Goal: Task Accomplishment & Management: Complete application form

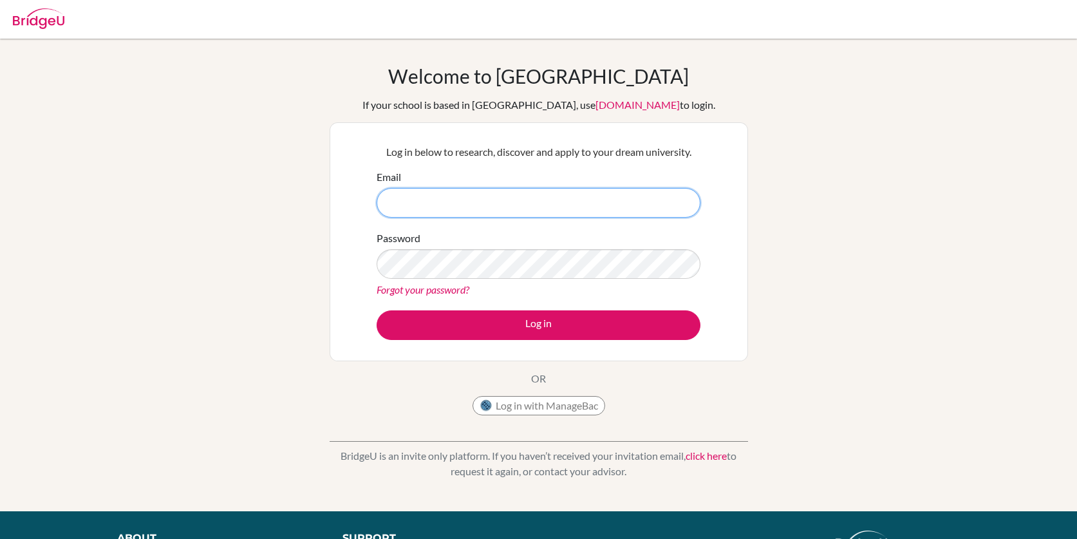
type input "[EMAIL_ADDRESS][DOMAIN_NAME]"
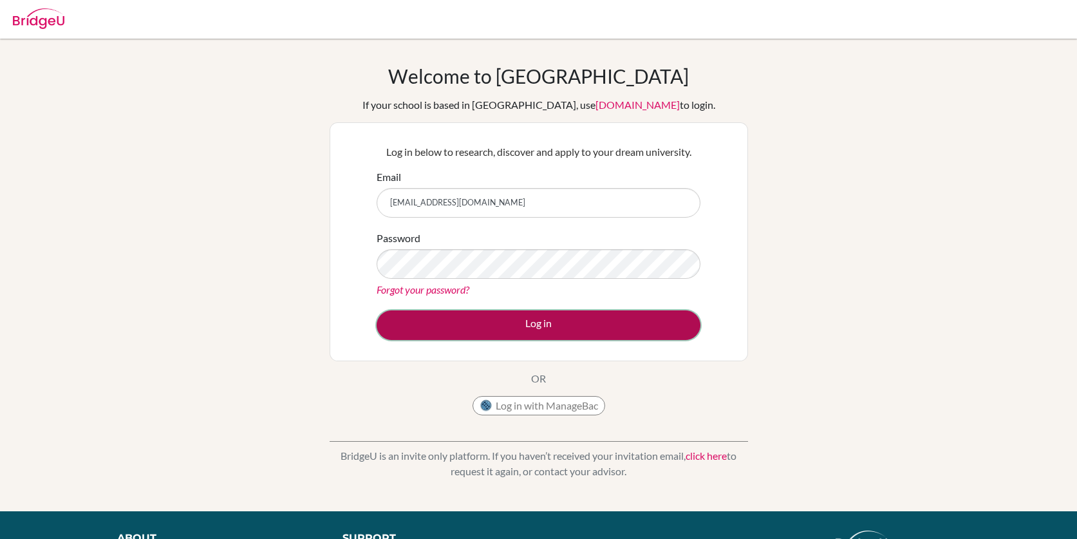
click at [553, 326] on button "Log in" at bounding box center [539, 325] width 324 height 30
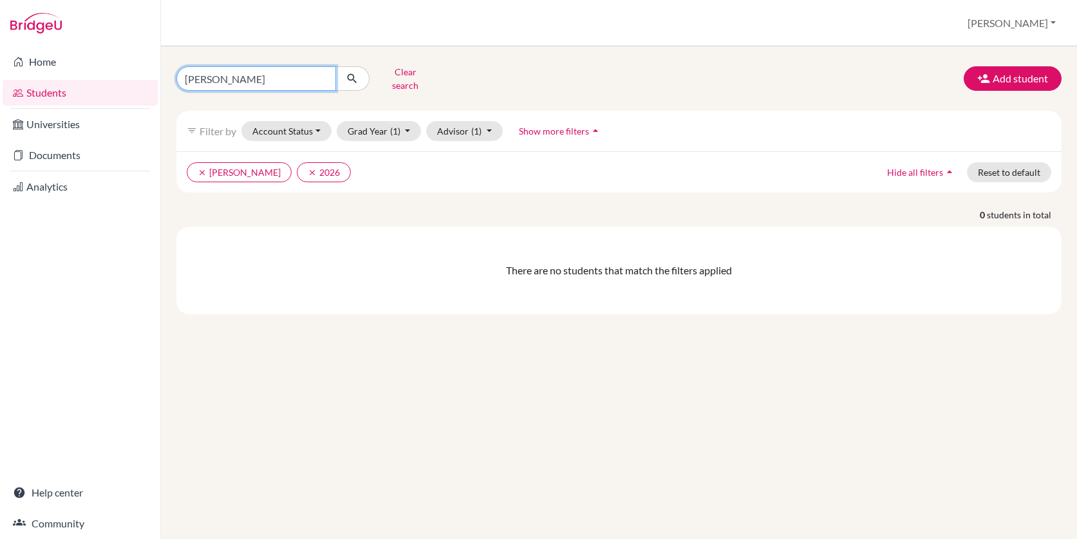
click at [234, 77] on input "[PERSON_NAME]" at bounding box center [256, 78] width 160 height 24
type input "j"
type input "Poppy"
click button "submit" at bounding box center [352, 78] width 34 height 24
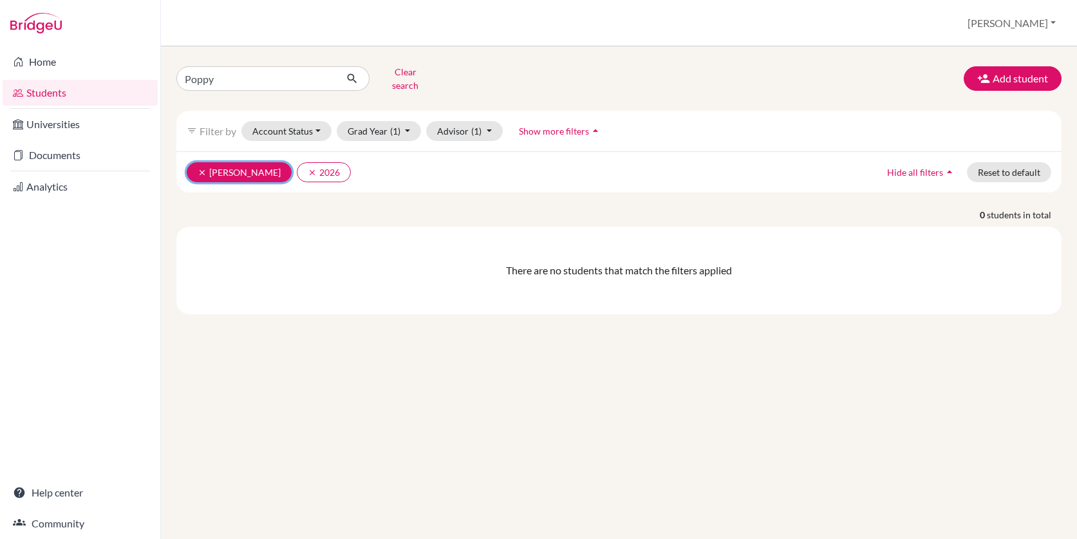
click at [205, 168] on icon "clear" at bounding box center [202, 172] width 9 height 9
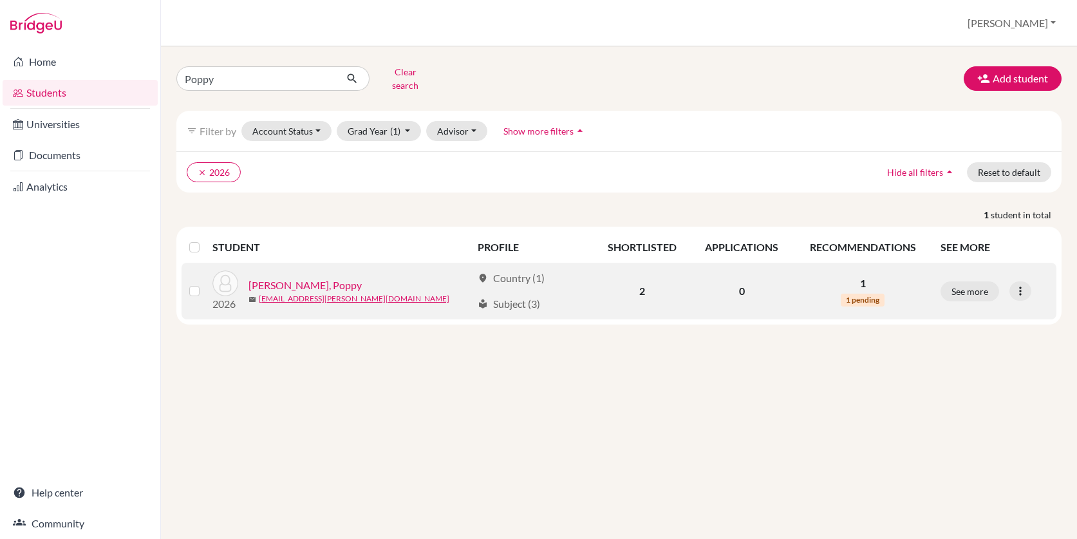
click at [301, 277] on link "Proffitt, Poppy" at bounding box center [304, 284] width 113 height 15
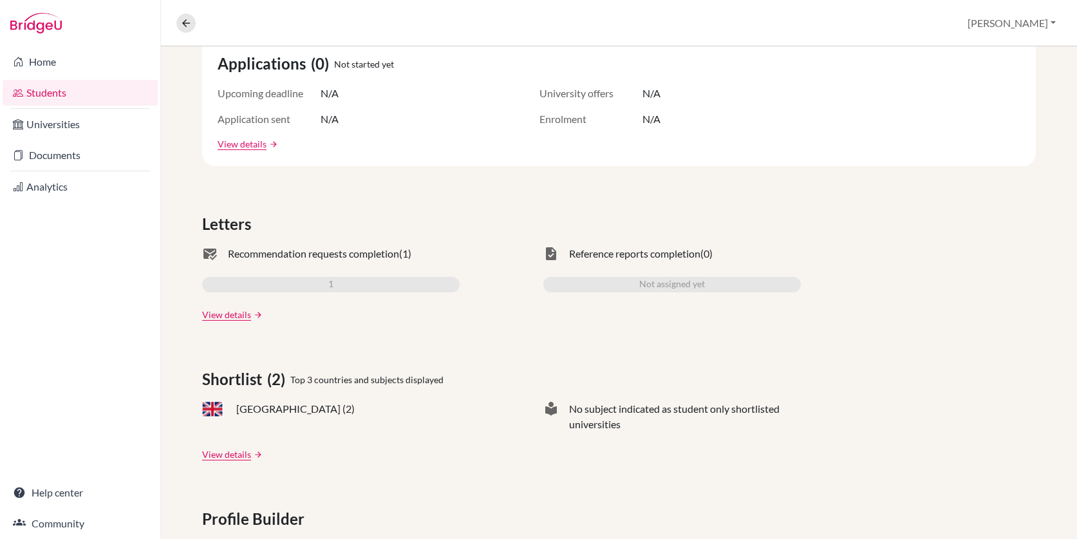
scroll to position [249, 0]
click at [235, 309] on link "View details" at bounding box center [226, 316] width 49 height 14
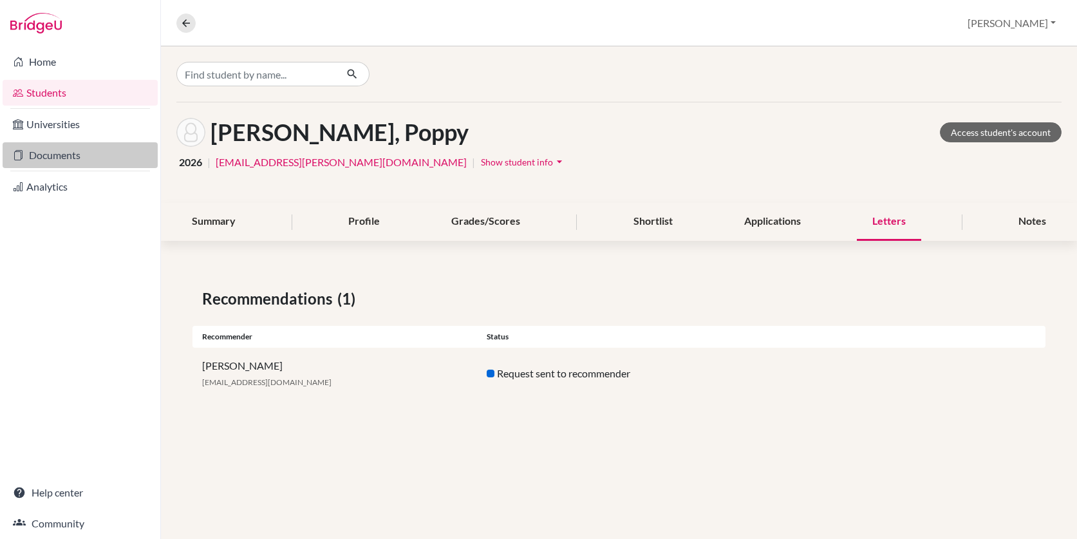
click at [57, 158] on link "Documents" at bounding box center [80, 155] width 155 height 26
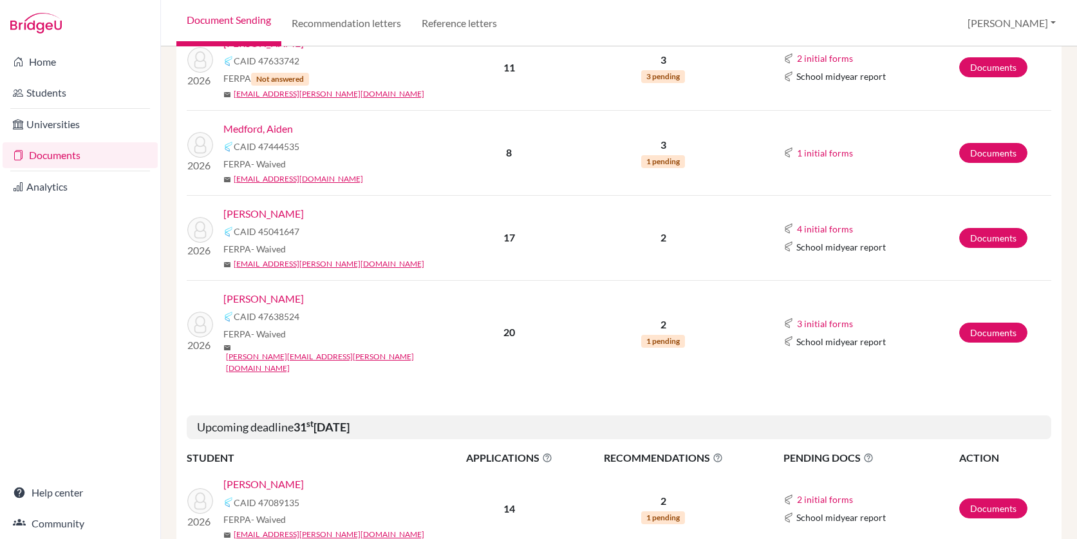
scroll to position [293, 0]
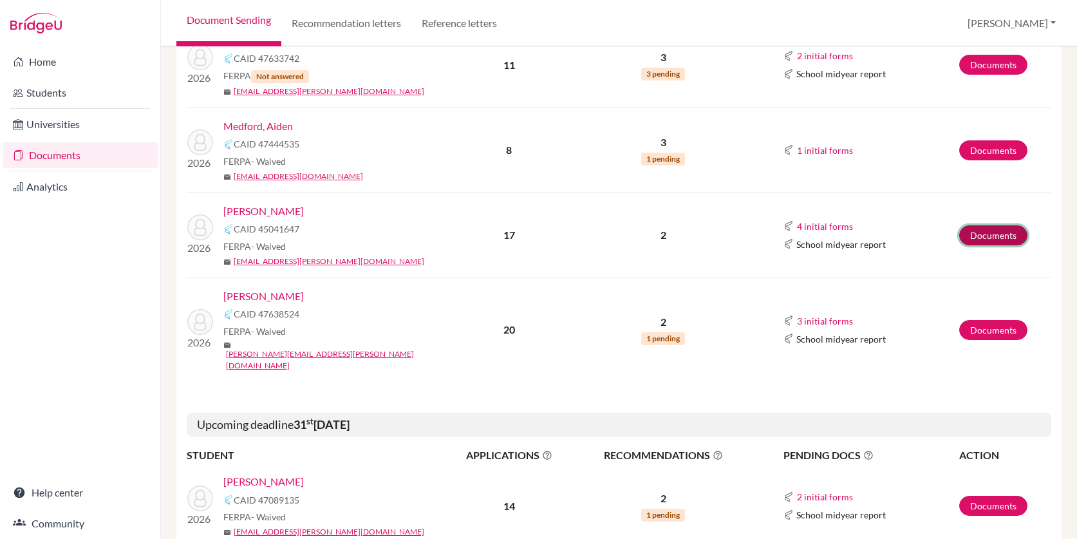
click at [985, 232] on link "Documents" at bounding box center [993, 235] width 68 height 20
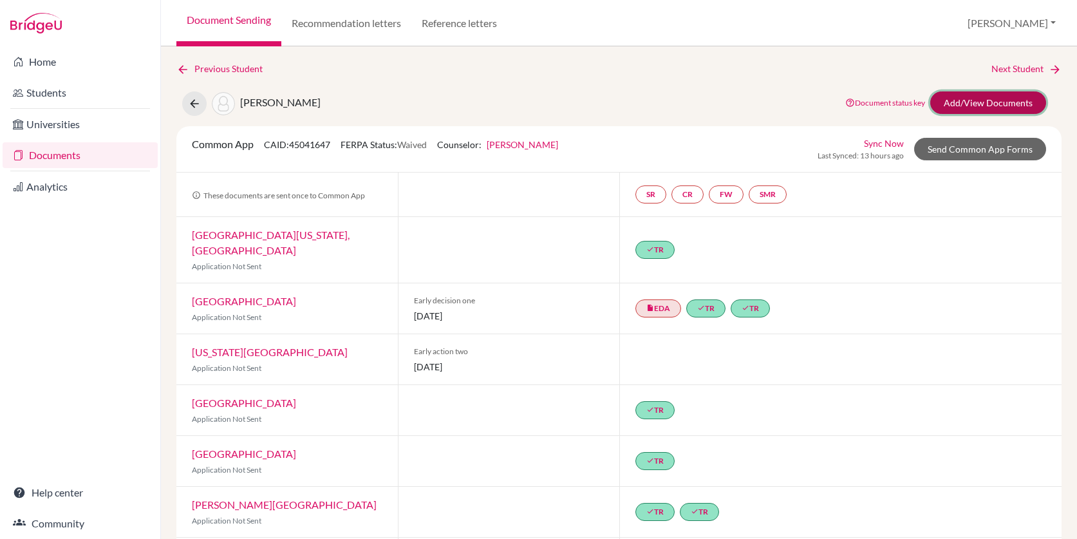
click at [951, 102] on link "Add/View Documents" at bounding box center [988, 102] width 116 height 23
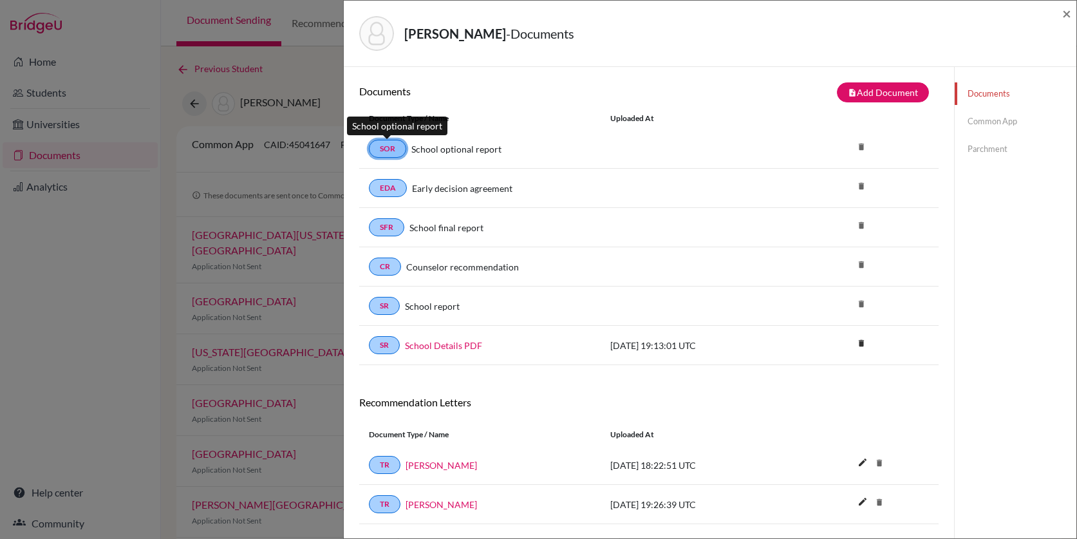
click at [386, 149] on link "SOR" at bounding box center [387, 149] width 37 height 18
click at [870, 102] on button "note_add Add Document" at bounding box center [883, 92] width 92 height 20
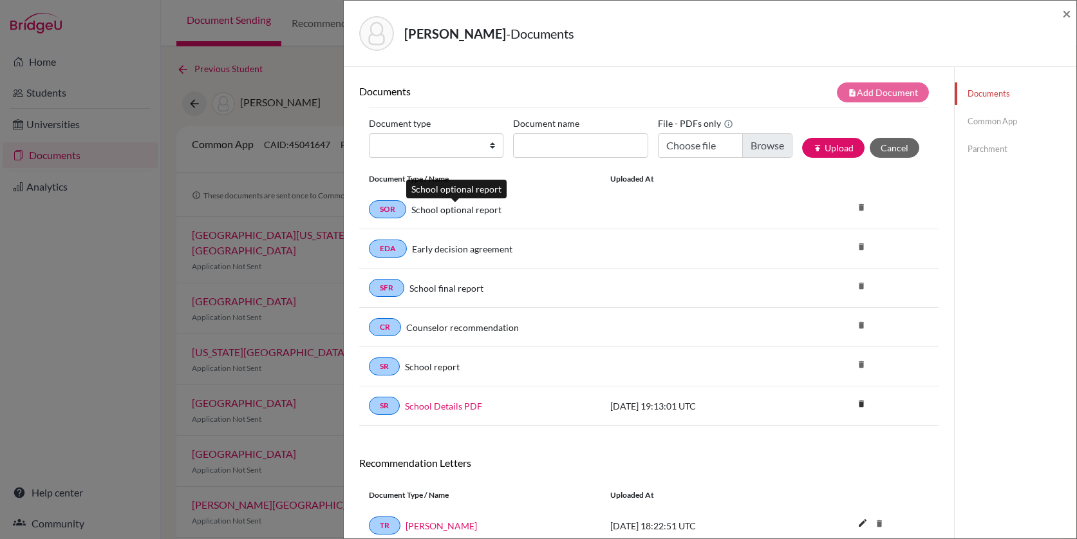
click at [445, 214] on link "School optional report" at bounding box center [456, 210] width 90 height 14
click at [888, 150] on button "Cancel" at bounding box center [895, 148] width 50 height 20
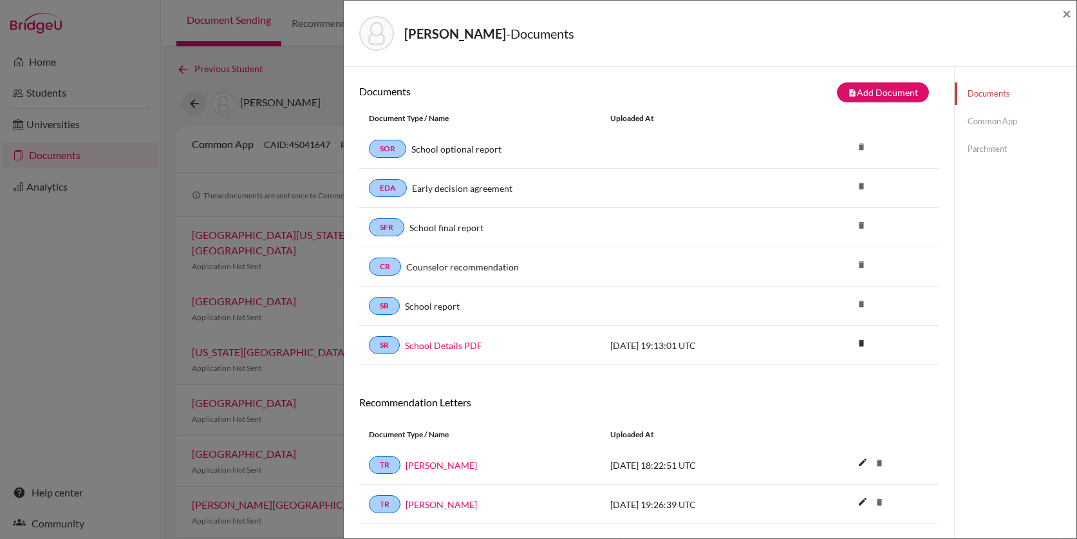
click at [994, 118] on link "Common App" at bounding box center [1015, 121] width 122 height 23
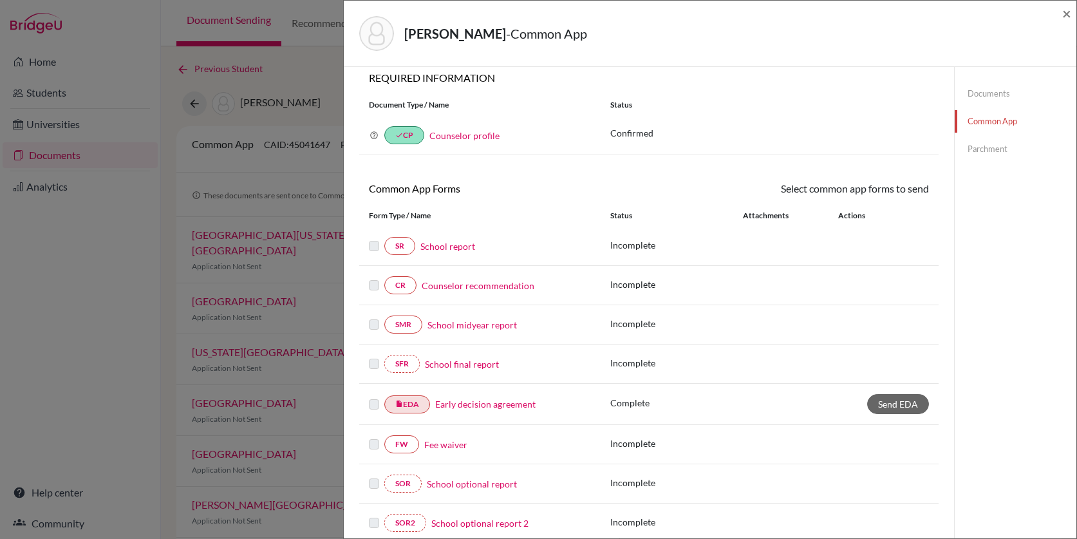
scroll to position [14, 0]
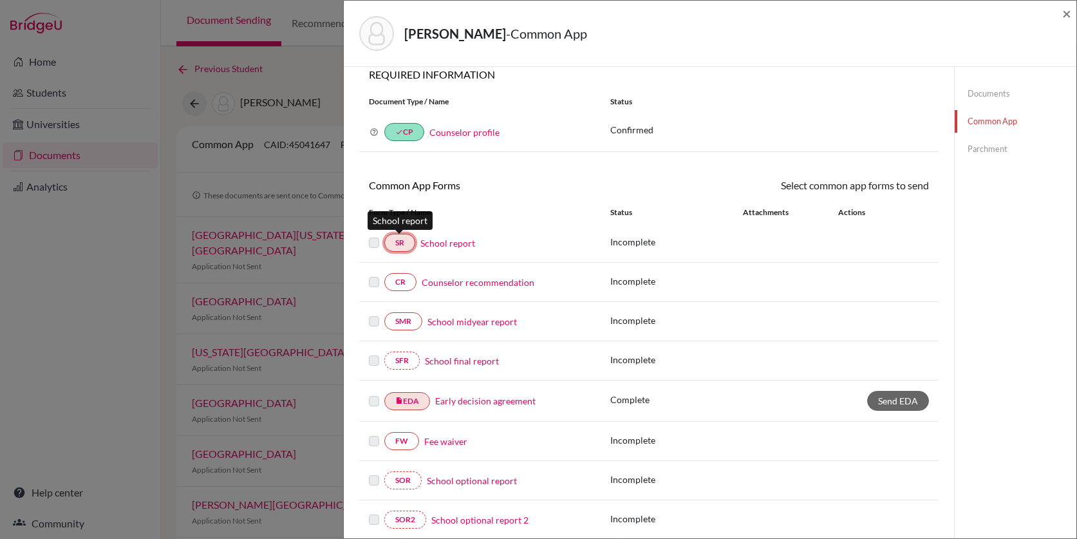
click at [394, 247] on link "SR" at bounding box center [399, 243] width 31 height 18
click at [448, 243] on link "School report" at bounding box center [447, 243] width 55 height 14
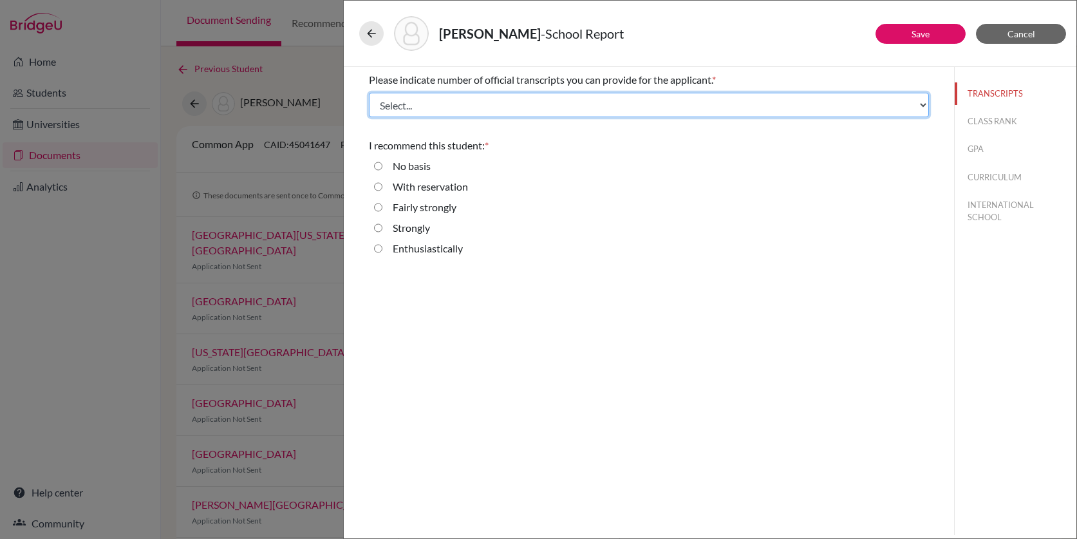
click at [451, 98] on select "Select... 1 2 3 4" at bounding box center [649, 105] width 560 height 24
select select "1"
click at [369, 93] on select "Select... 1 2 3 4" at bounding box center [649, 105] width 560 height 24
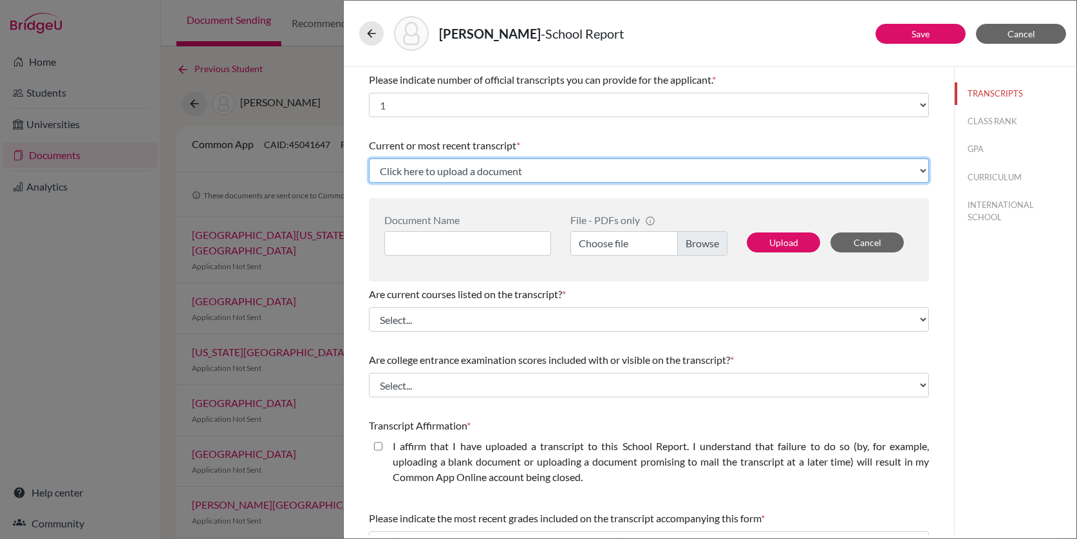
click at [441, 167] on select "Click here to upload a document Upload New File" at bounding box center [649, 170] width 560 height 24
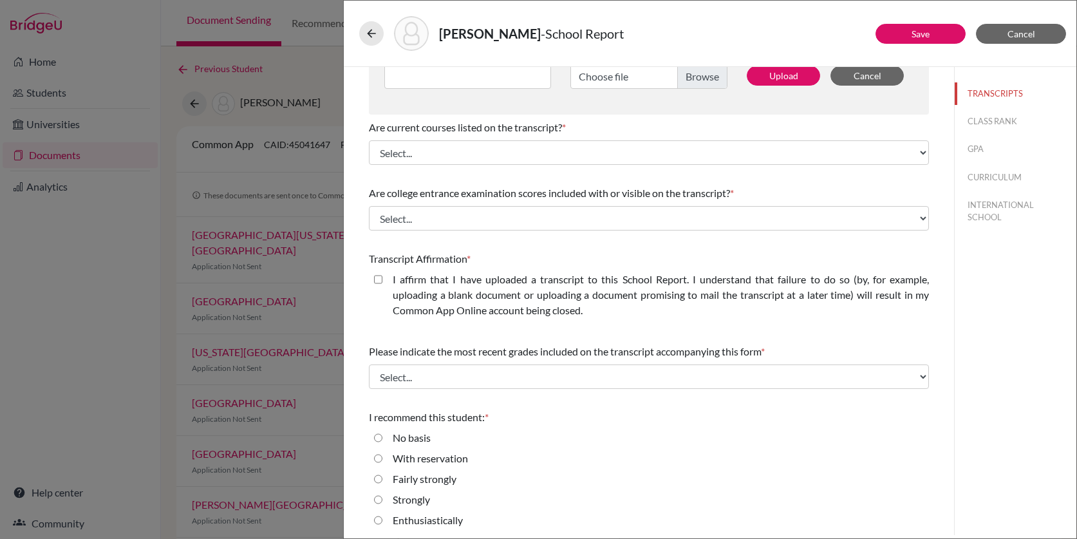
scroll to position [170, 0]
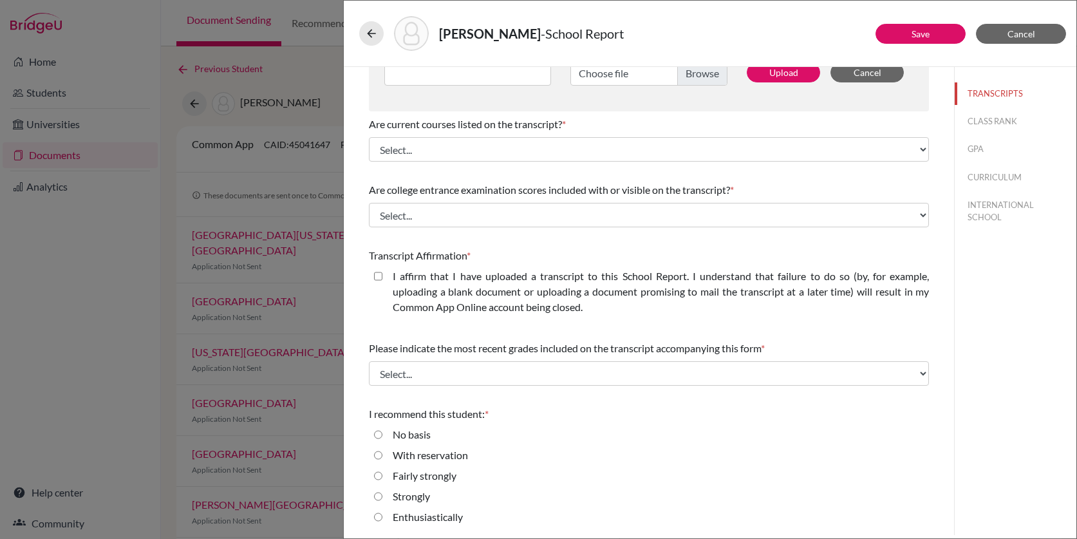
click at [380, 272] on closed\ "I affirm that I have uploaded a transcript to this School Report. I understand …" at bounding box center [378, 275] width 8 height 15
checkbox closed\ "true"
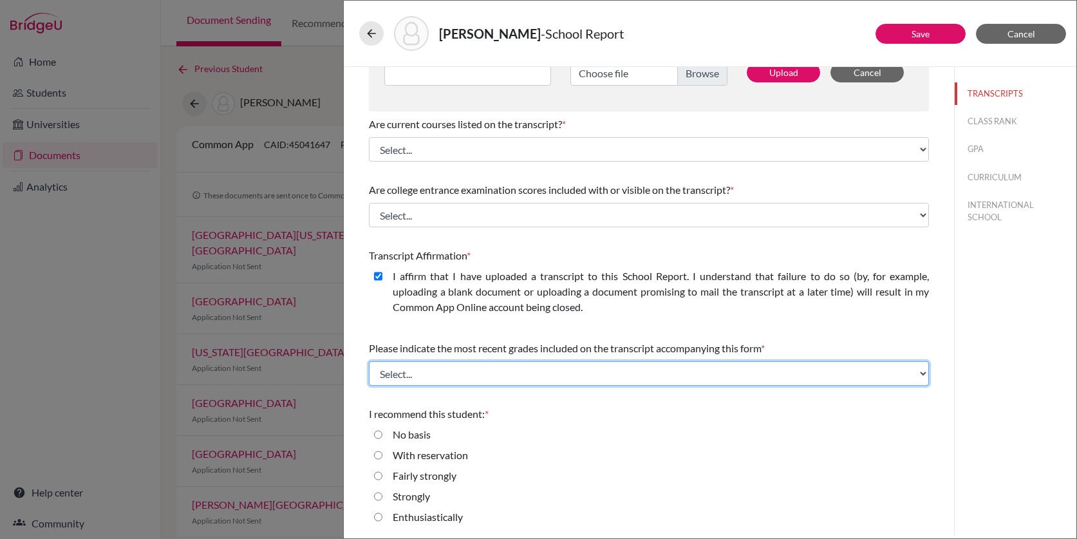
click at [448, 371] on select "Select... Final junior year grades 1st Quarter senior year grades 2nd Quarter/1…" at bounding box center [649, 373] width 560 height 24
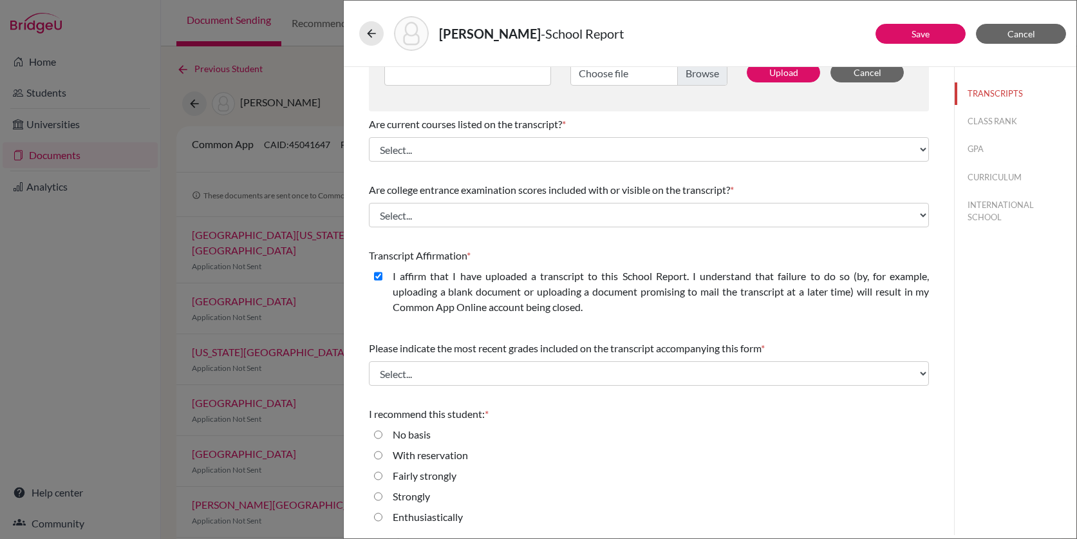
click at [412, 518] on label "Enthusiastically" at bounding box center [428, 516] width 70 height 15
click at [382, 518] on input "Enthusiastically" at bounding box center [378, 516] width 8 height 15
radio input "true"
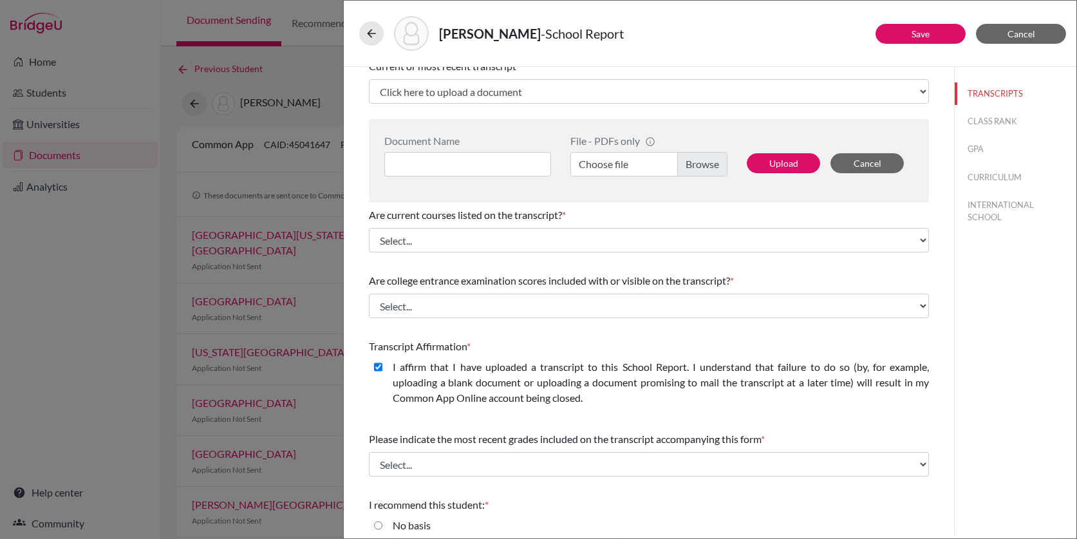
scroll to position [76, 0]
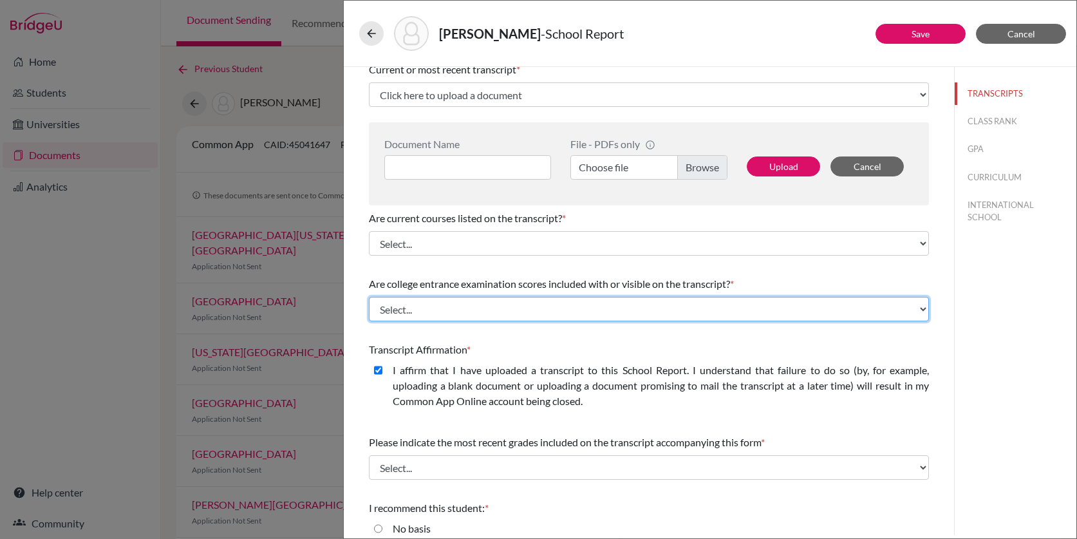
click at [489, 307] on select "Select... Yes No" at bounding box center [649, 309] width 560 height 24
select select "1"
click at [369, 297] on select "Select... Yes No" at bounding box center [649, 309] width 560 height 24
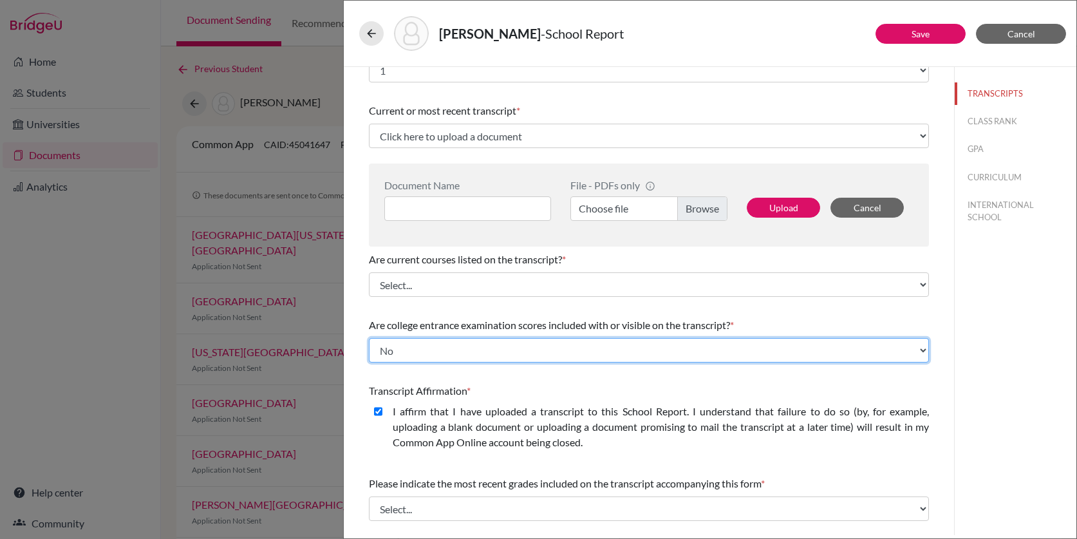
scroll to position [31, 0]
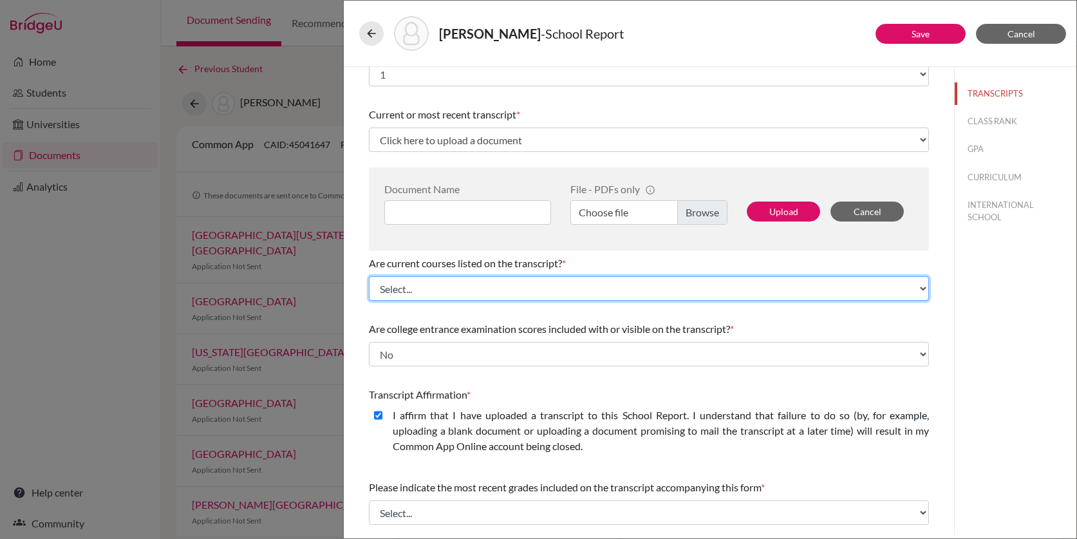
click at [487, 293] on select "Select... Yes No" at bounding box center [649, 288] width 560 height 24
select select "0"
click at [369, 276] on select "Select... Yes No" at bounding box center [649, 288] width 560 height 24
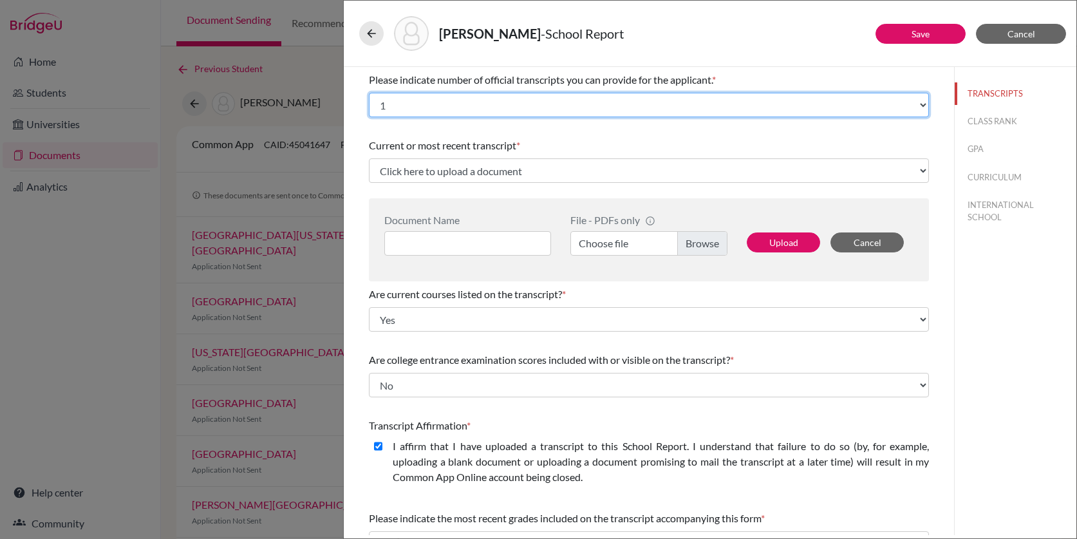
click at [492, 102] on select "Select... 1 2 3 4" at bounding box center [649, 105] width 560 height 24
select select "2"
click at [369, 93] on select "Select... 1 2 3 4" at bounding box center [649, 105] width 560 height 24
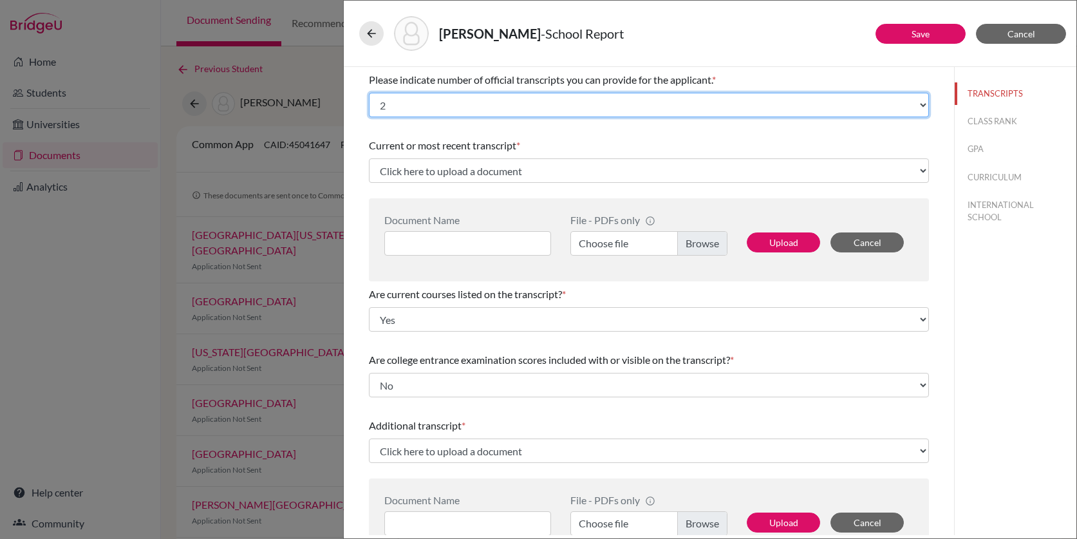
scroll to position [319, 0]
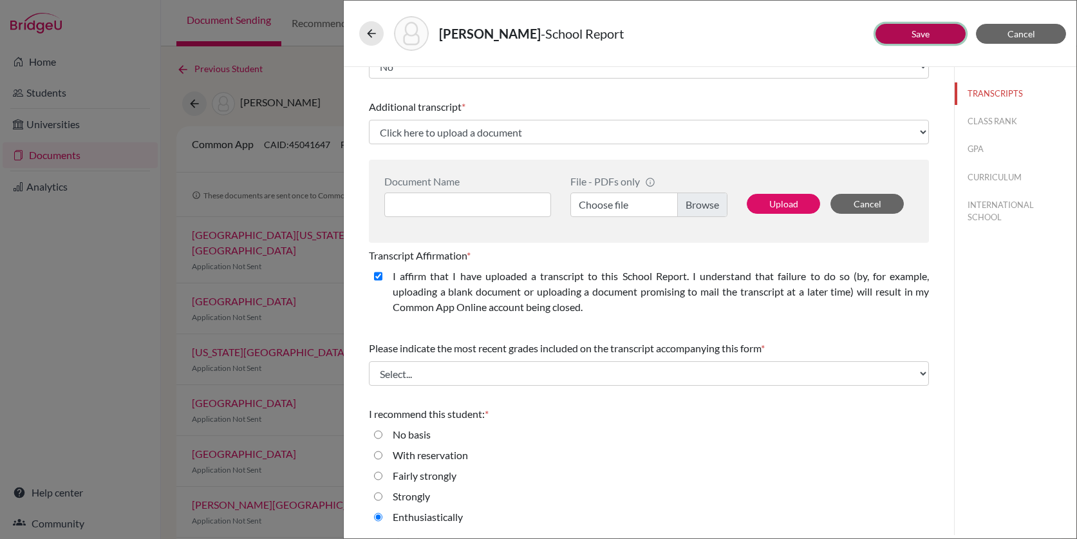
click at [911, 34] on link "Save" at bounding box center [920, 33] width 18 height 11
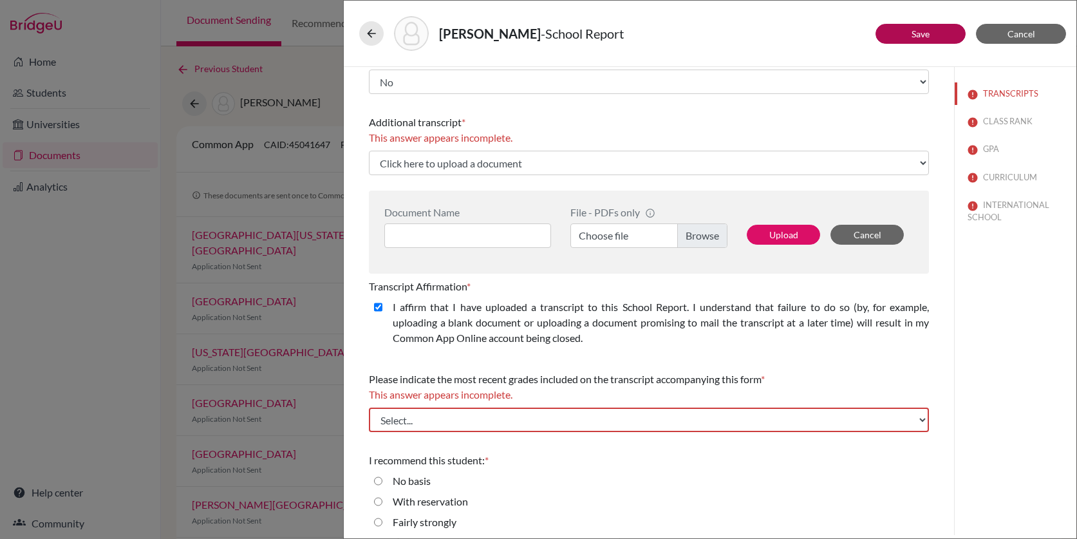
scroll to position [334, 0]
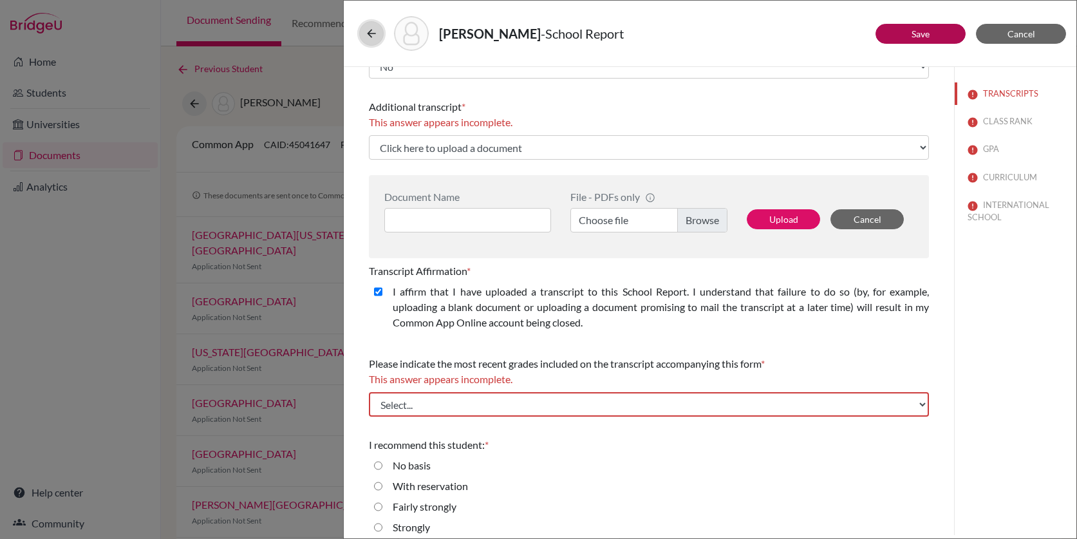
click at [374, 41] on button at bounding box center [371, 33] width 24 height 24
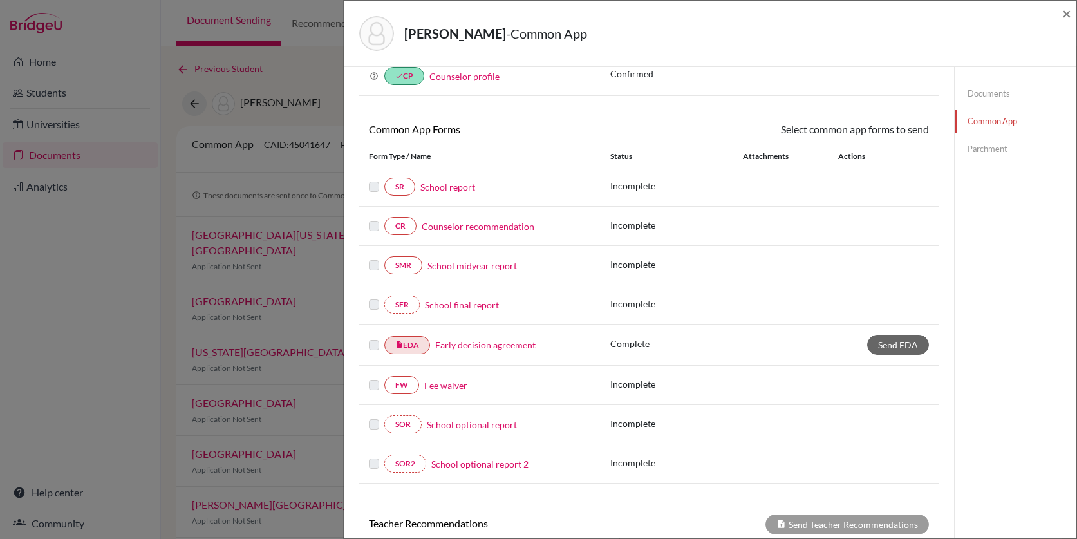
scroll to position [75, 0]
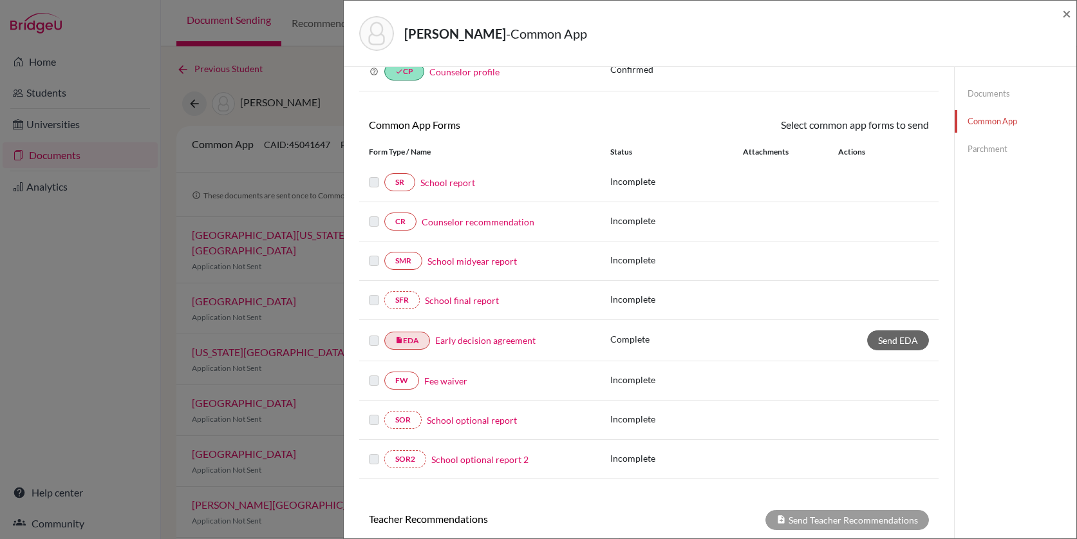
click at [443, 417] on link "School optional report" at bounding box center [472, 420] width 90 height 14
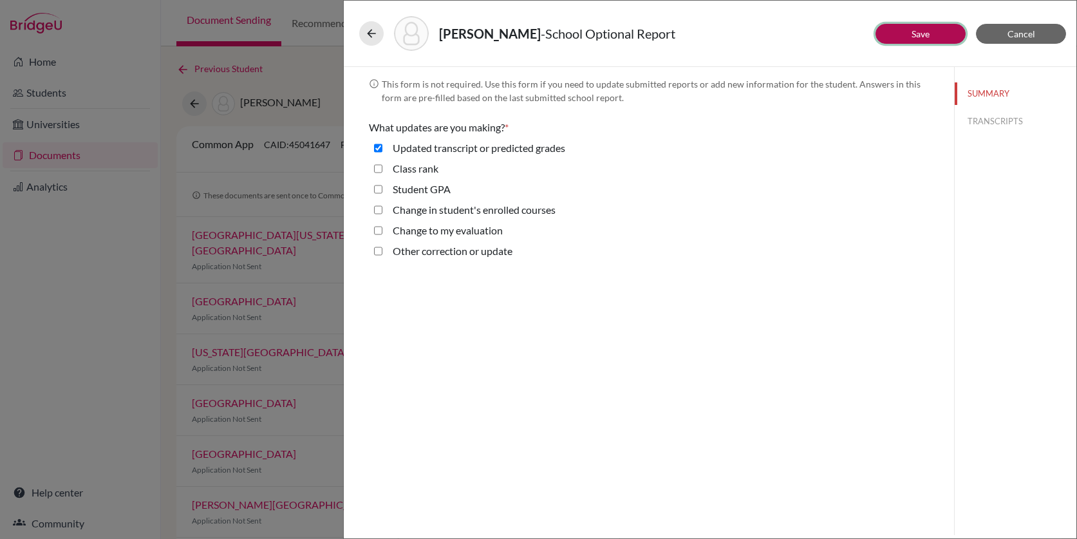
click at [922, 40] on button "Save" at bounding box center [920, 34] width 90 height 20
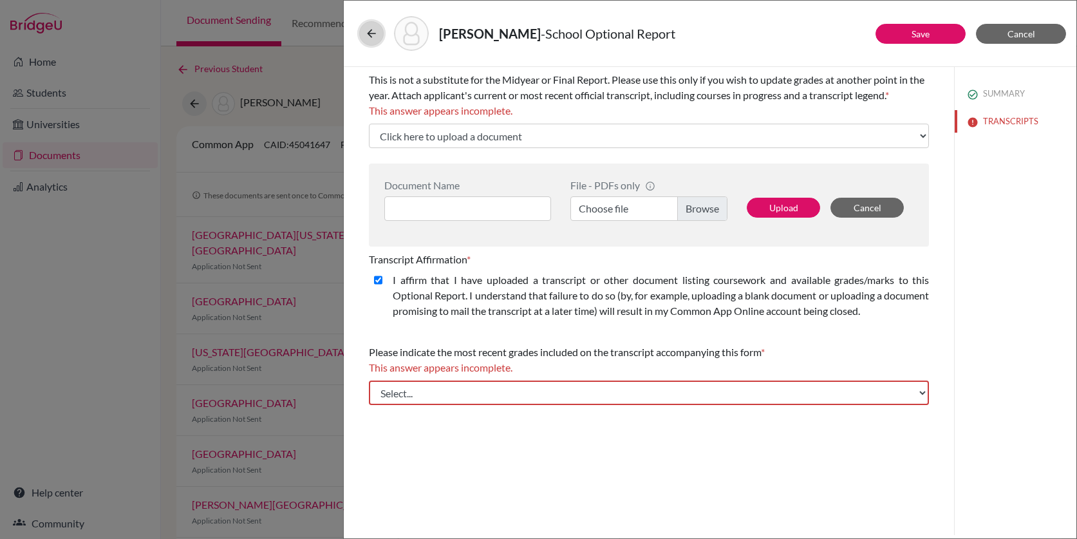
click at [366, 34] on icon at bounding box center [371, 33] width 13 height 13
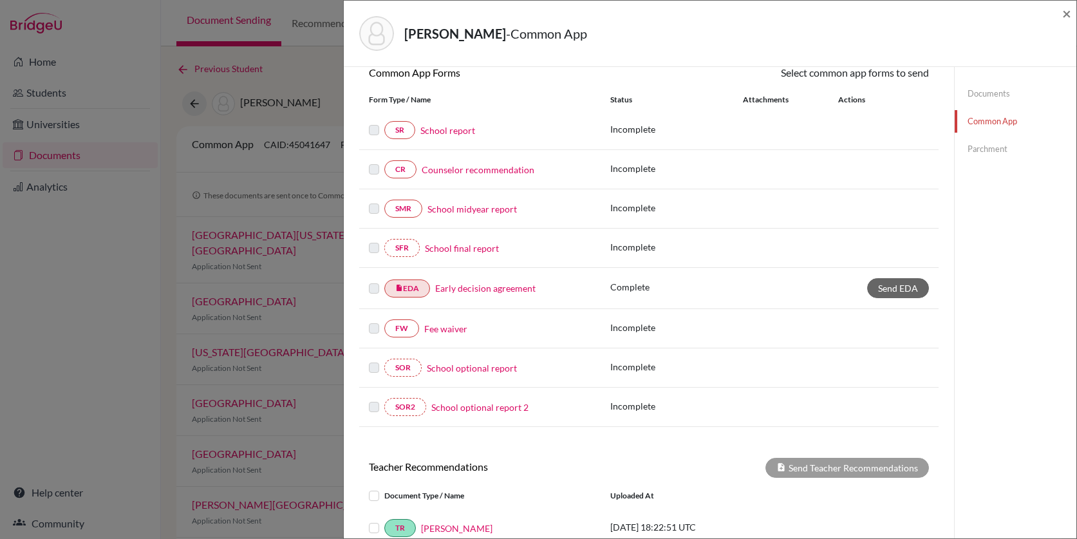
scroll to position [156, 0]
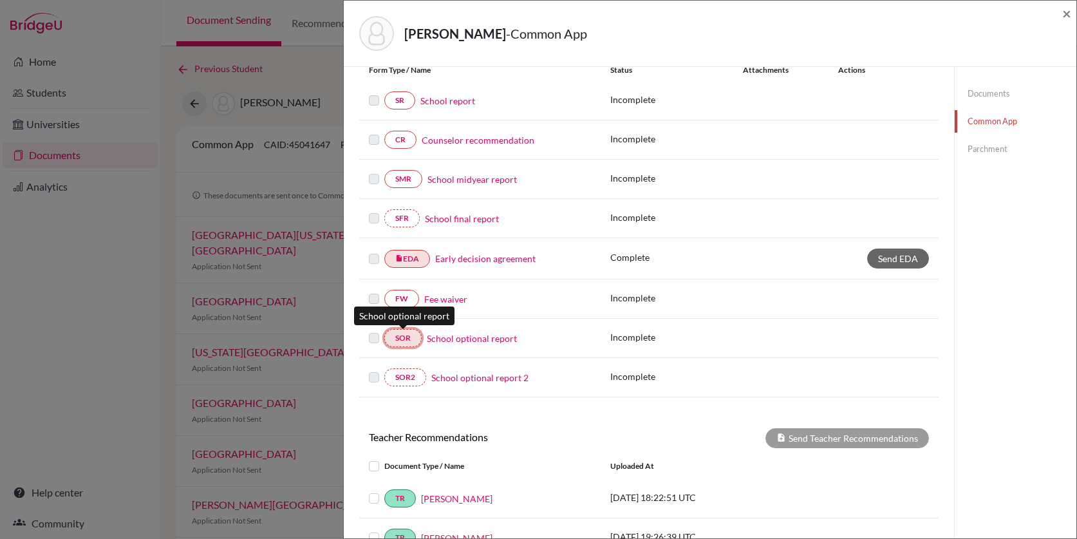
click at [409, 337] on link "SOR" at bounding box center [402, 338] width 37 height 18
click at [409, 343] on link "SOR" at bounding box center [402, 338] width 37 height 18
click at [458, 341] on link "School optional report" at bounding box center [472, 338] width 90 height 14
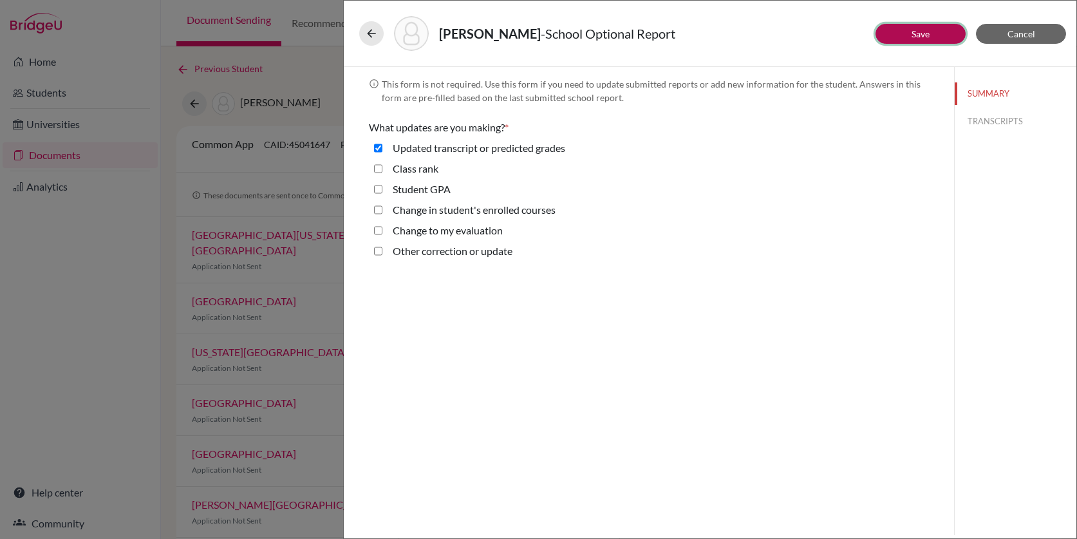
click at [937, 30] on button "Save" at bounding box center [920, 34] width 90 height 20
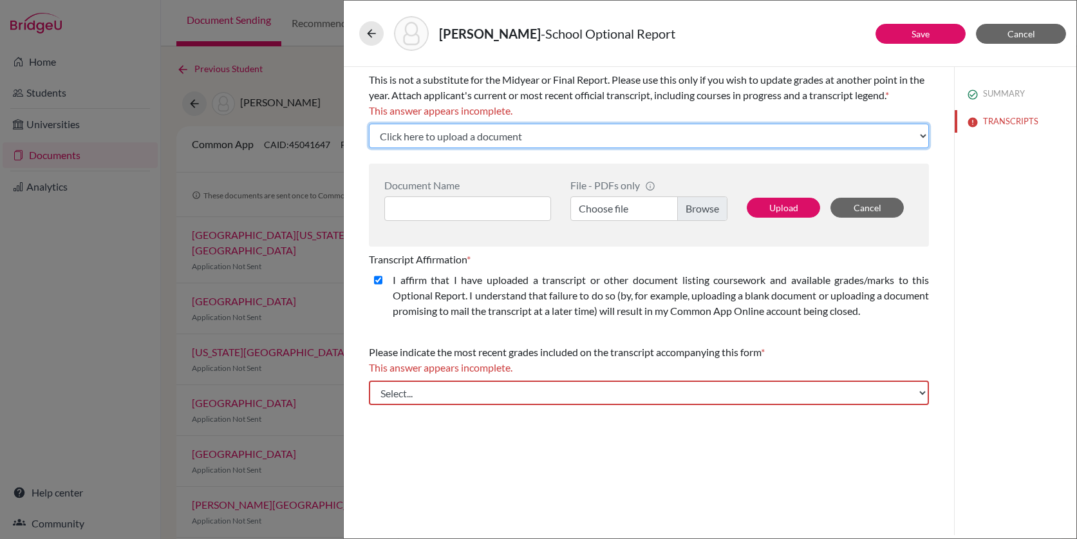
click at [498, 138] on select "Click here to upload a document Upload New File" at bounding box center [649, 136] width 560 height 24
select select "Upload New File"
click at [369, 124] on select "Click here to upload a document Upload New File" at bounding box center [649, 136] width 560 height 24
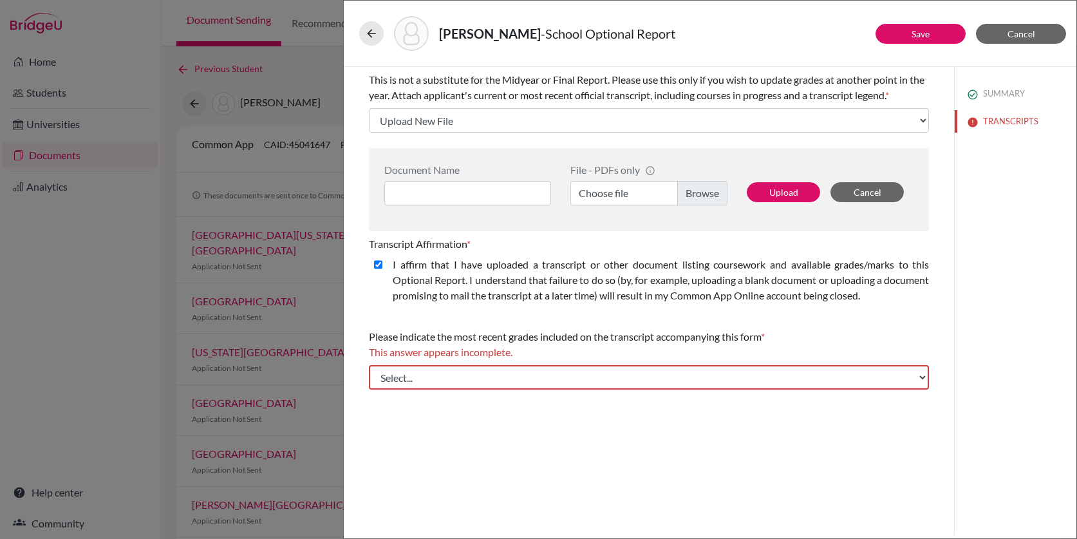
click at [611, 183] on label "Choose file" at bounding box center [648, 193] width 157 height 24
click at [611, 183] on input "Choose file" at bounding box center [648, 193] width 157 height 24
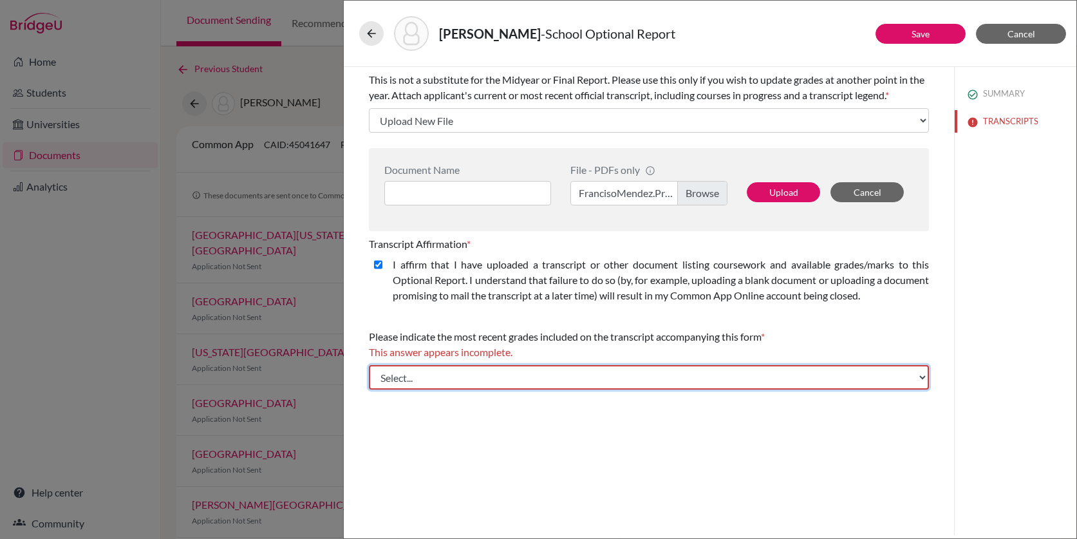
click at [576, 375] on select "Select... Final junior year grades 1st Quarter senior year grades 2nd Quarter/1…" at bounding box center [649, 377] width 560 height 24
select select "1"
click at [369, 365] on select "Select... Final junior year grades 1st Quarter senior year grades 2nd Quarter/1…" at bounding box center [649, 377] width 560 height 24
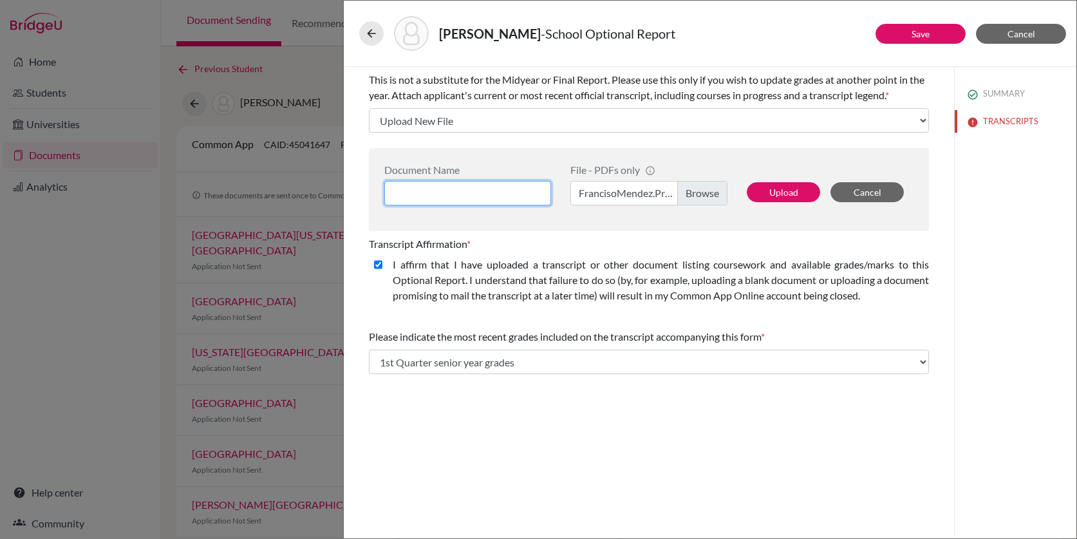
click at [488, 189] on input at bounding box center [467, 193] width 167 height 24
type input "IB Predicted Marks"
click at [778, 186] on button "Upload" at bounding box center [783, 192] width 73 height 20
select select "686164"
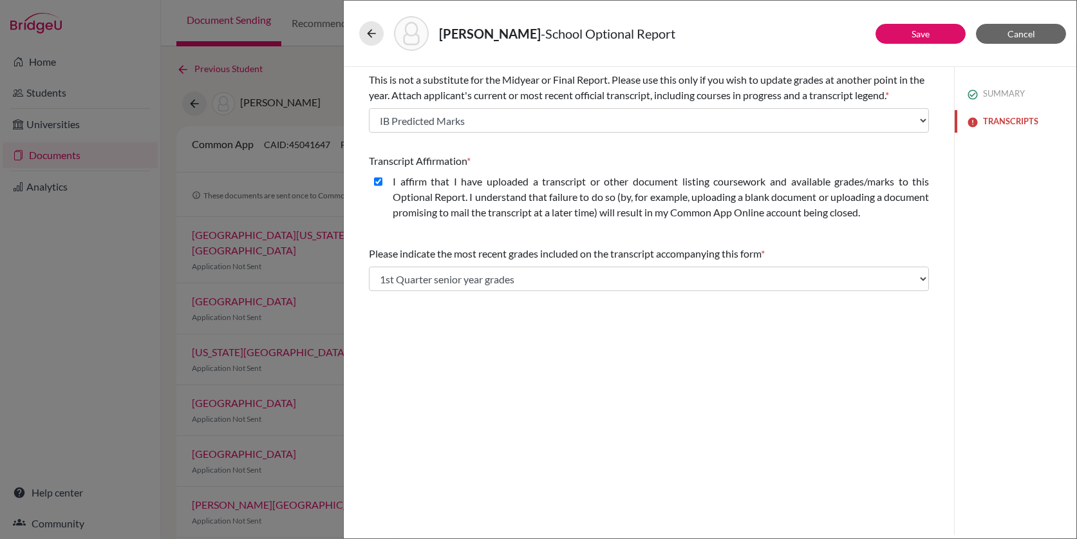
click at [987, 122] on button "TRANSCRIPTS" at bounding box center [1015, 121] width 122 height 23
click at [907, 32] on button "Save" at bounding box center [920, 34] width 90 height 20
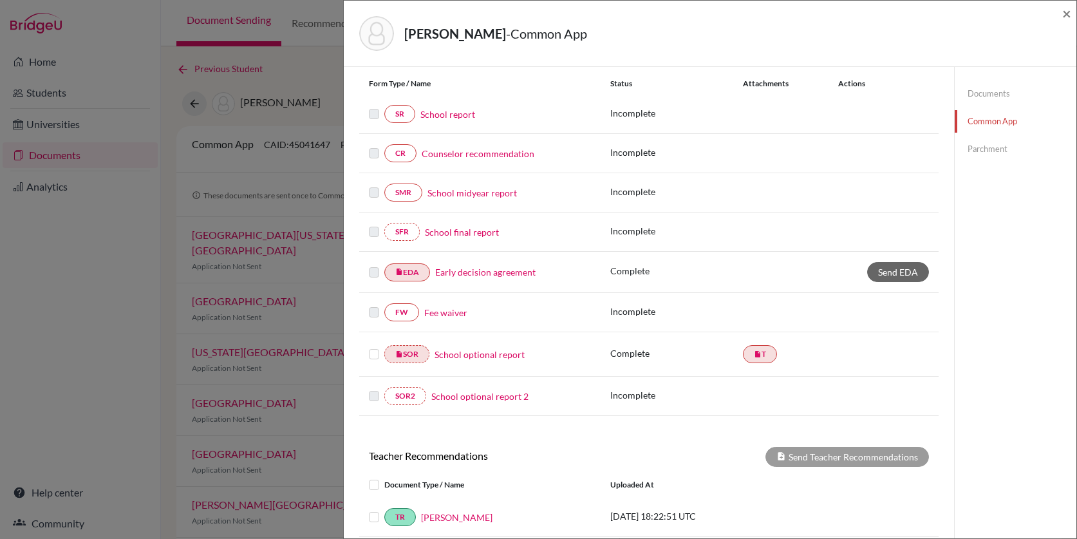
scroll to position [319, 0]
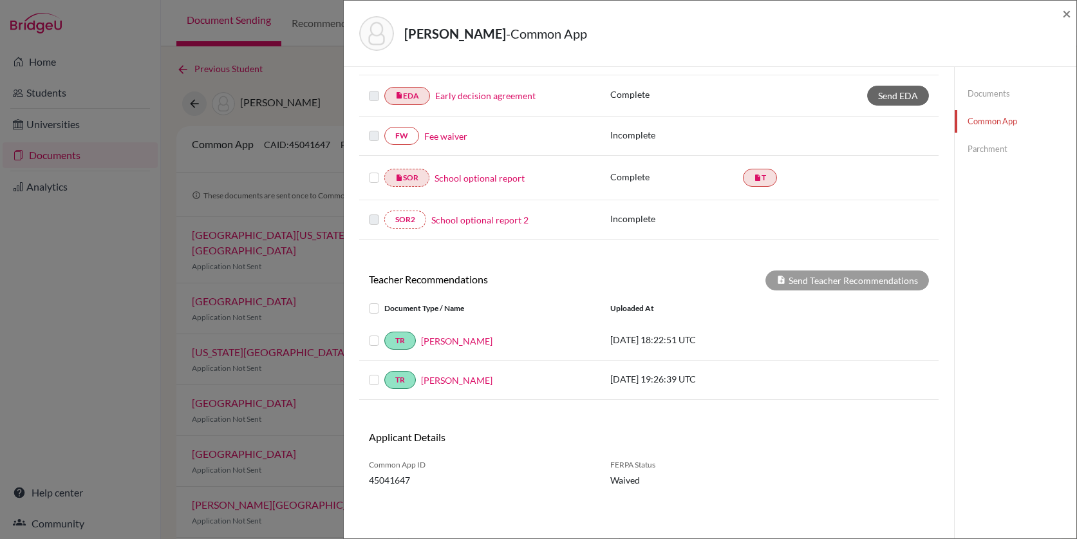
click at [384, 333] on label at bounding box center [384, 333] width 0 height 0
click at [0, 0] on input "checkbox" at bounding box center [0, 0] width 0 height 0
click at [384, 372] on label at bounding box center [384, 372] width 0 height 0
click at [0, 0] on input "checkbox" at bounding box center [0, 0] width 0 height 0
click at [998, 90] on link "Documents" at bounding box center [1015, 93] width 122 height 23
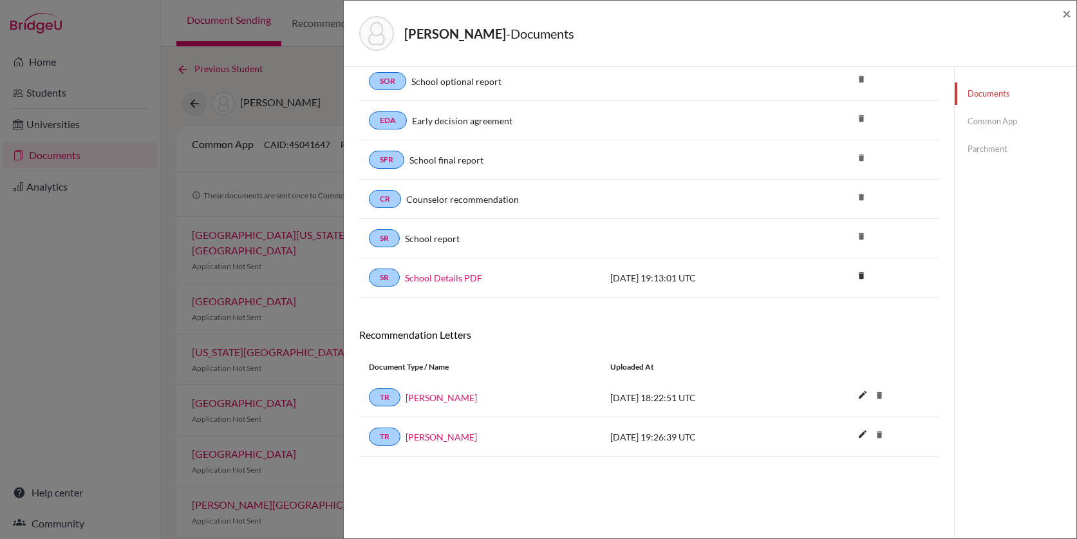
scroll to position [68, 0]
click at [1065, 14] on span "×" at bounding box center [1066, 13] width 9 height 19
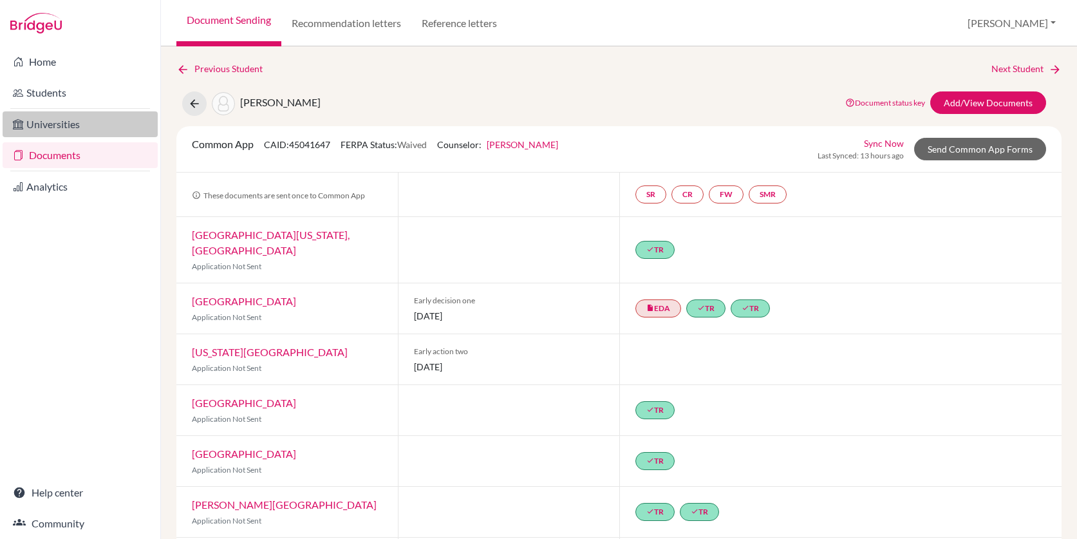
click at [78, 122] on link "Universities" at bounding box center [80, 124] width 155 height 26
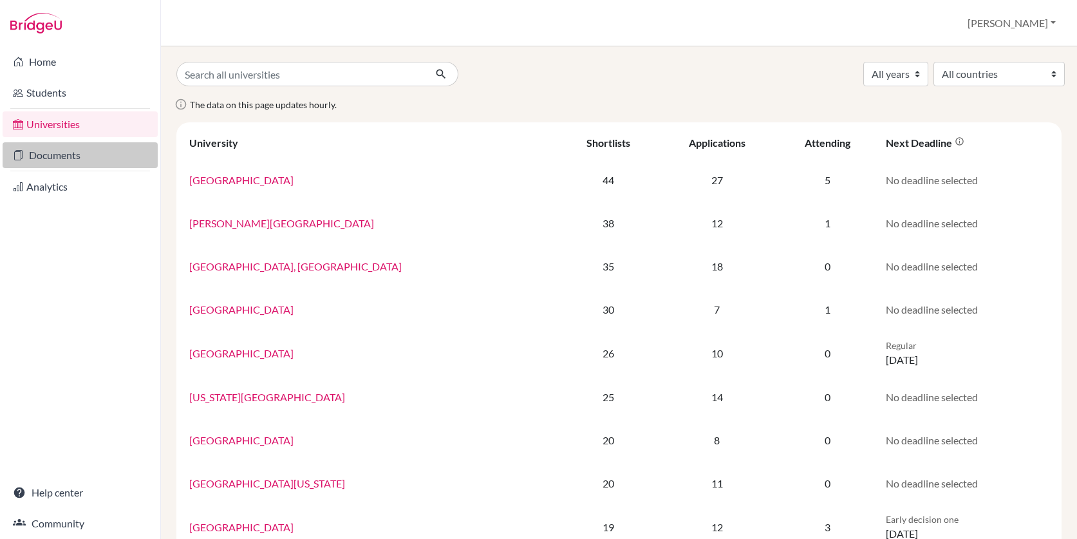
click at [75, 151] on link "Documents" at bounding box center [80, 155] width 155 height 26
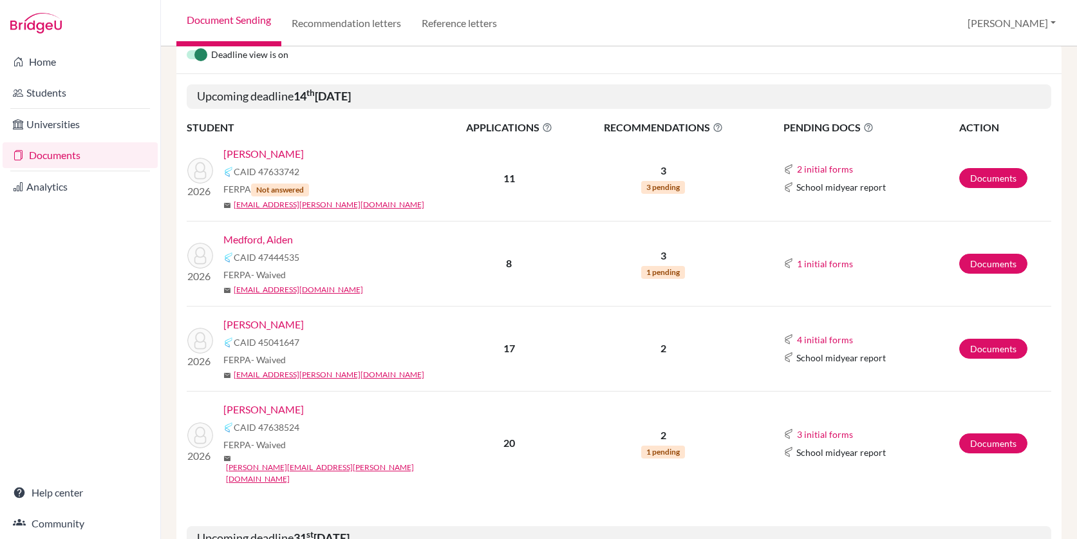
scroll to position [189, 0]
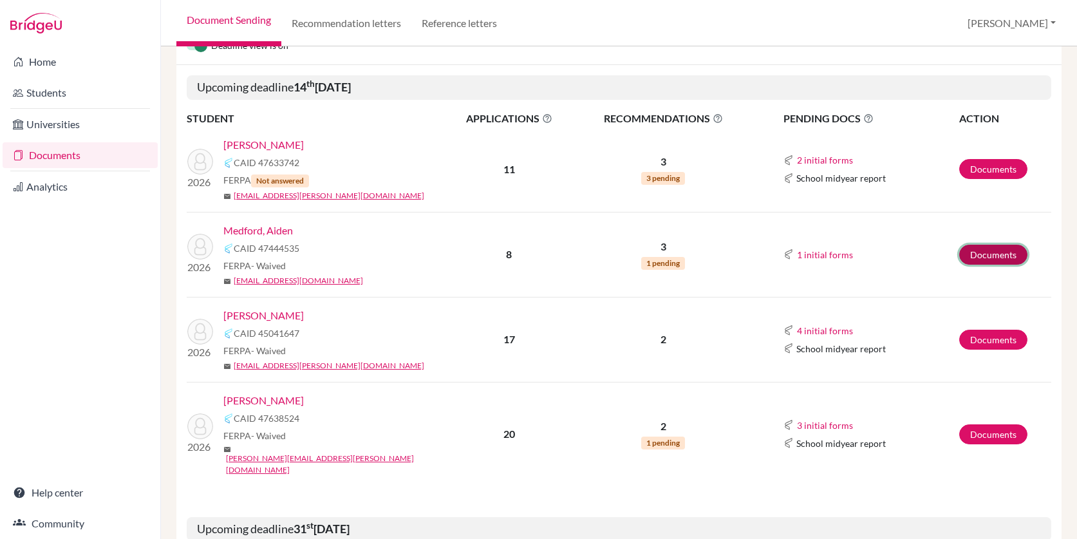
click at [986, 253] on link "Documents" at bounding box center [993, 255] width 68 height 20
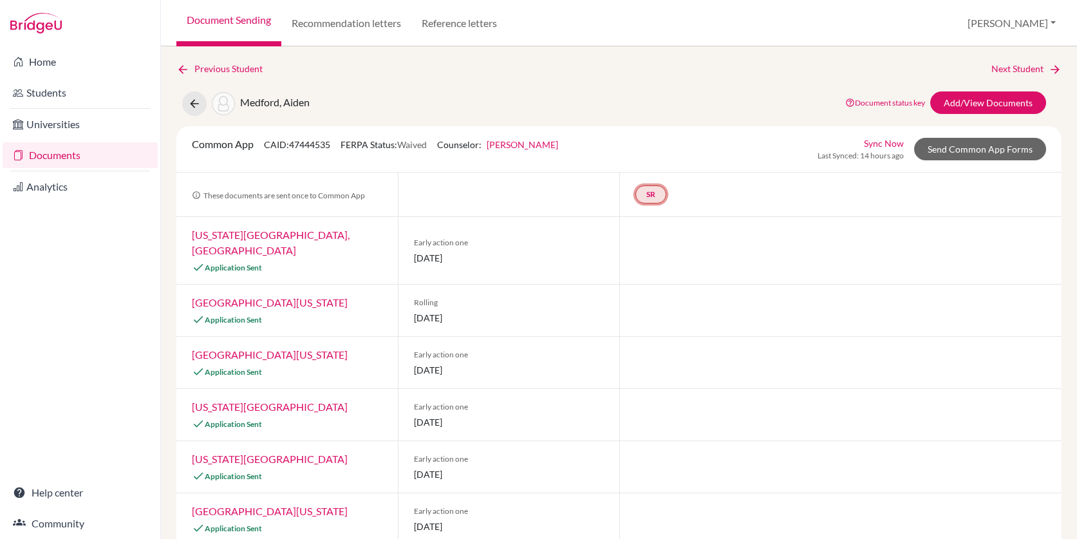
click at [653, 197] on link "SR" at bounding box center [650, 194] width 31 height 18
click at [660, 156] on link "School report" at bounding box center [650, 155] width 55 height 11
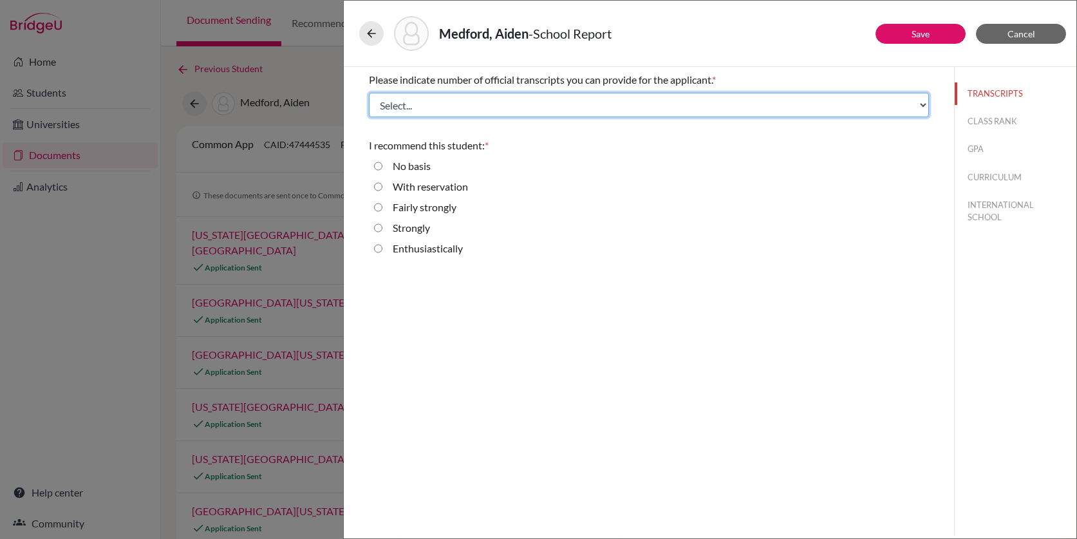
click at [404, 104] on select "Select... 1 2 3 4" at bounding box center [649, 105] width 560 height 24
select select "1"
click at [369, 93] on select "Select... 1 2 3 4" at bounding box center [649, 105] width 560 height 24
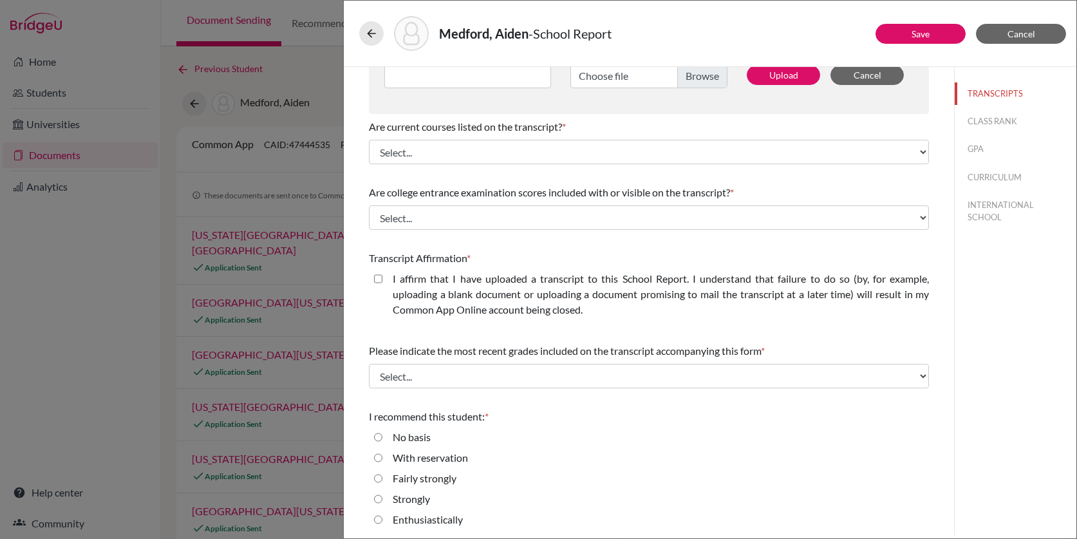
scroll to position [170, 0]
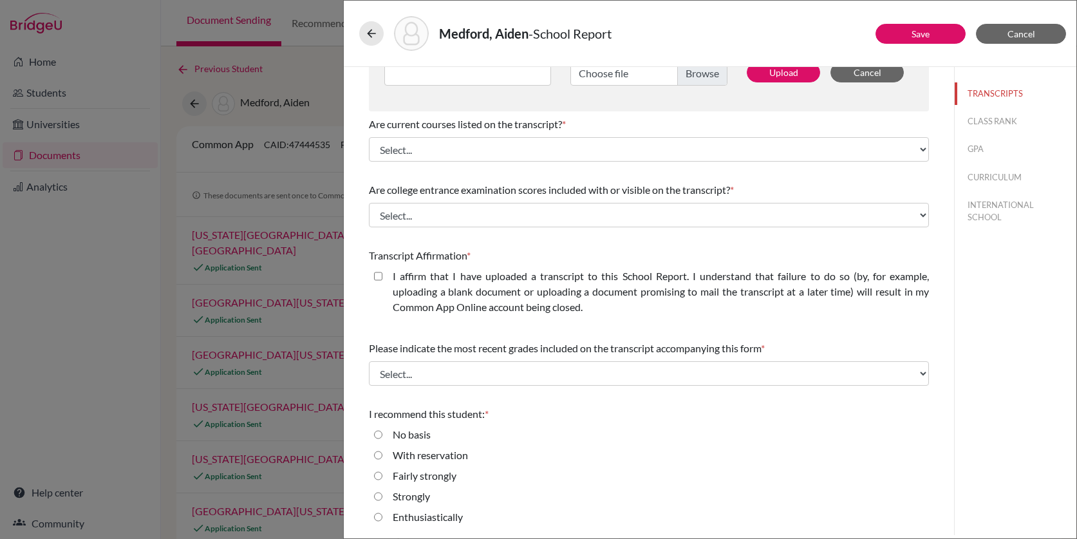
click at [77, 297] on div "Medford, Aiden - School Report Save Cancel Please indicate number of official t…" at bounding box center [538, 269] width 1077 height 539
click at [369, 32] on icon at bounding box center [371, 33] width 13 height 13
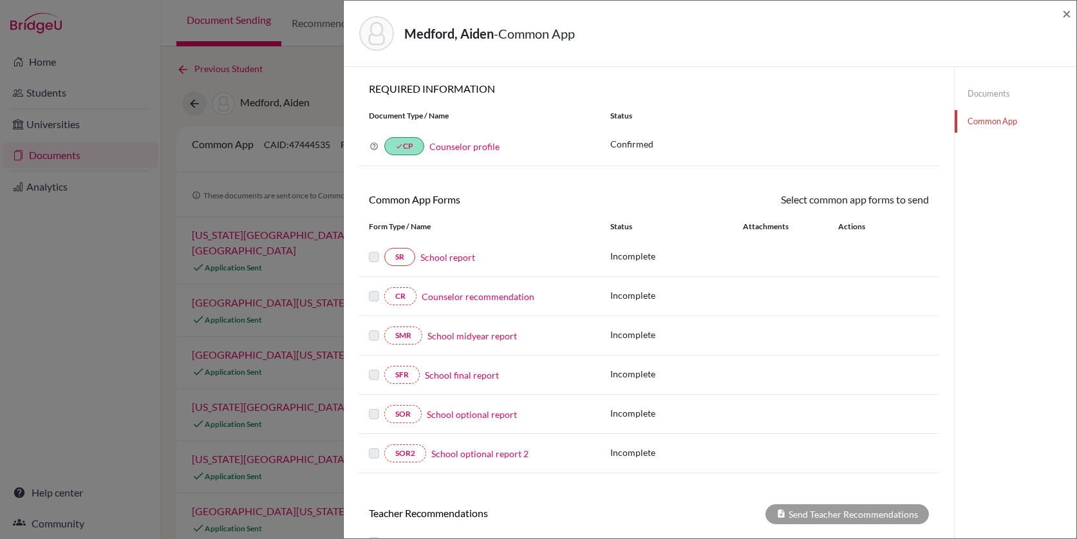
click at [149, 243] on div "Medford, Aiden - Common App × × REQUIRED INFORMATION Document Type / Name Statu…" at bounding box center [538, 269] width 1077 height 539
click at [1070, 8] on span "×" at bounding box center [1066, 13] width 9 height 19
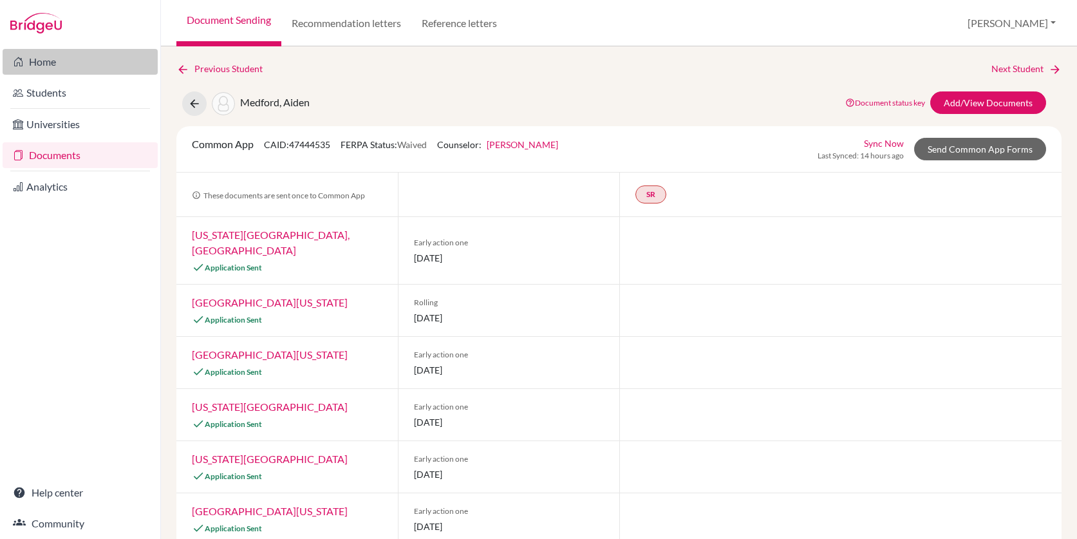
click at [57, 70] on link "Home" at bounding box center [80, 62] width 155 height 26
click at [55, 33] on div at bounding box center [80, 23] width 160 height 46
click at [50, 25] on img at bounding box center [35, 23] width 51 height 21
click at [47, 21] on img at bounding box center [35, 23] width 51 height 21
click at [59, 154] on link "Documents" at bounding box center [80, 155] width 155 height 26
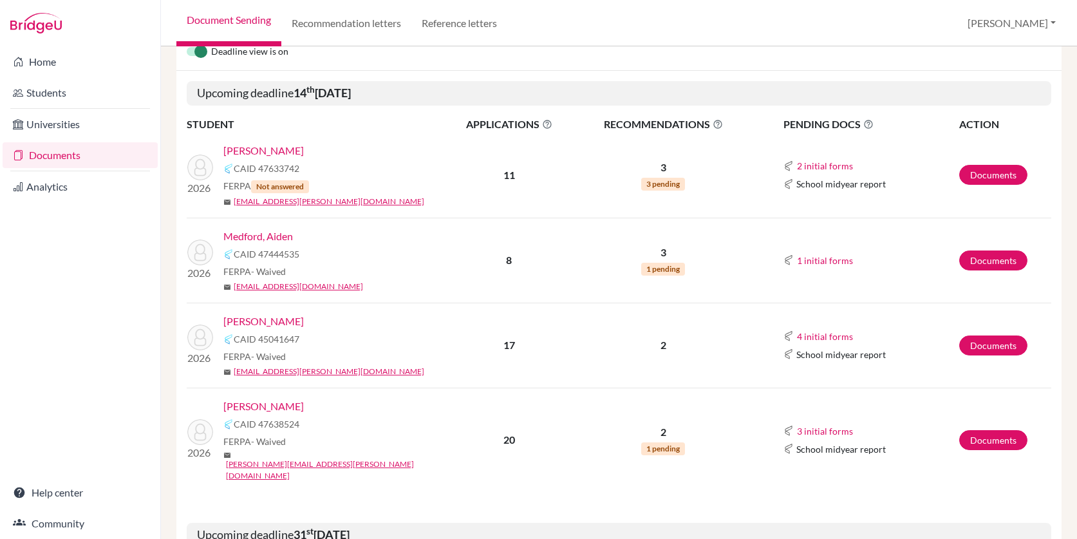
scroll to position [186, 0]
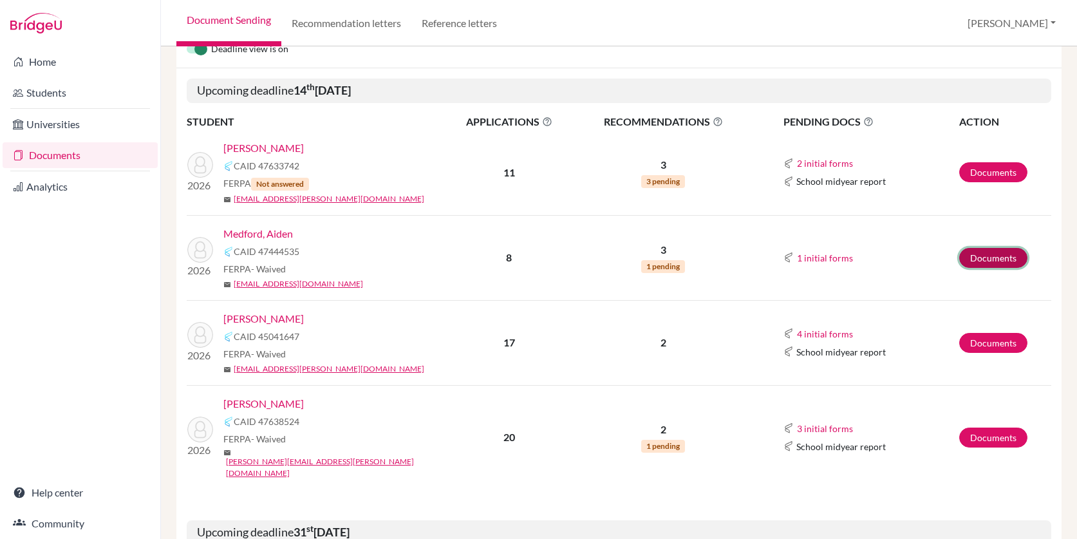
click at [1009, 257] on link "Documents" at bounding box center [993, 258] width 68 height 20
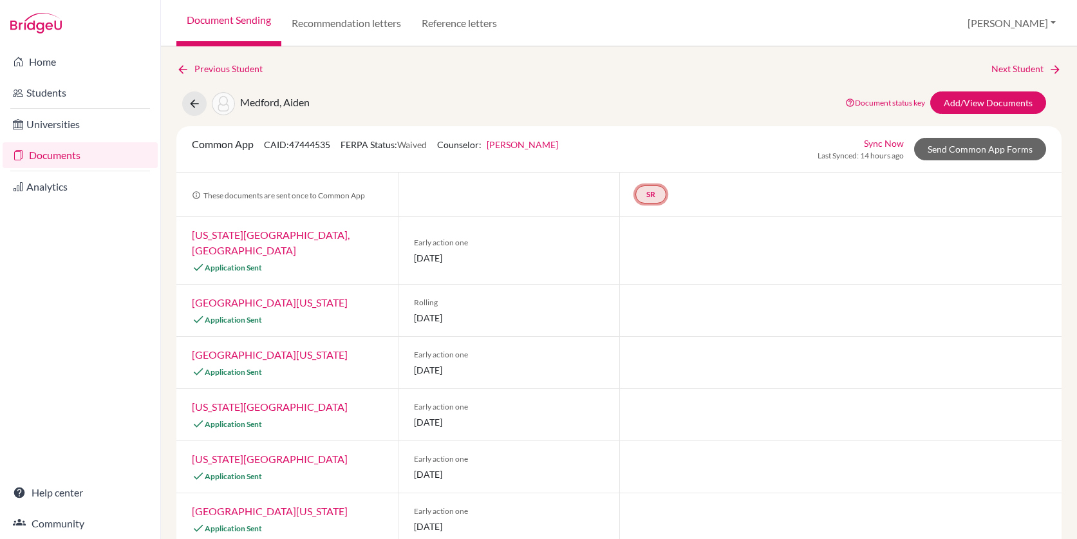
click at [649, 192] on link "SR" at bounding box center [650, 194] width 31 height 18
click at [644, 153] on link "School report" at bounding box center [650, 155] width 55 height 11
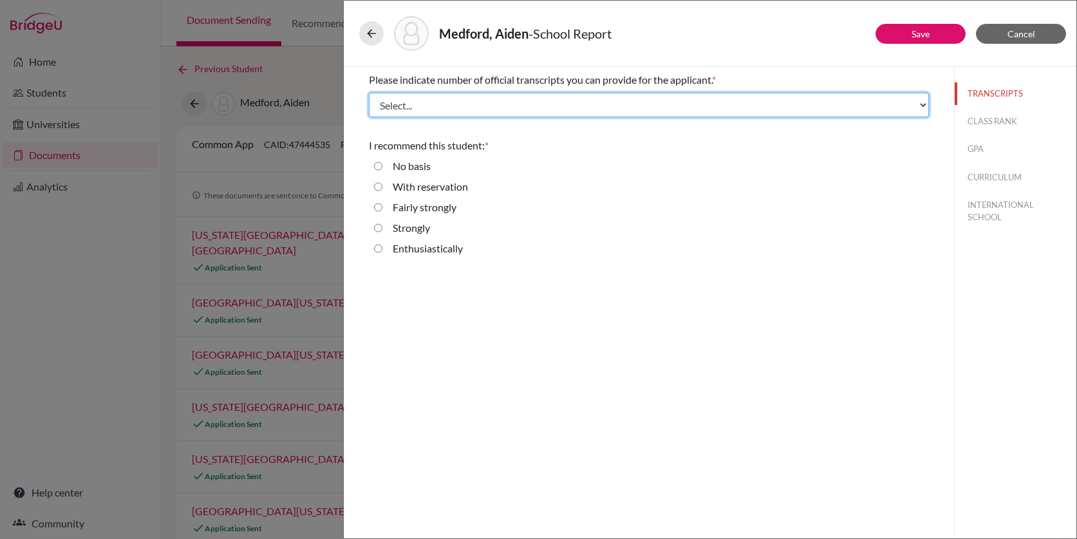
click at [446, 107] on select "Select... 1 2 3 4" at bounding box center [649, 105] width 560 height 24
select select "2"
click at [369, 93] on select "Select... 1 2 3 4" at bounding box center [649, 105] width 560 height 24
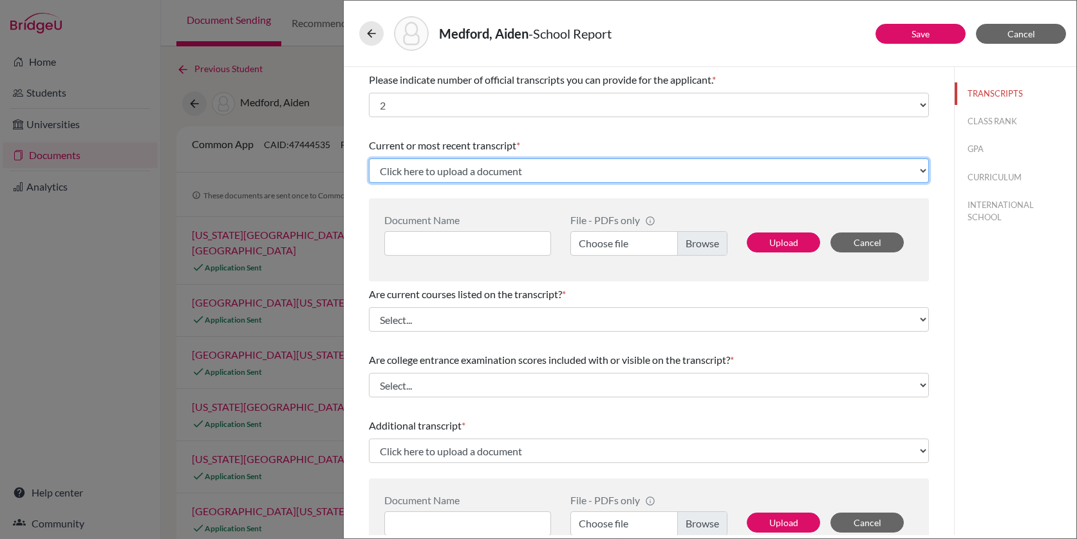
click at [430, 170] on select "Click here to upload a document Upload New File" at bounding box center [649, 170] width 560 height 24
select select "Upload New File"
click at [369, 158] on select "Click here to upload a document Upload New File" at bounding box center [649, 170] width 560 height 24
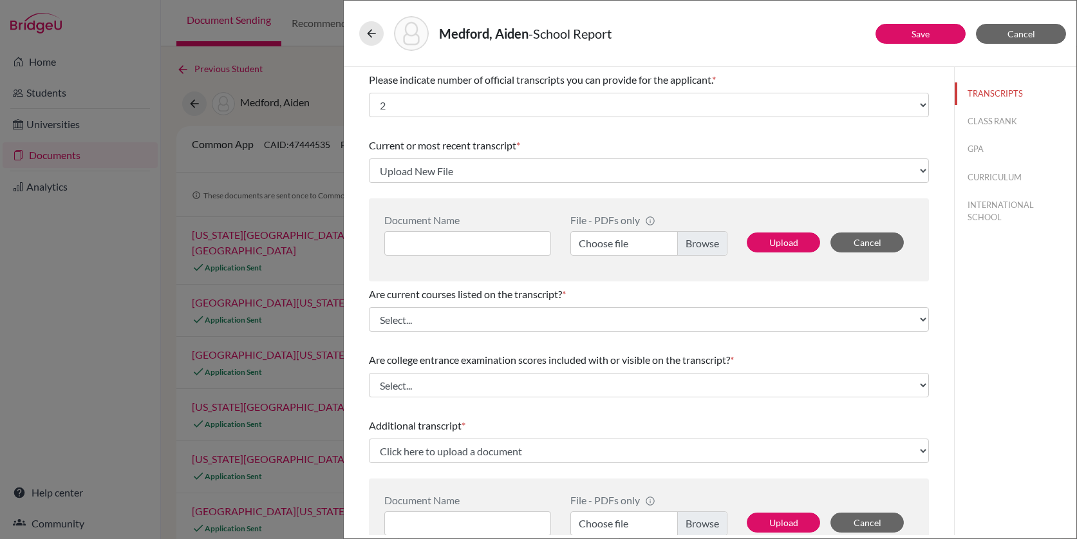
click at [684, 247] on label "Choose file" at bounding box center [648, 243] width 157 height 24
click at [684, 247] on input "Choose file" at bounding box center [648, 243] width 157 height 24
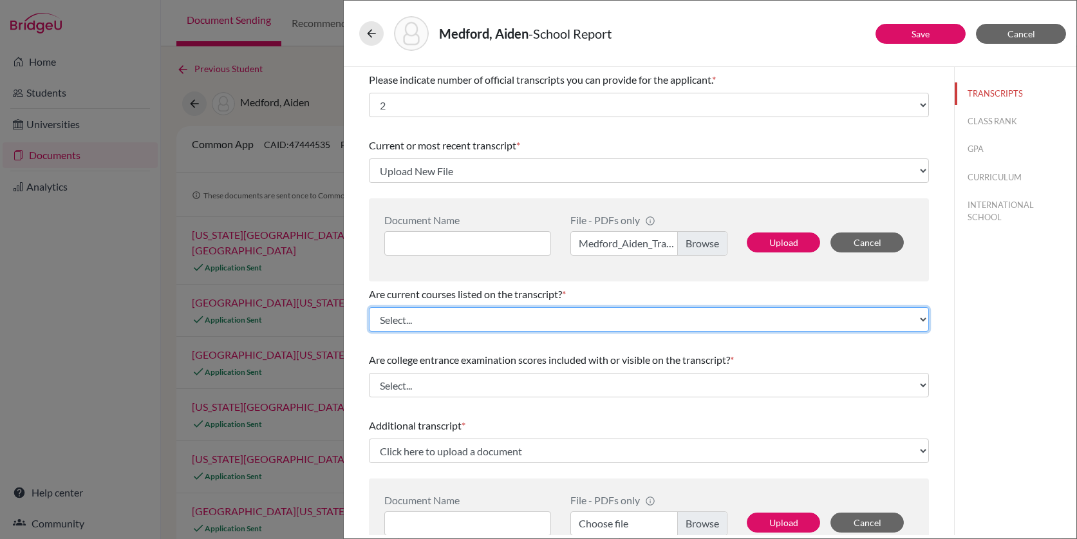
click at [609, 312] on select "Select... Yes No" at bounding box center [649, 319] width 560 height 24
select select "1"
click at [369, 307] on select "Select... Yes No" at bounding box center [649, 319] width 560 height 24
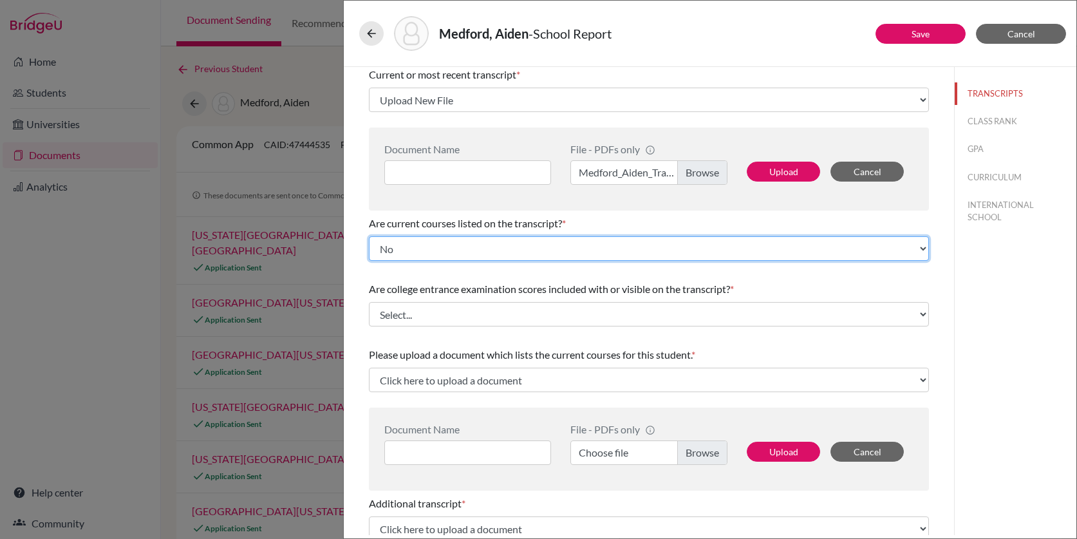
scroll to position [94, 0]
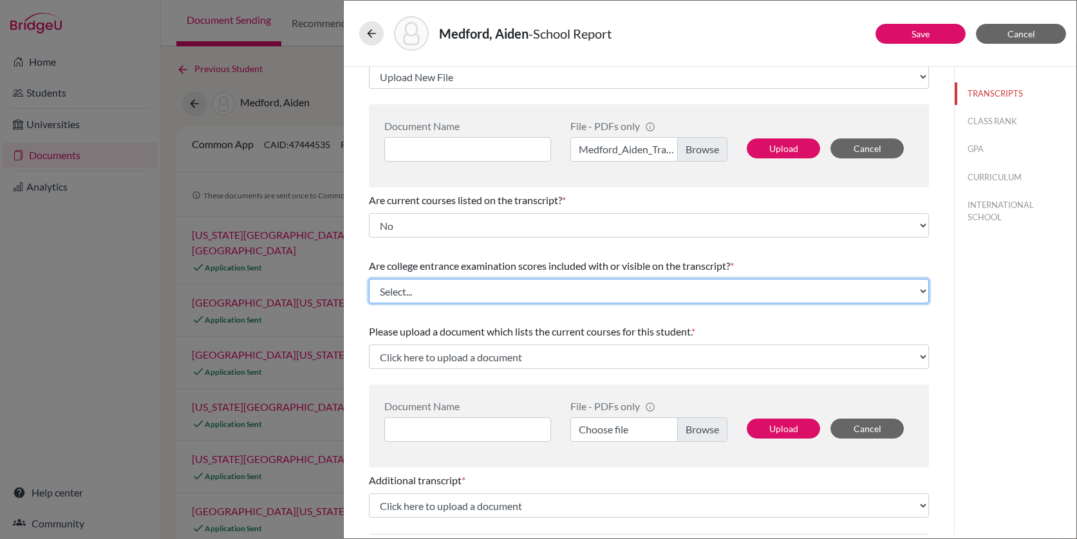
click at [603, 286] on select "Select... Yes No" at bounding box center [649, 291] width 560 height 24
select select "1"
click at [369, 279] on select "Select... Yes No" at bounding box center [649, 291] width 560 height 24
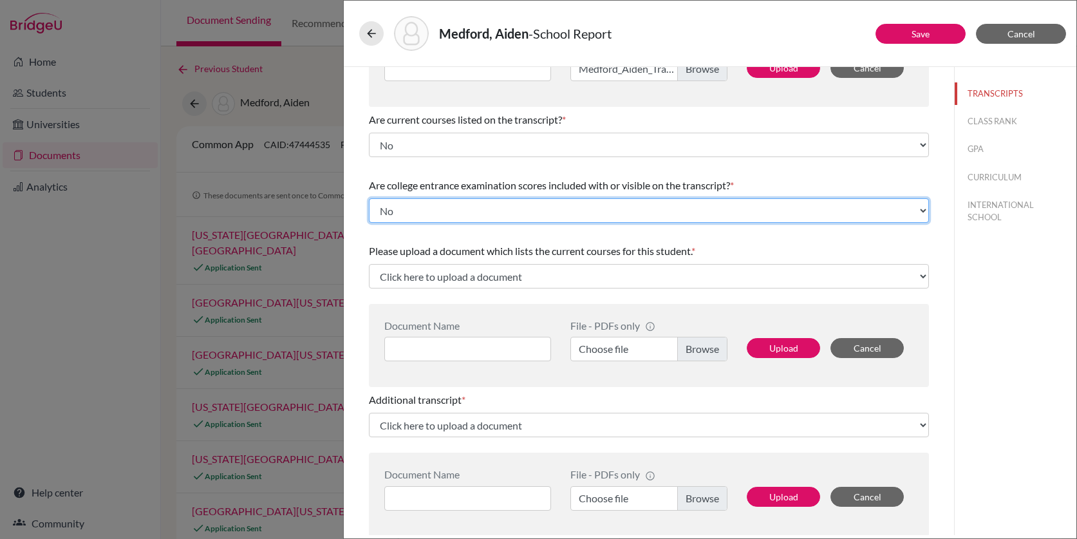
scroll to position [190, 0]
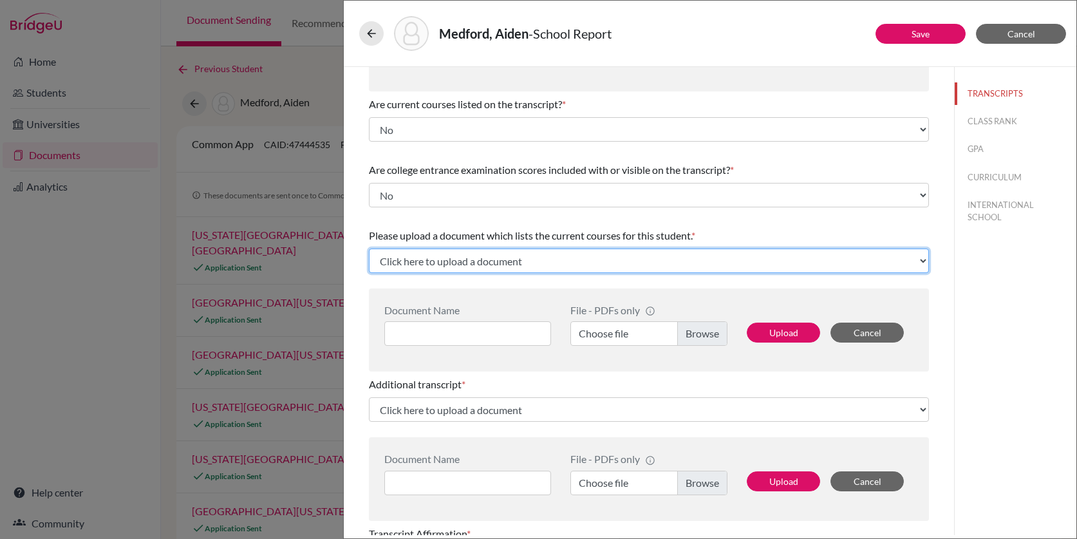
click at [595, 259] on select "Click here to upload a document Upload New File" at bounding box center [649, 260] width 560 height 24
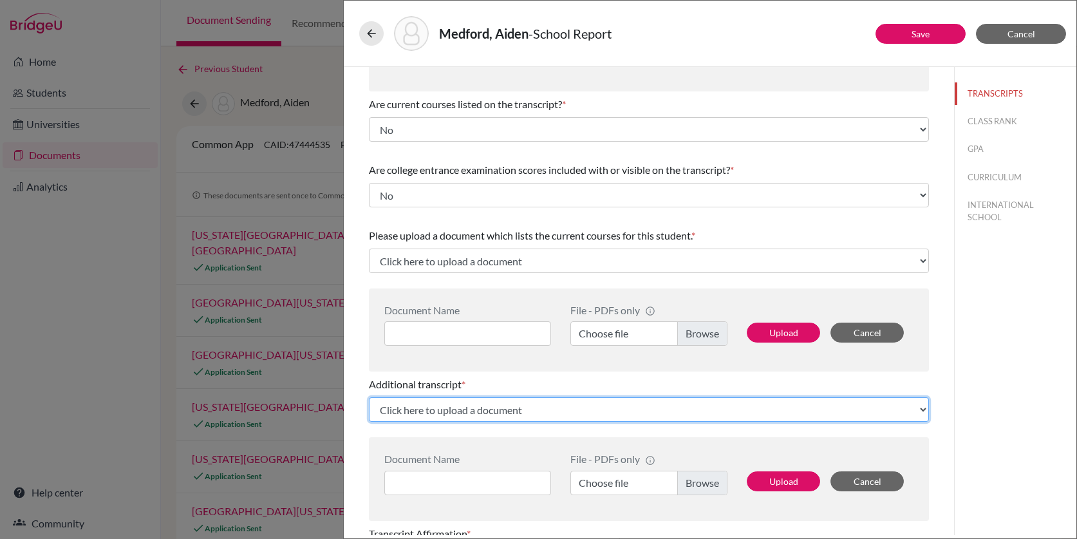
click at [513, 411] on select "Click here to upload a document Upload New File" at bounding box center [649, 409] width 560 height 24
select select "Upload New File"
click at [369, 397] on select "Click here to upload a document Upload New File" at bounding box center [649, 409] width 560 height 24
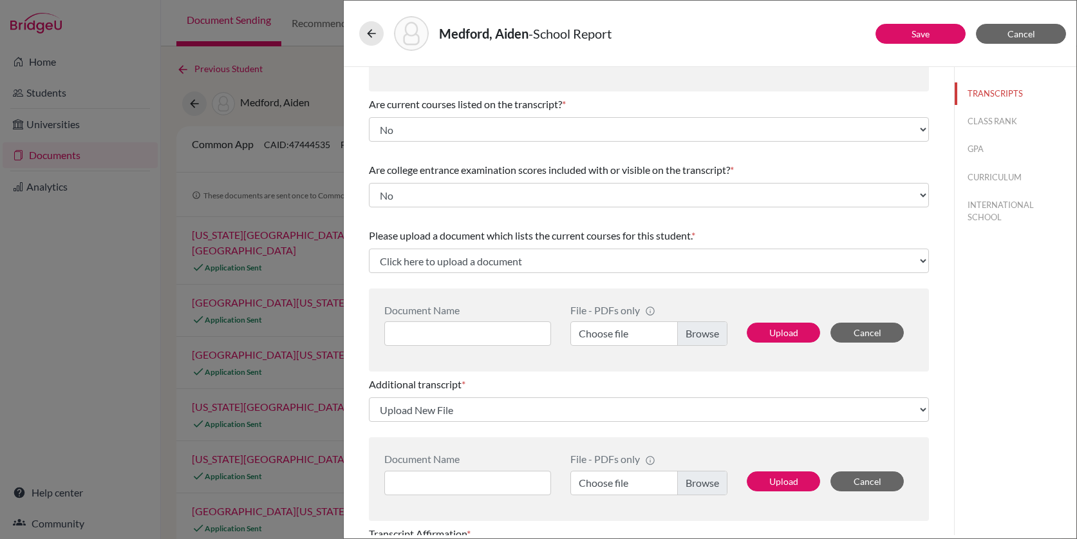
click at [698, 337] on label "Choose file" at bounding box center [648, 333] width 157 height 24
click at [698, 337] on input "Choose file" at bounding box center [648, 333] width 157 height 24
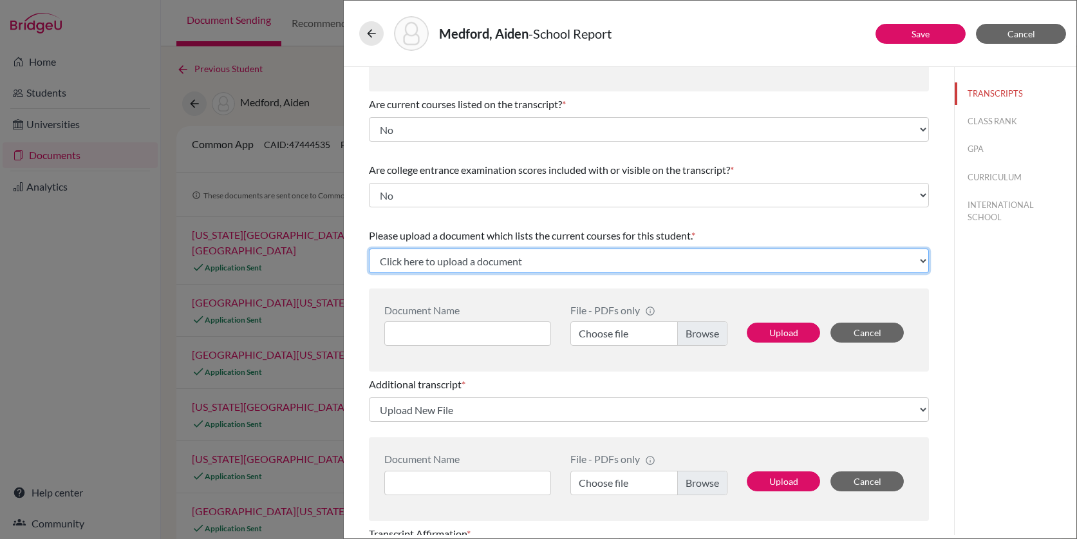
click at [481, 261] on select "Click here to upload a document Upload New File" at bounding box center [649, 260] width 560 height 24
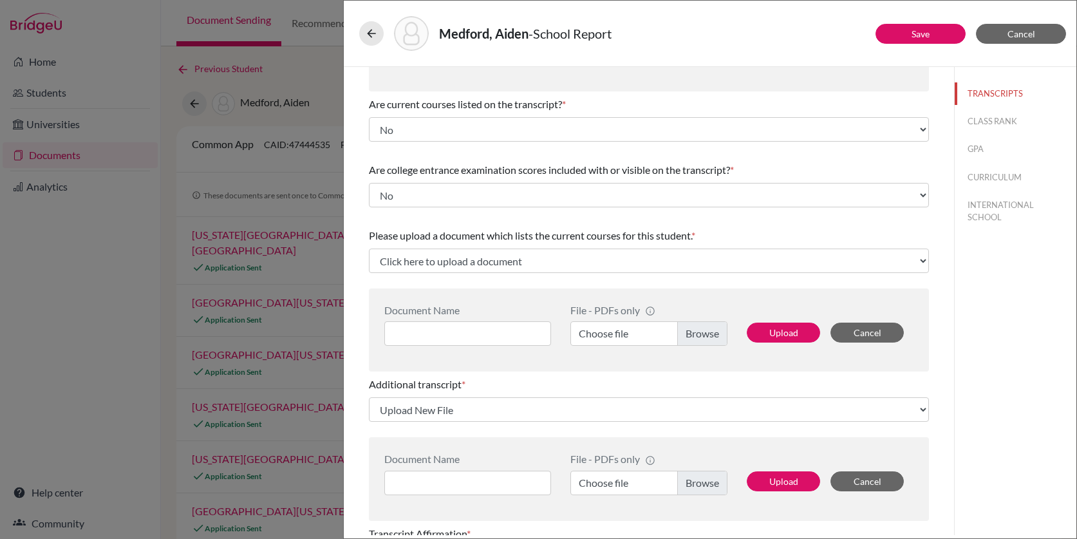
click at [694, 334] on label "Choose file" at bounding box center [648, 333] width 157 height 24
click at [694, 334] on input "Choose file" at bounding box center [648, 333] width 157 height 24
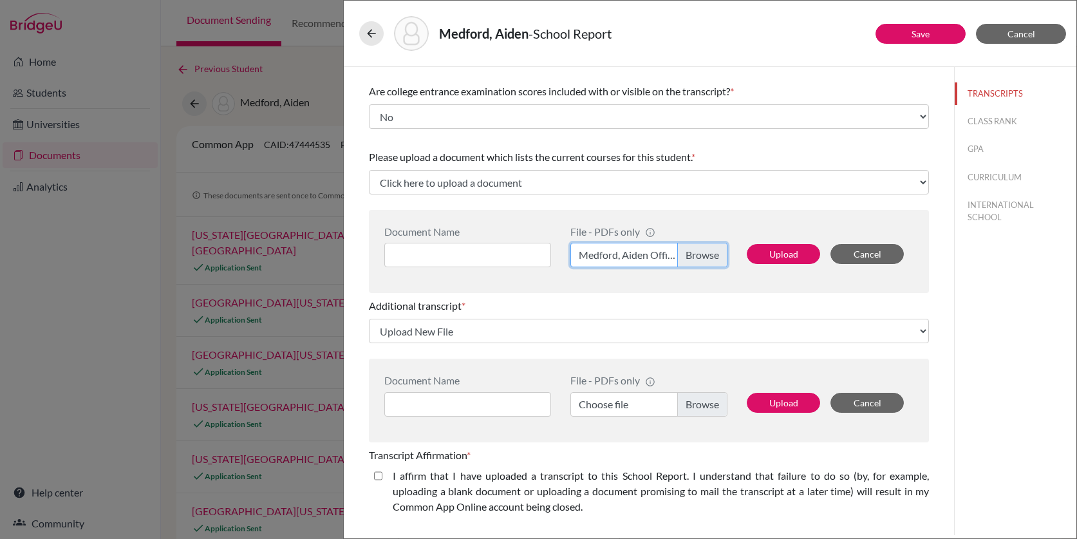
scroll to position [291, 0]
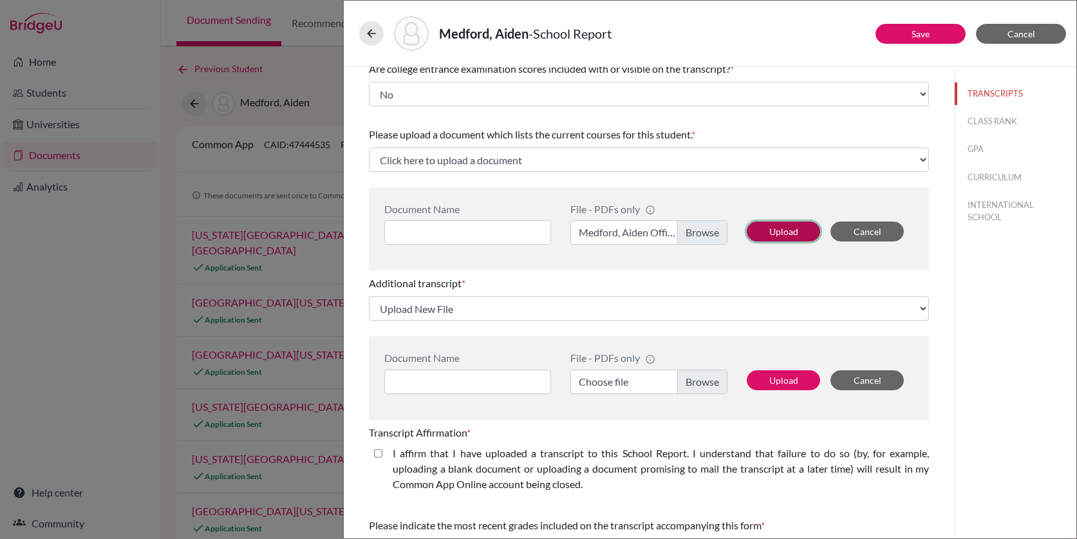
click at [783, 234] on button "Upload" at bounding box center [783, 231] width 73 height 20
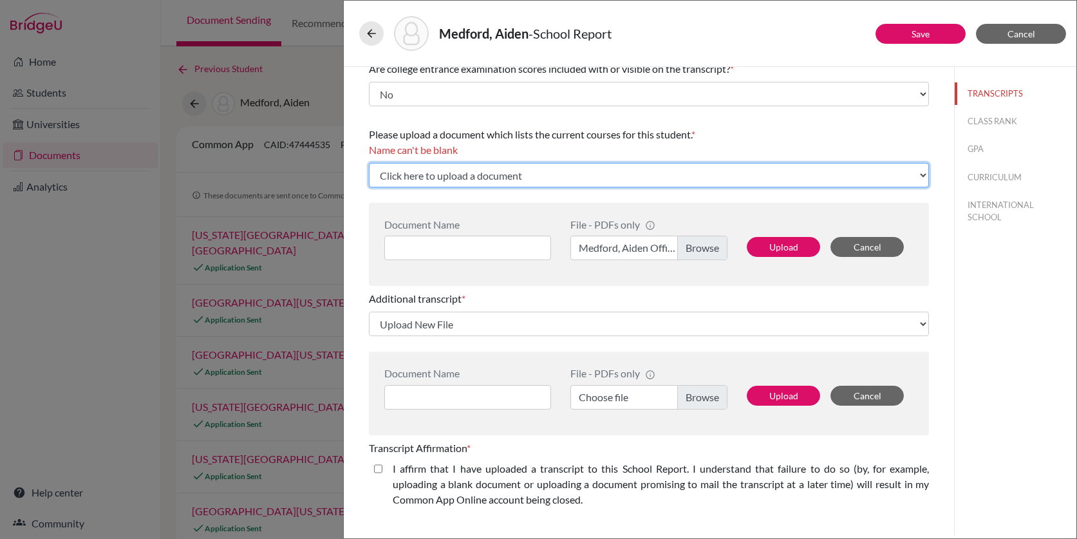
click at [549, 176] on select "Click here to upload a document Upload New File" at bounding box center [649, 175] width 560 height 24
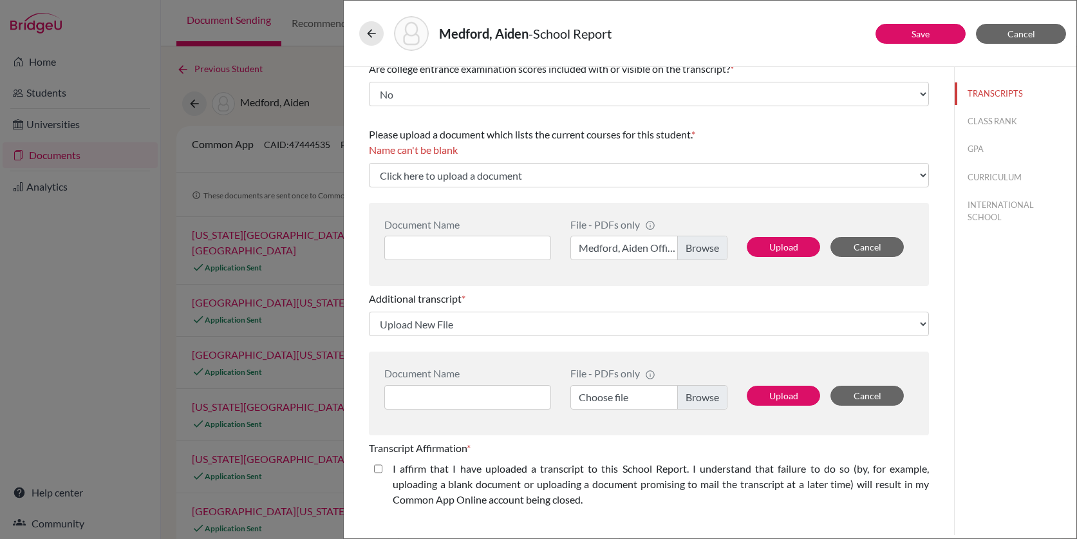
click at [650, 239] on label "Medford, Aiden Official Windsor Transcript.pdf" at bounding box center [648, 248] width 157 height 24
click at [650, 239] on input "Medford, Aiden Official Windsor Transcript.pdf" at bounding box center [648, 248] width 157 height 24
click at [694, 400] on label "Choose file" at bounding box center [648, 397] width 157 height 24
click at [694, 400] on input "Choose file" at bounding box center [648, 397] width 157 height 24
click at [783, 400] on button "Upload" at bounding box center [783, 396] width 73 height 20
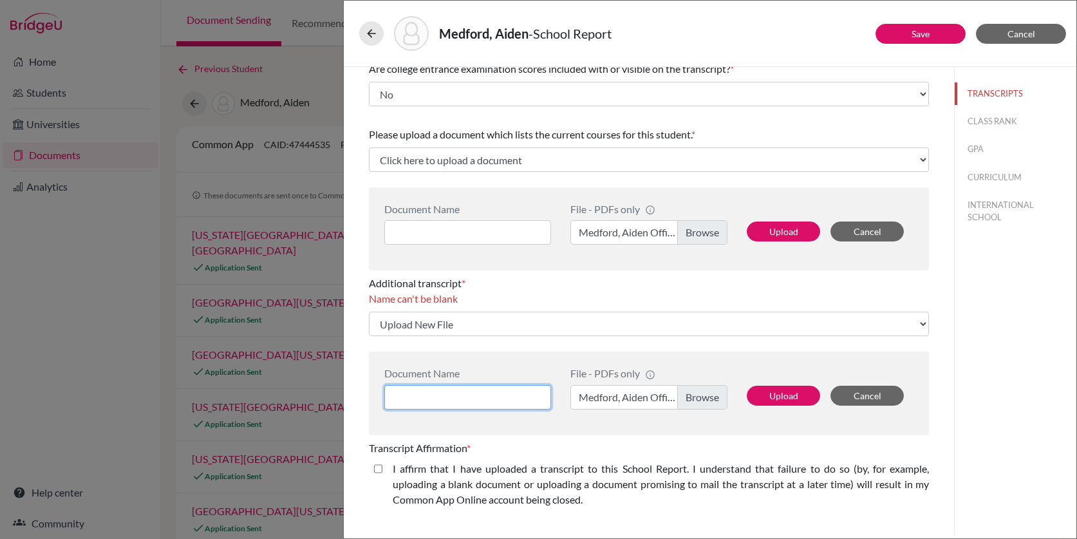
click at [476, 396] on input at bounding box center [467, 397] width 167 height 24
type input "T"
type input "Aiden.Medford.Transfer"
click at [766, 397] on button "Upload" at bounding box center [783, 396] width 73 height 20
select select "686166"
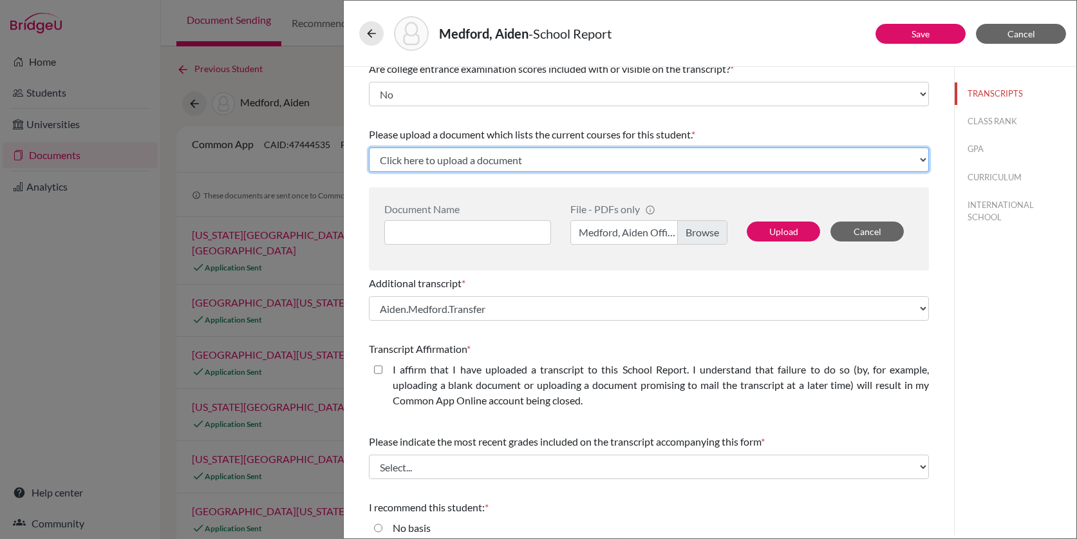
click at [468, 156] on select "Click here to upload a document Upload New File" at bounding box center [649, 159] width 560 height 24
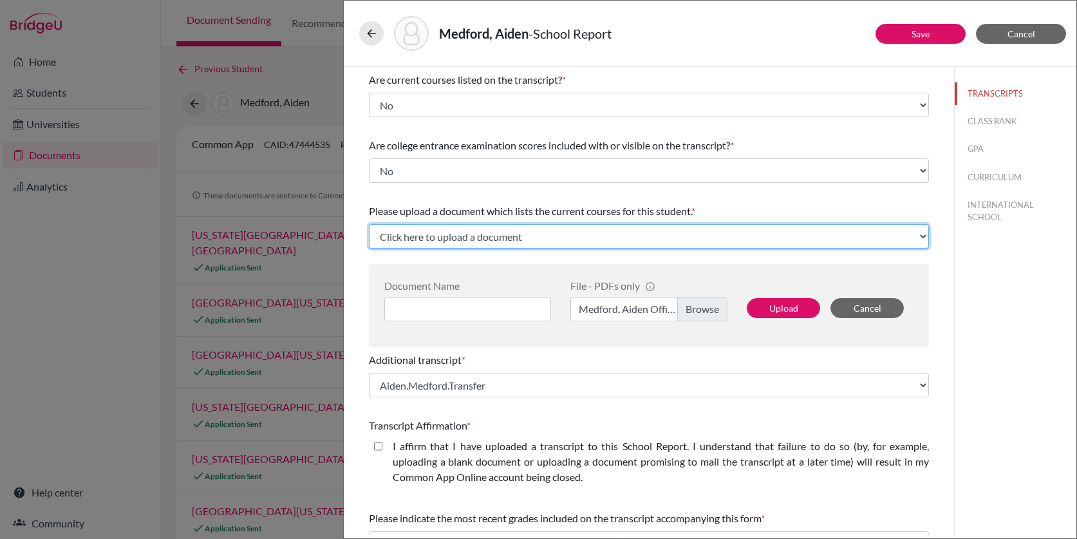
scroll to position [384, 0]
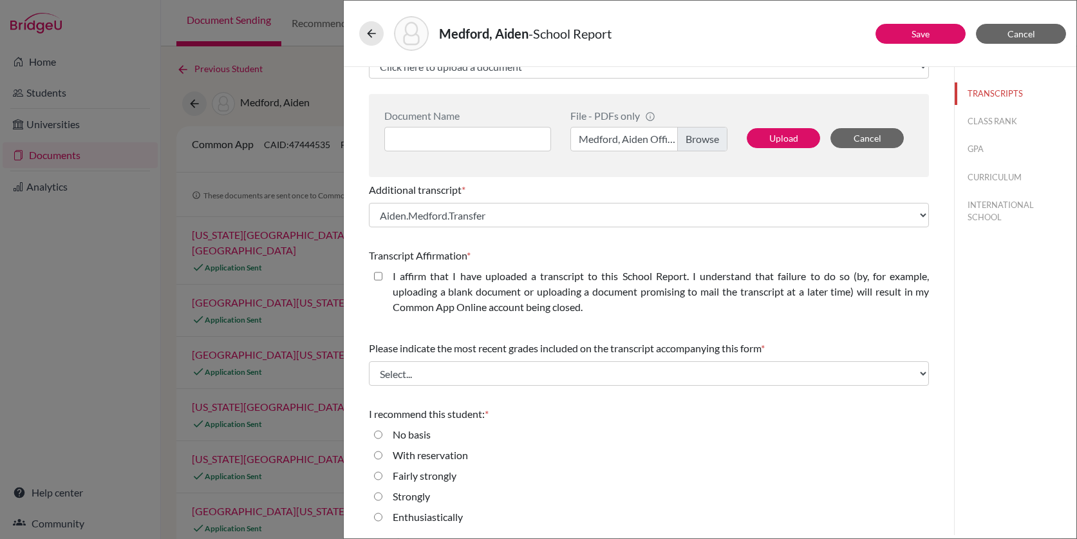
click at [378, 275] on closed\ "I affirm that I have uploaded a transcript to this School Report. I understand …" at bounding box center [378, 275] width 8 height 15
checkbox closed\ "true"
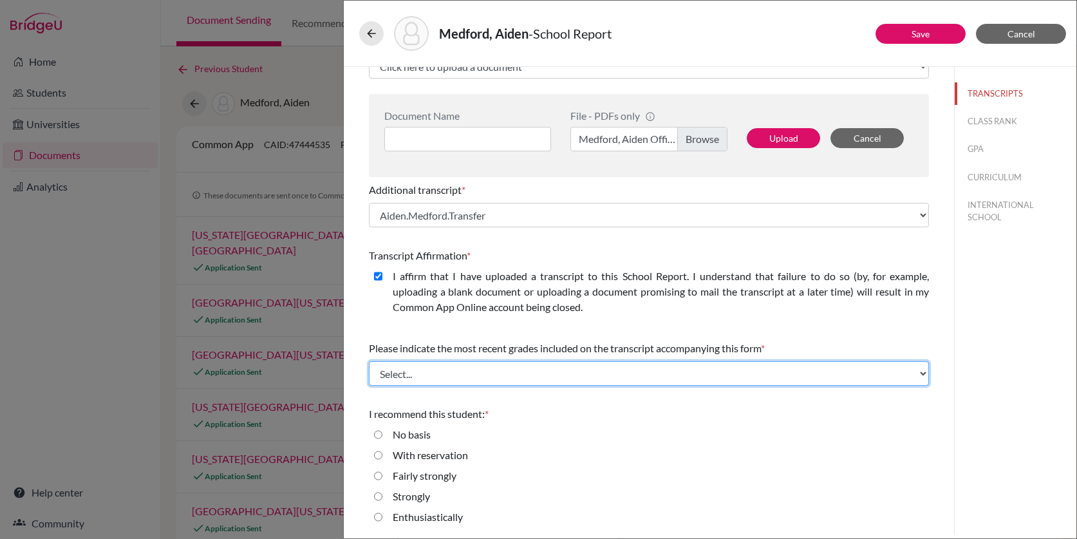
click at [490, 378] on select "Select... Final junior year grades 1st Quarter senior year grades 2nd Quarter/1…" at bounding box center [649, 373] width 560 height 24
select select "0"
click at [369, 361] on select "Select... Final junior year grades 1st Quarter senior year grades 2nd Quarter/1…" at bounding box center [649, 373] width 560 height 24
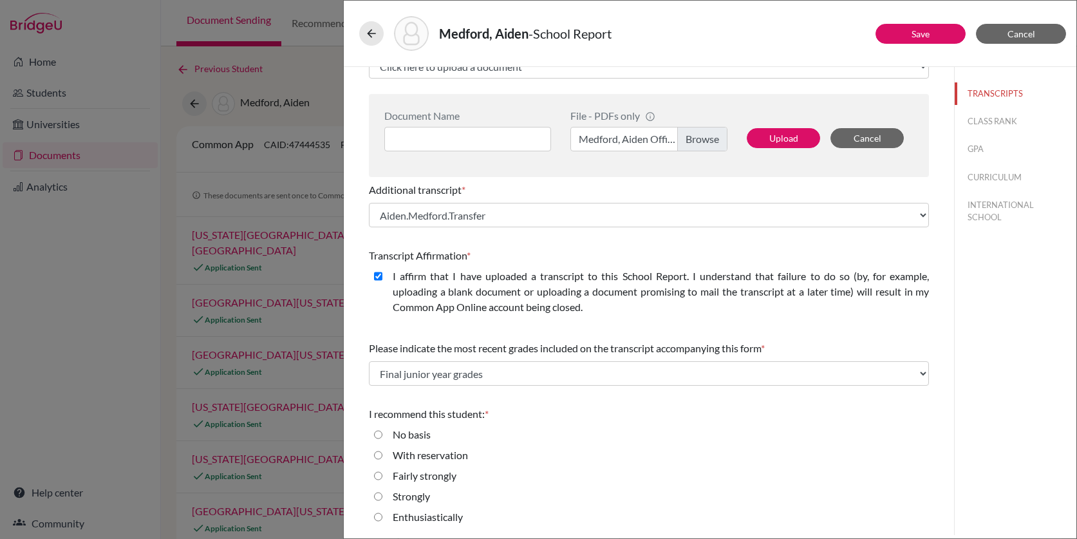
click at [440, 502] on div "Strongly" at bounding box center [649, 498] width 560 height 21
click at [424, 502] on label "Strongly" at bounding box center [411, 495] width 37 height 15
click at [382, 502] on input "Strongly" at bounding box center [378, 495] width 8 height 15
radio input "true"
click at [900, 44] on div "Medford, Aiden - School Report" at bounding box center [710, 33] width 702 height 35
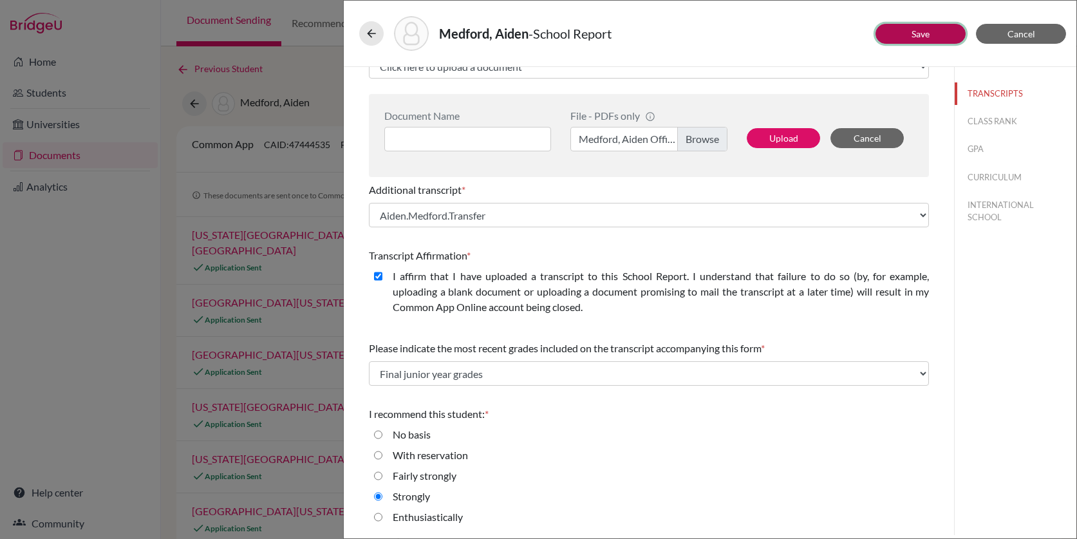
click at [902, 34] on button "Save" at bounding box center [920, 34] width 90 height 20
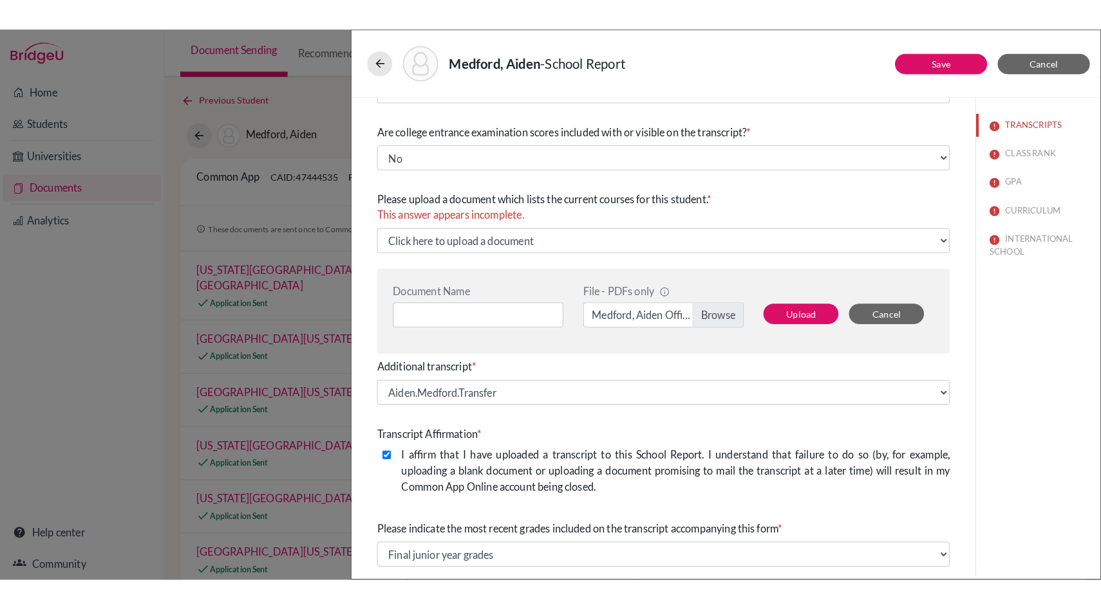
scroll to position [273, 0]
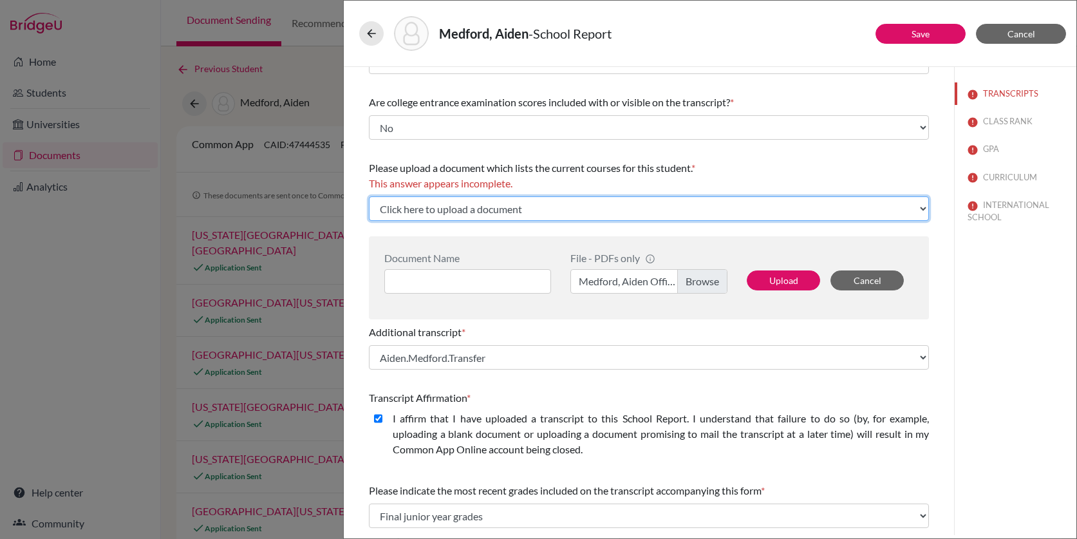
click at [601, 215] on select "Click here to upload a document Upload New File" at bounding box center [649, 208] width 560 height 24
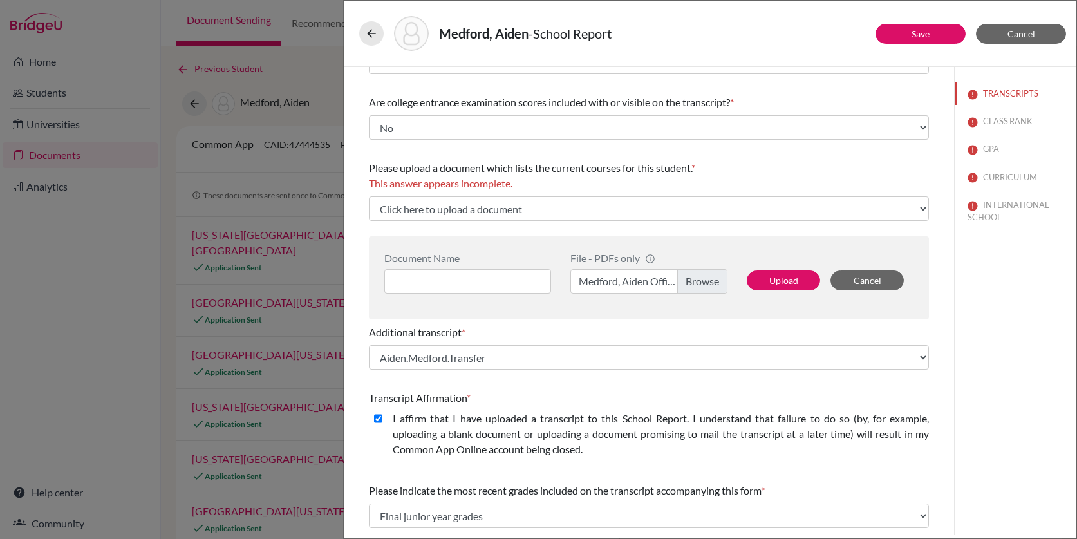
drag, startPoint x: 599, startPoint y: 195, endPoint x: 606, endPoint y: 204, distance: 11.5
click at [601, 198] on div "Please upload a document which lists the current courses for this student. * Th…" at bounding box center [649, 190] width 560 height 71
click at [369, 35] on icon at bounding box center [371, 33] width 13 height 13
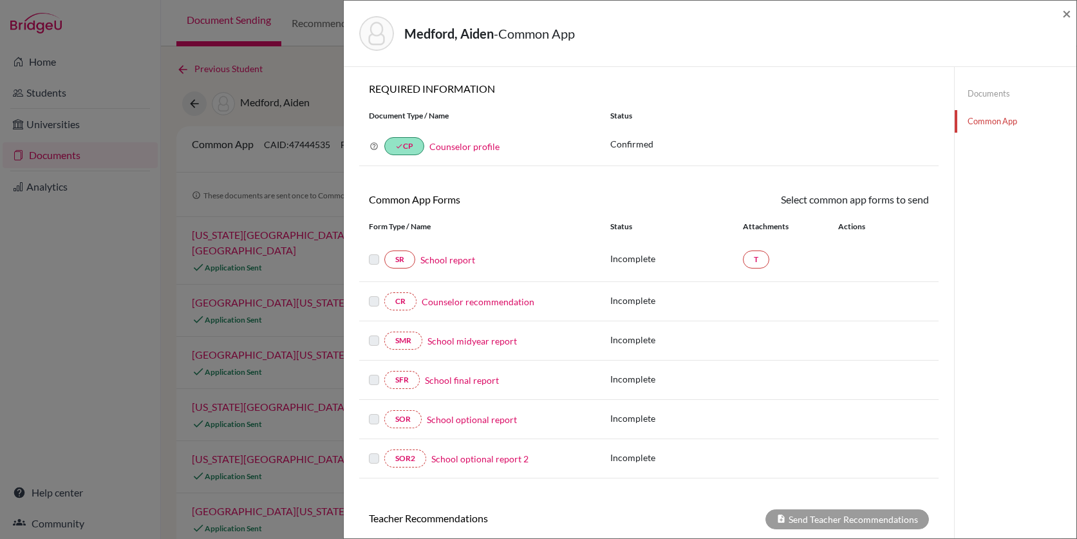
click at [317, 96] on div "Medford, Aiden - Common App × × REQUIRED INFORMATION Document Type / Name Statu…" at bounding box center [538, 269] width 1077 height 539
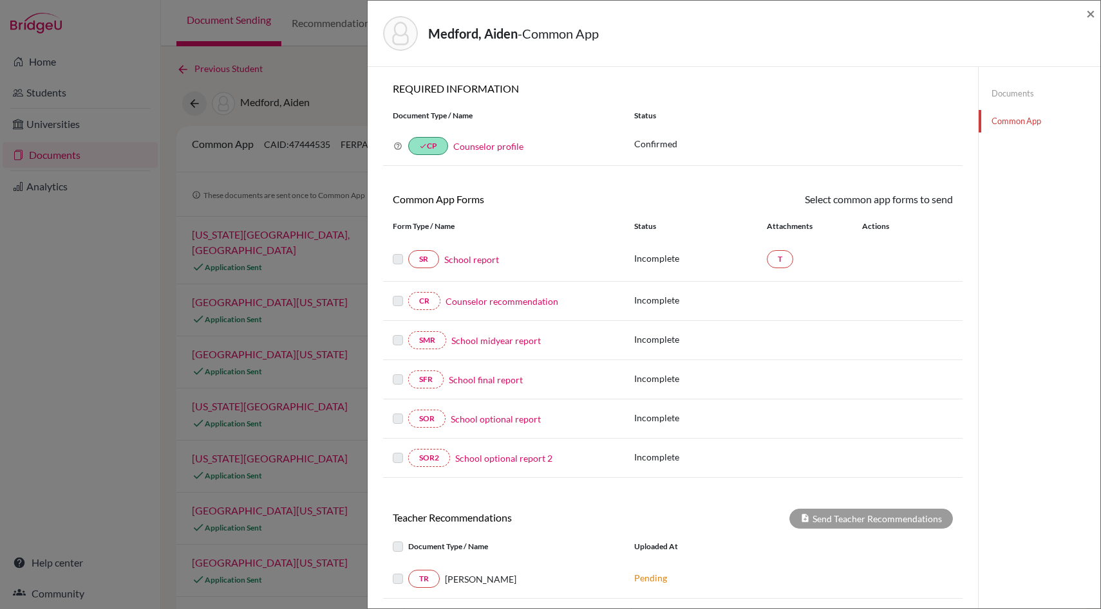
click at [352, 33] on div "Medford, Aiden - Common App × × REQUIRED INFORMATION Document Type / Name Statu…" at bounding box center [550, 304] width 1101 height 609
click at [1076, 10] on span "×" at bounding box center [1090, 13] width 9 height 19
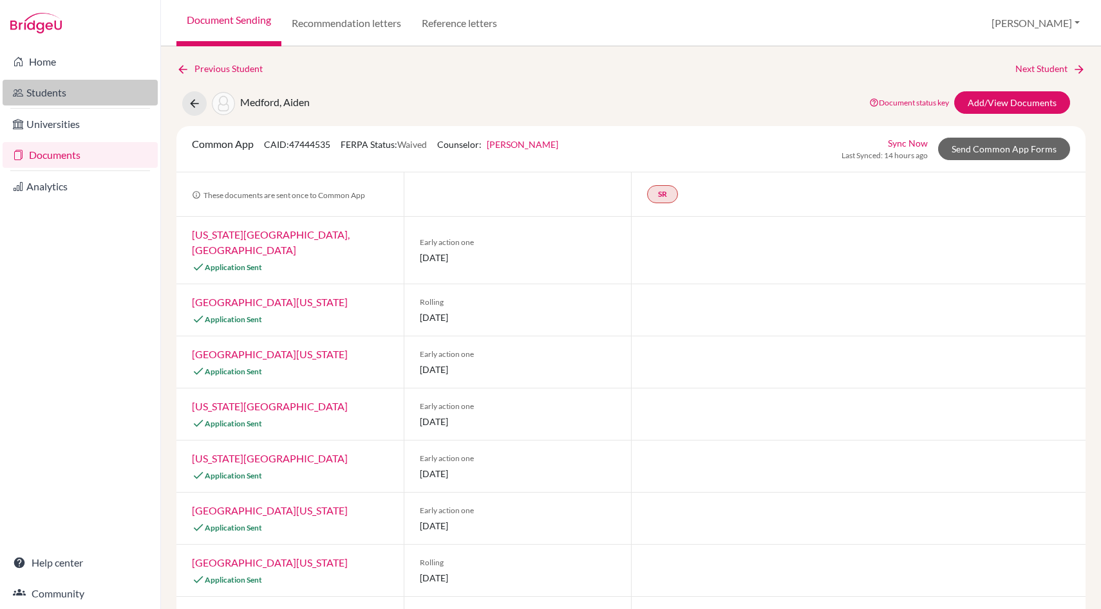
click at [60, 91] on link "Students" at bounding box center [80, 93] width 155 height 26
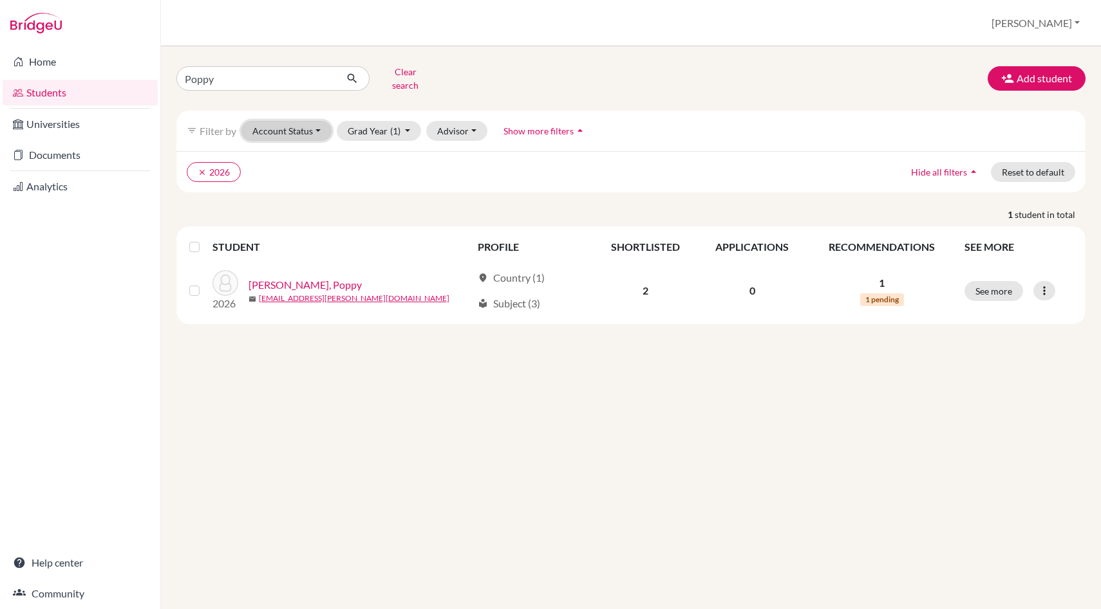
click at [314, 126] on button "Account Status" at bounding box center [286, 131] width 90 height 20
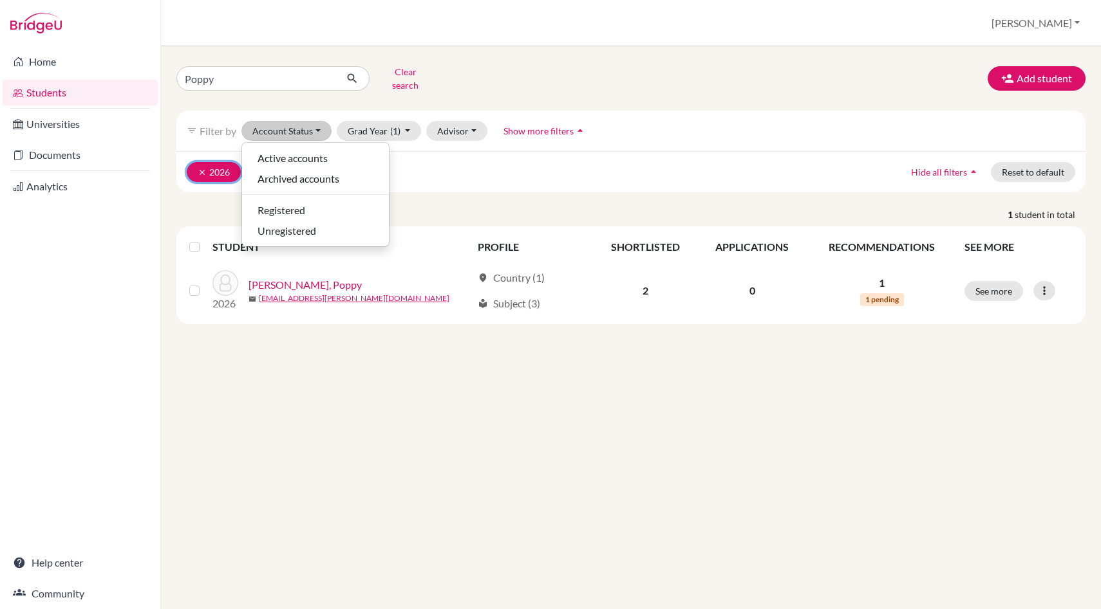
click at [199, 168] on icon "clear" at bounding box center [202, 172] width 9 height 9
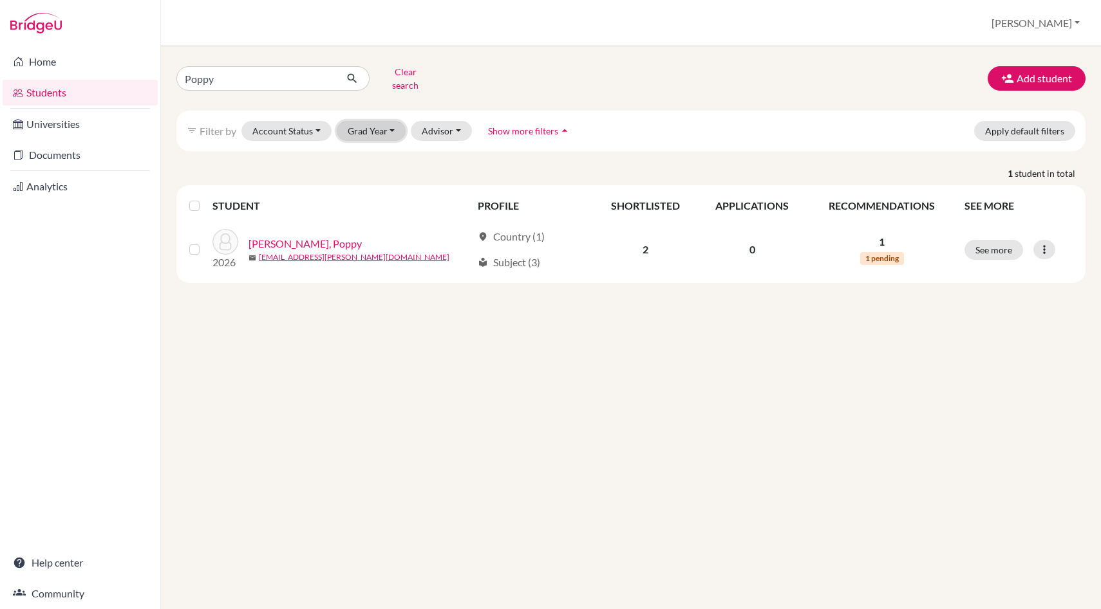
click at [380, 125] on button "Grad Year" at bounding box center [372, 131] width 70 height 20
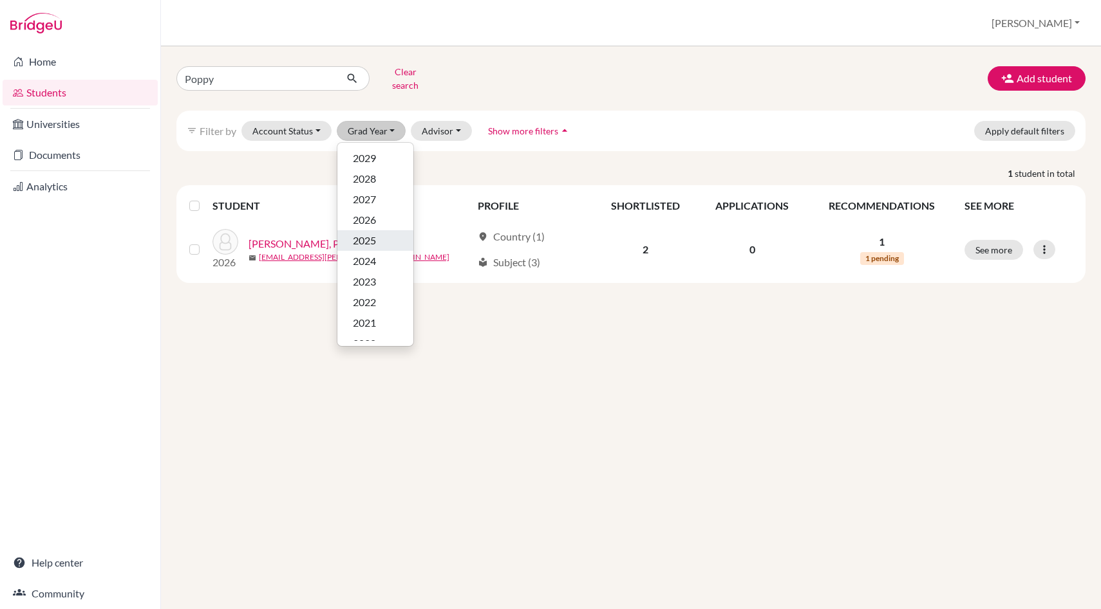
click at [384, 233] on div "2025" at bounding box center [375, 240] width 45 height 15
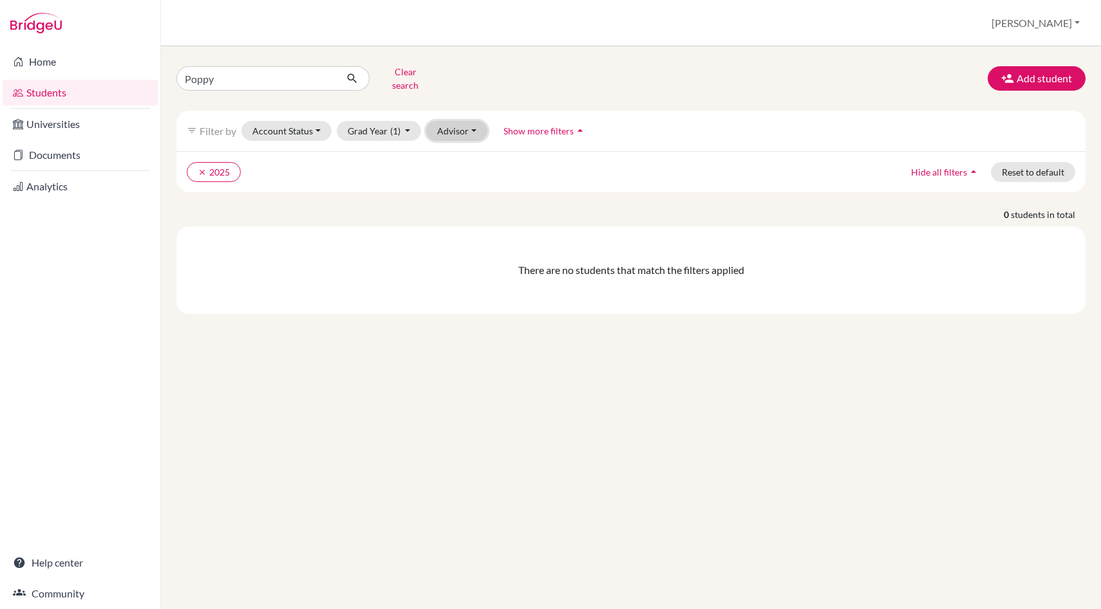
click at [466, 127] on button "Advisor" at bounding box center [456, 131] width 61 height 20
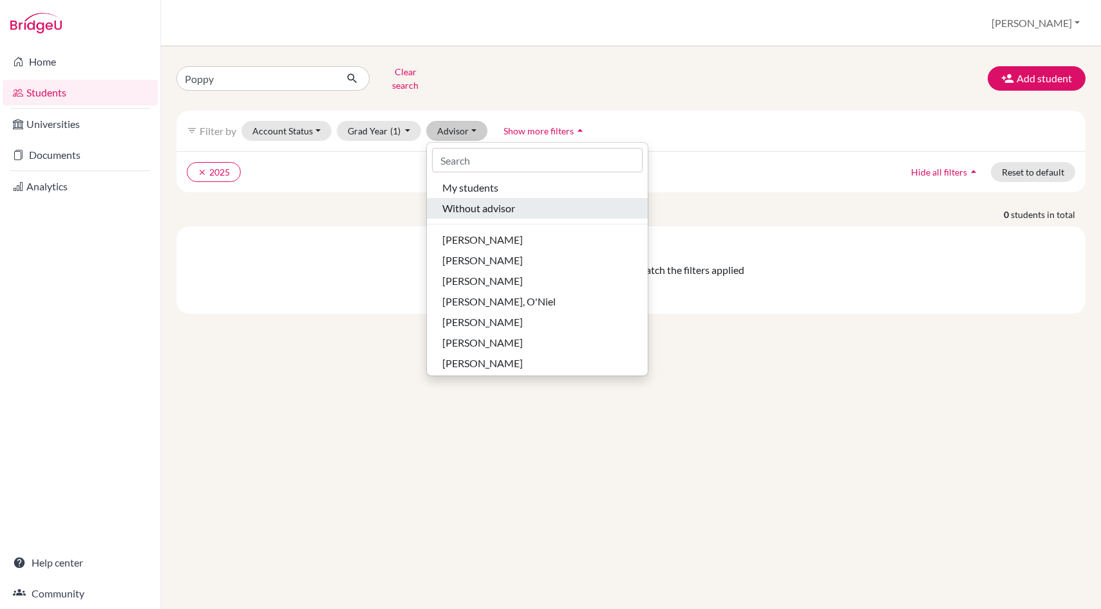
click at [469, 201] on span "Without advisor" at bounding box center [478, 208] width 73 height 15
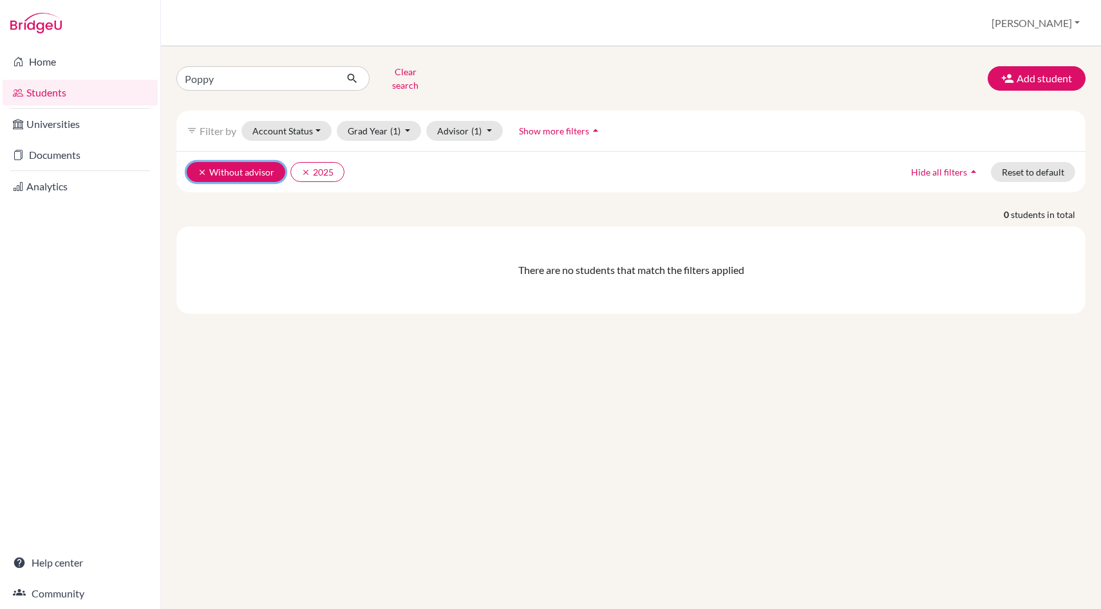
click at [200, 168] on icon "clear" at bounding box center [202, 172] width 9 height 9
click at [322, 121] on button "Account Status" at bounding box center [286, 131] width 90 height 20
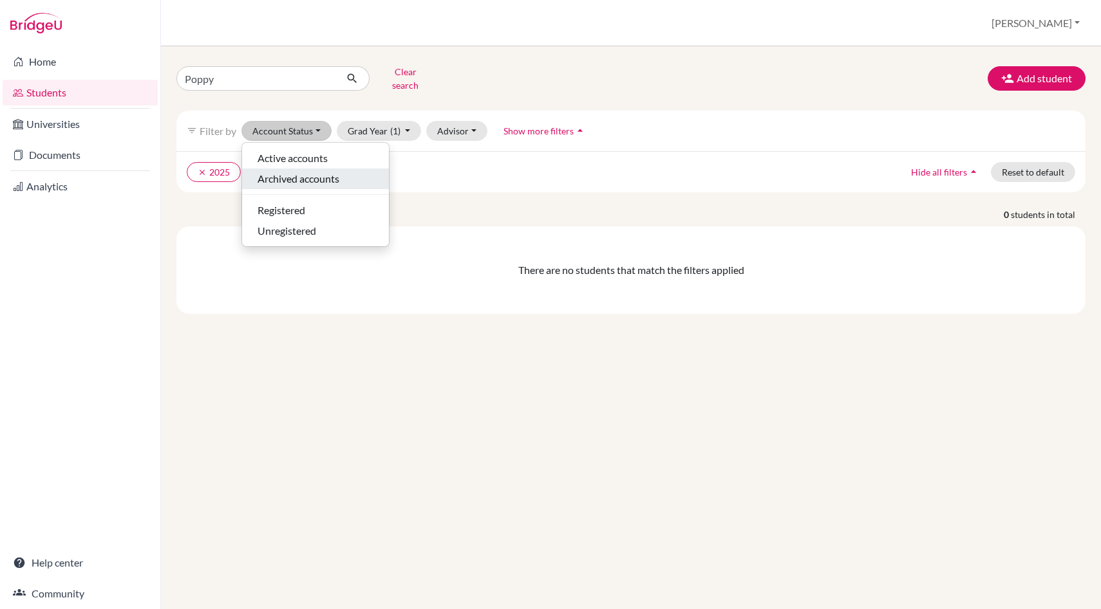
click at [321, 171] on span "Archived accounts" at bounding box center [298, 178] width 82 height 15
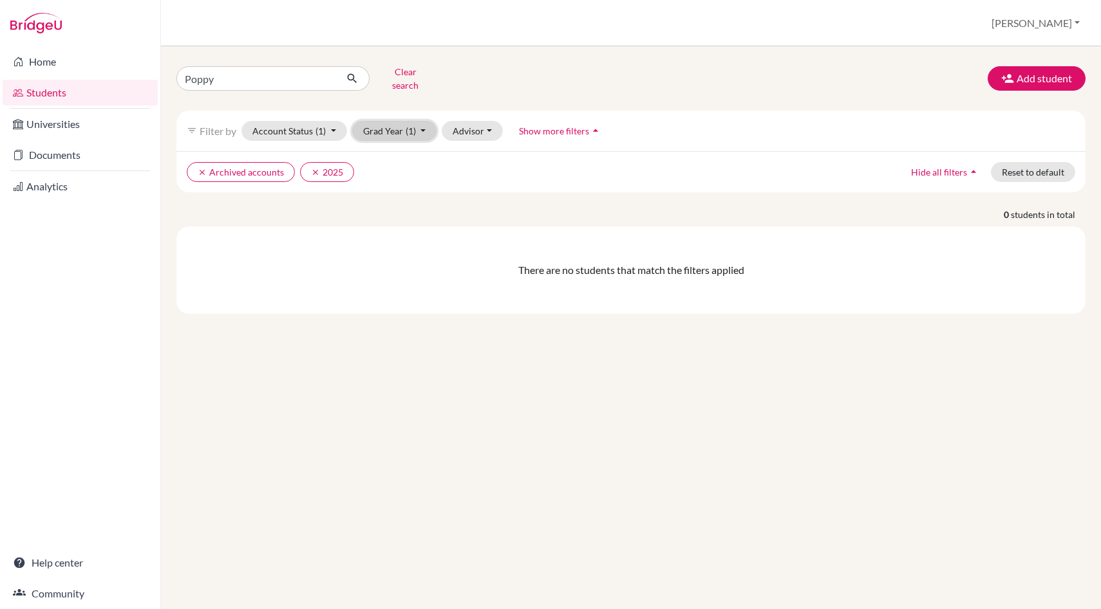
click at [418, 122] on button "Grad Year (1)" at bounding box center [394, 131] width 85 height 20
click at [385, 233] on span "2025" at bounding box center [379, 240] width 23 height 15
click at [465, 121] on button "Advisor" at bounding box center [456, 131] width 61 height 20
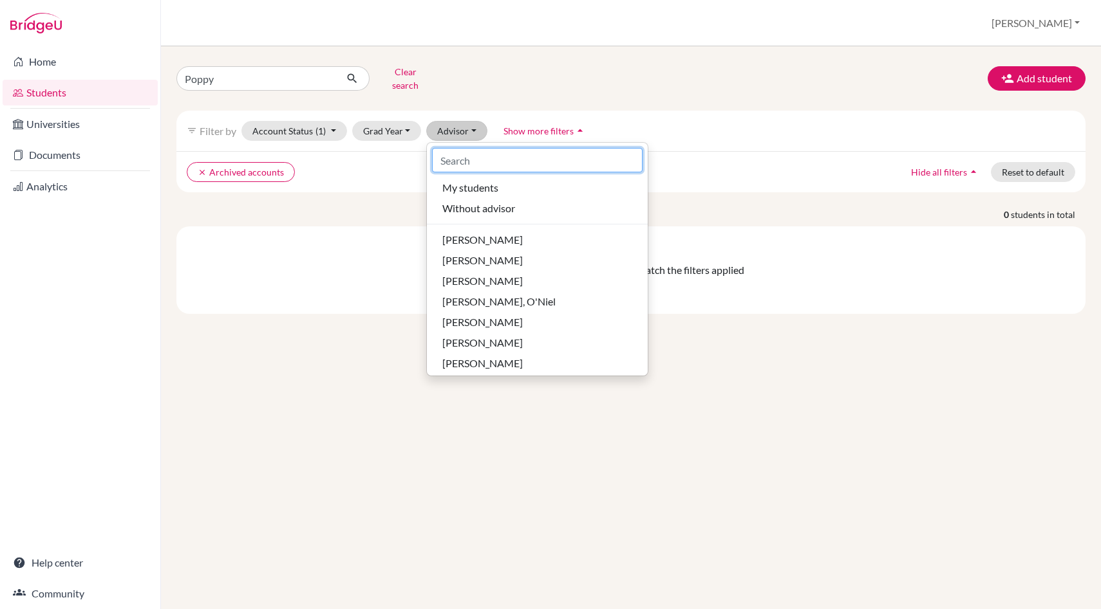
click at [473, 148] on input at bounding box center [537, 160] width 210 height 24
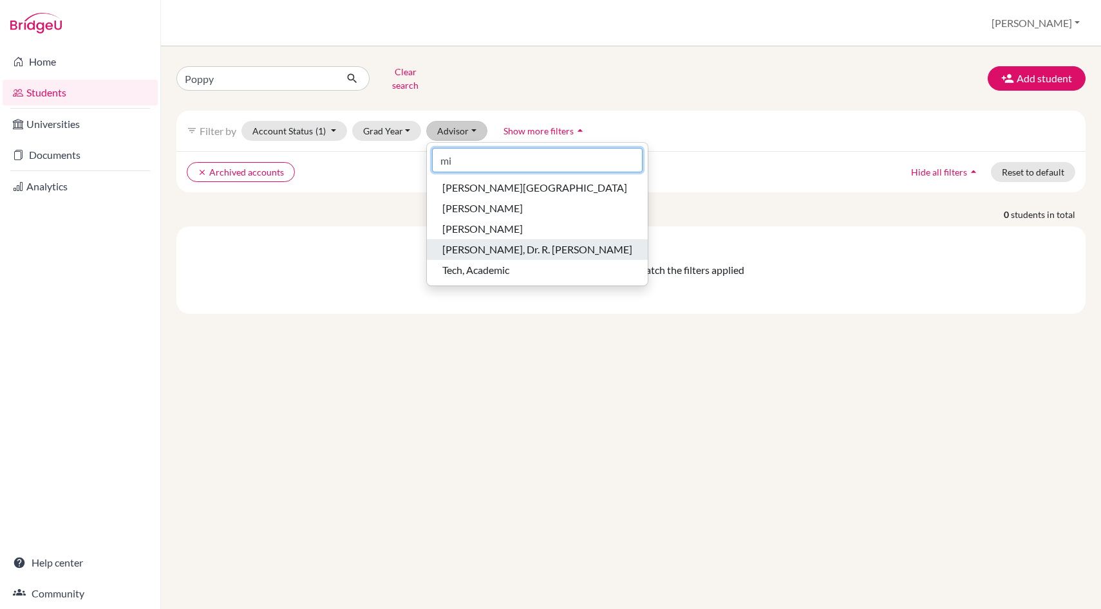
type input "mi"
click at [510, 242] on span "[PERSON_NAME], Dr. R. [PERSON_NAME]" at bounding box center [537, 249] width 190 height 15
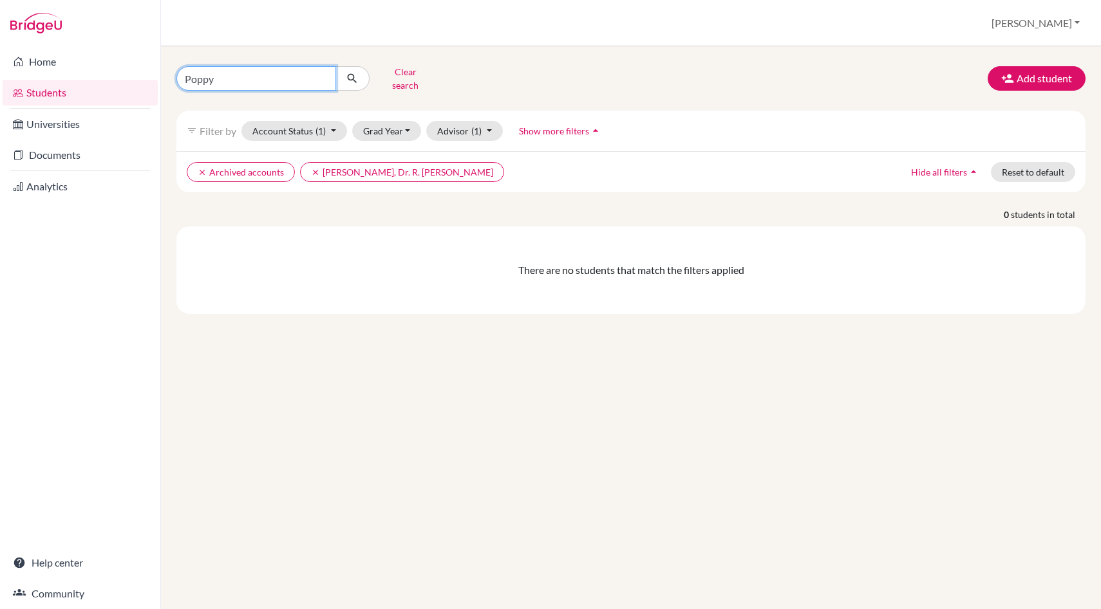
click at [265, 73] on input "Poppy" at bounding box center [256, 78] width 160 height 24
type input "P"
click at [335, 66] on button "submit" at bounding box center [352, 78] width 34 height 24
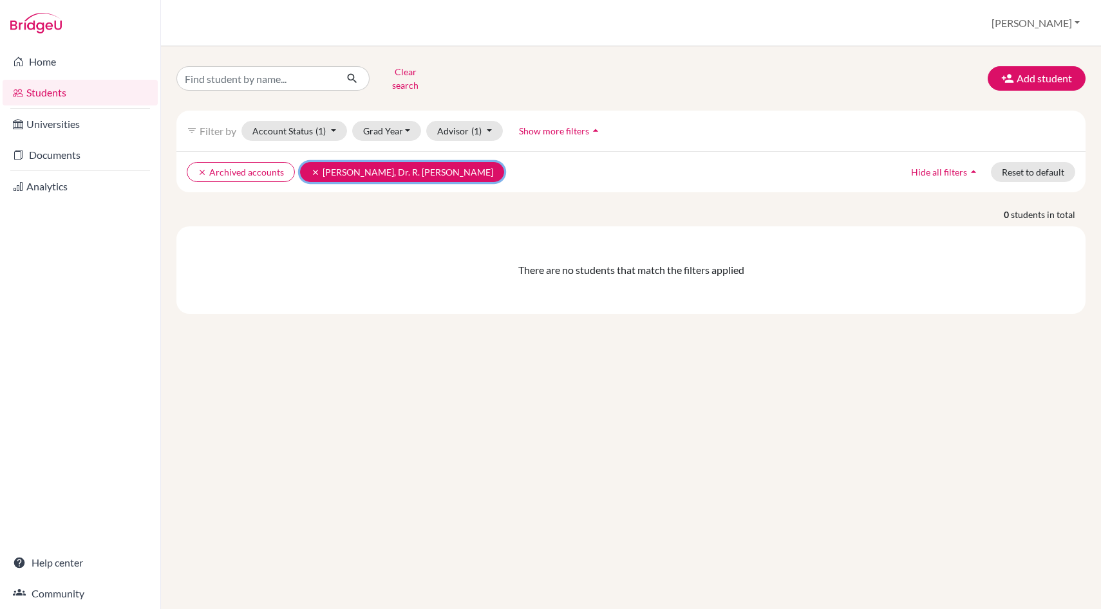
click at [314, 168] on icon "clear" at bounding box center [315, 172] width 9 height 9
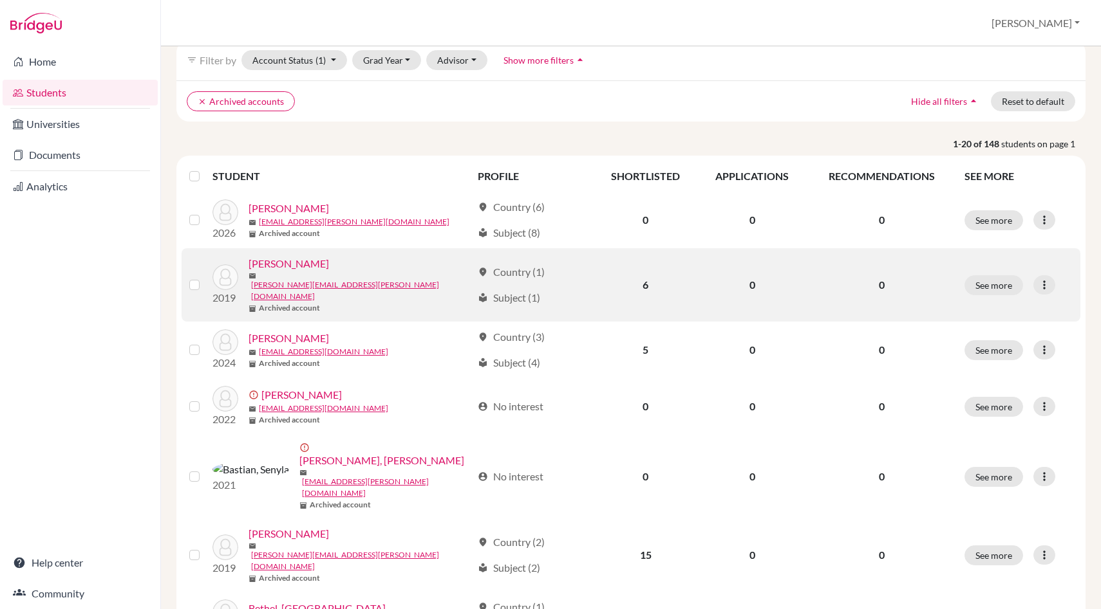
scroll to position [62, 0]
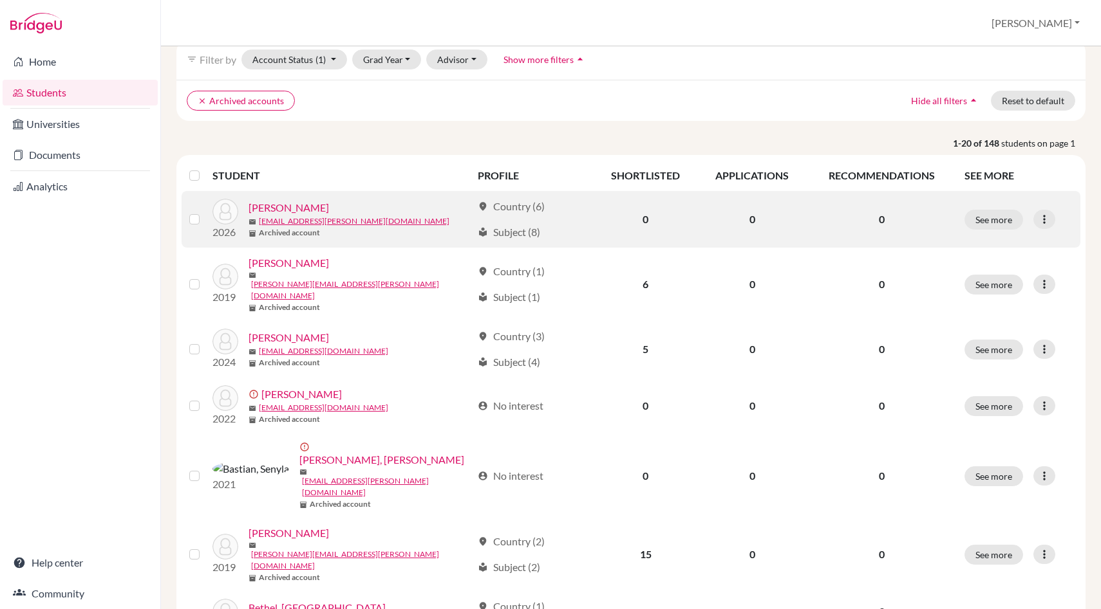
click at [275, 203] on link "Adams, Kaitlin" at bounding box center [288, 207] width 80 height 15
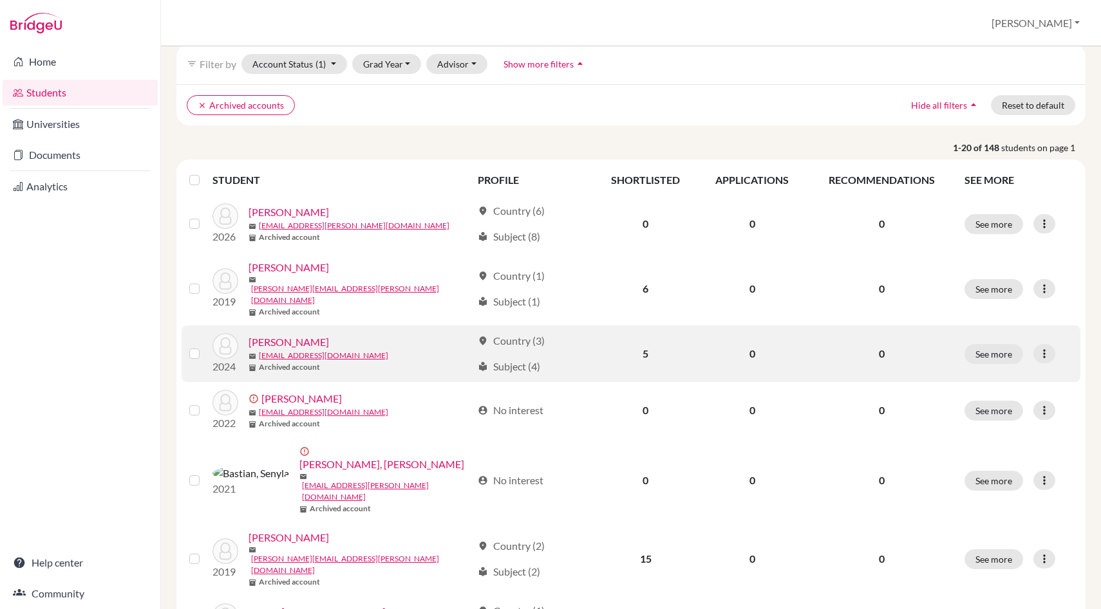
scroll to position [72, 0]
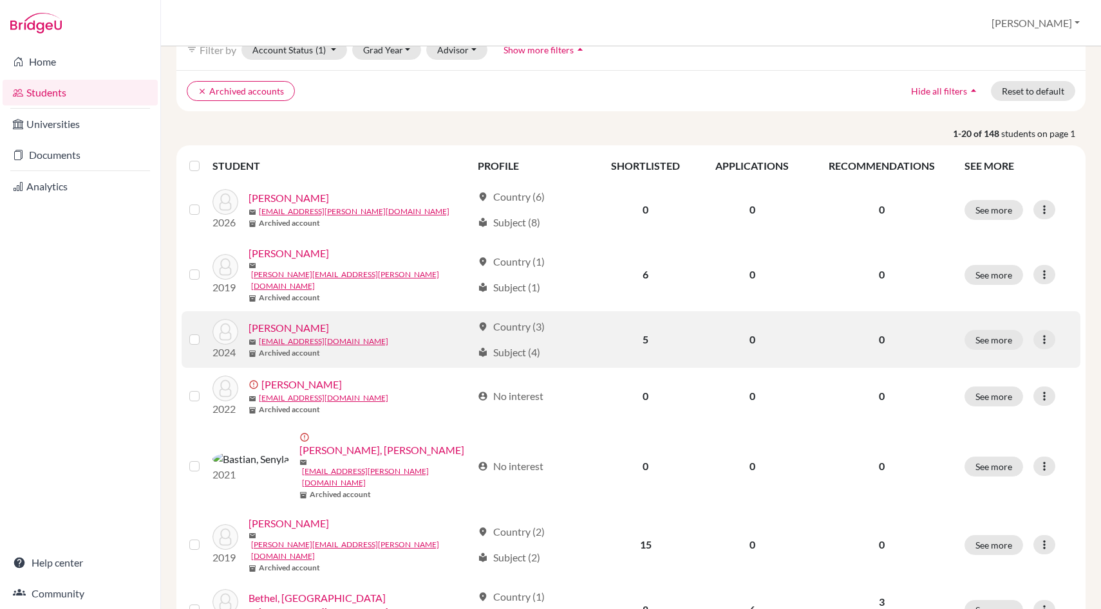
click at [295, 321] on link "Albury, Adiza" at bounding box center [288, 328] width 80 height 15
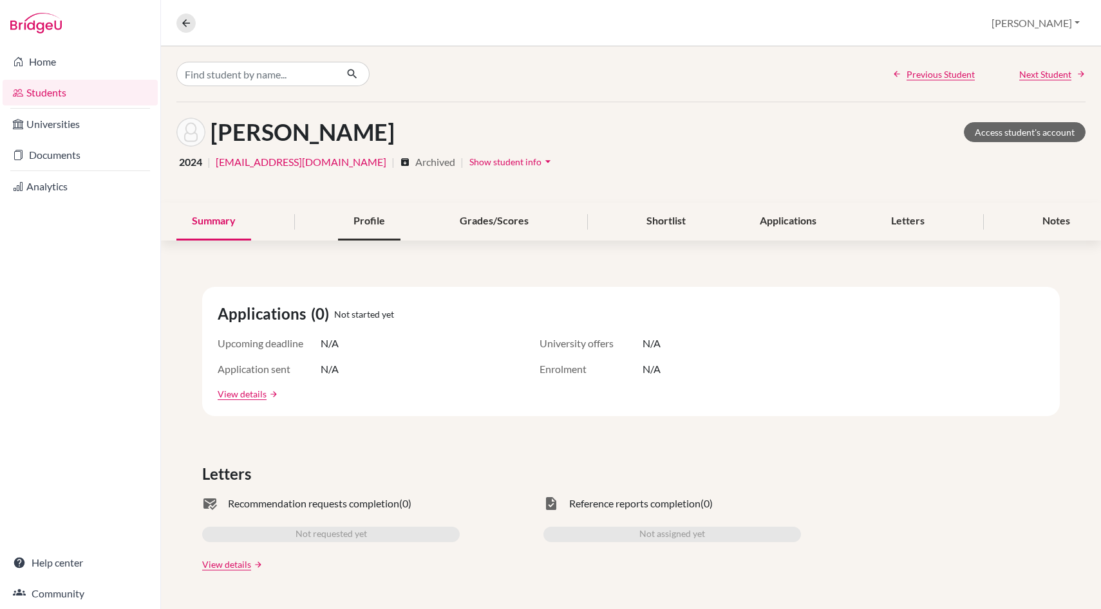
click at [375, 223] on div "Profile" at bounding box center [369, 222] width 62 height 38
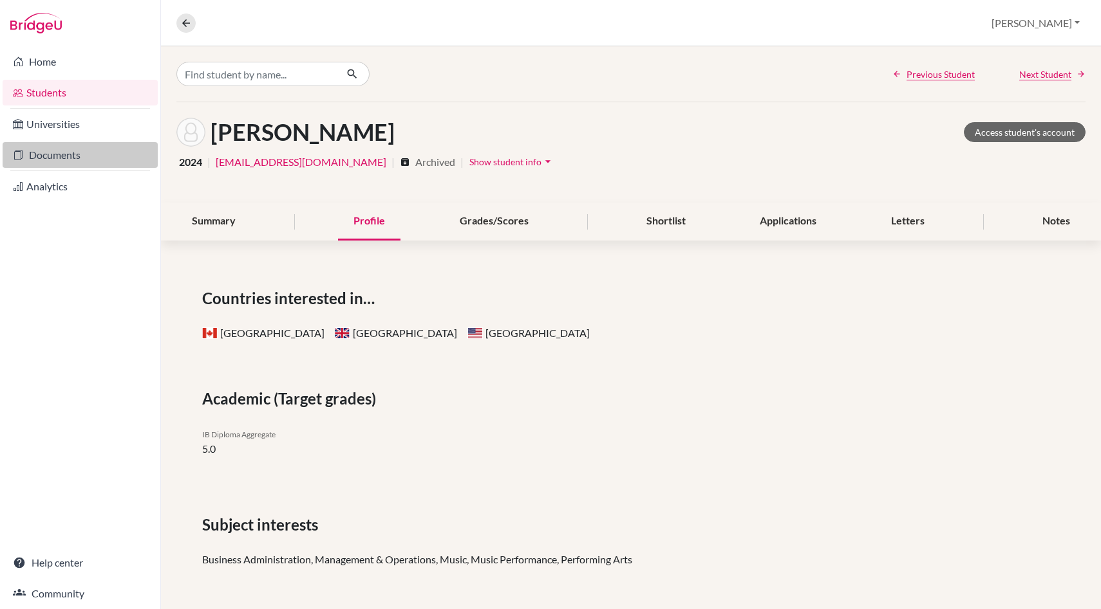
click at [67, 162] on link "Documents" at bounding box center [80, 155] width 155 height 26
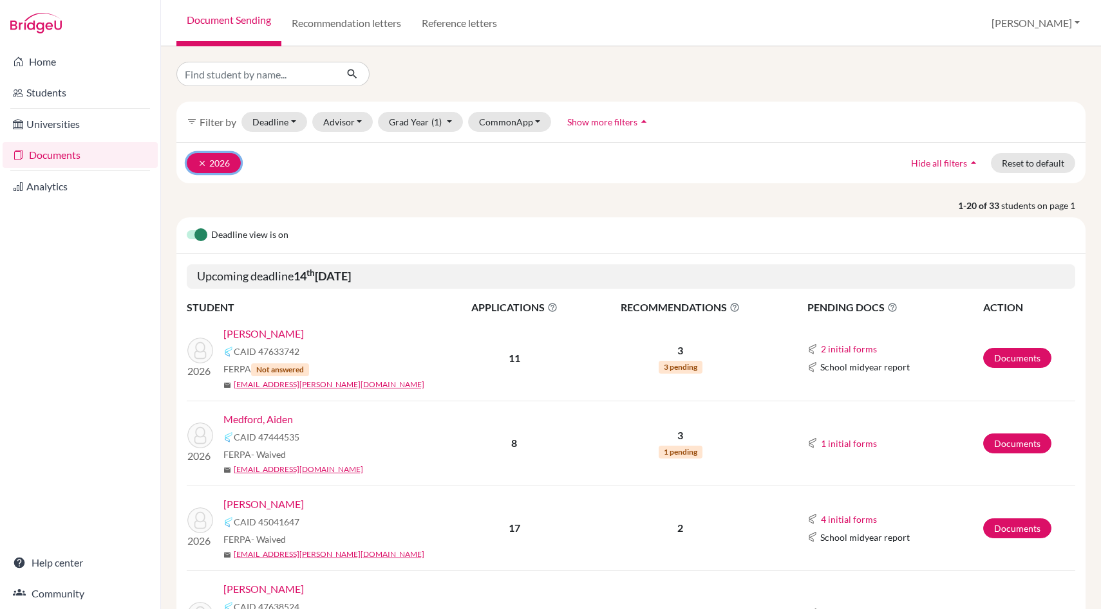
click at [201, 162] on icon "clear" at bounding box center [202, 163] width 9 height 9
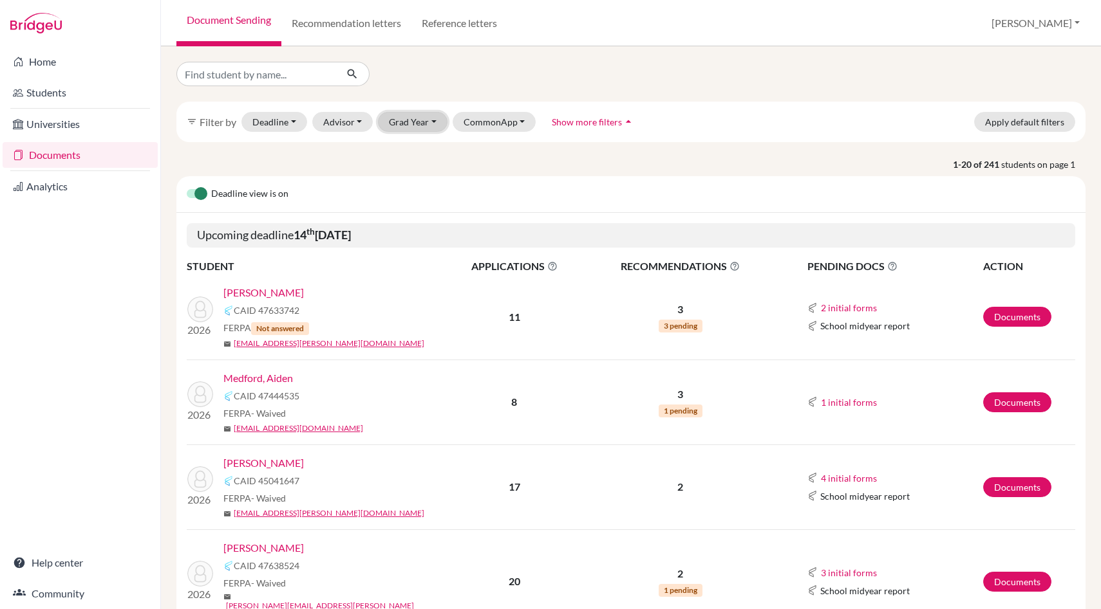
click at [411, 121] on button "Grad Year" at bounding box center [413, 122] width 70 height 20
click at [411, 233] on span "2025" at bounding box center [405, 231] width 23 height 15
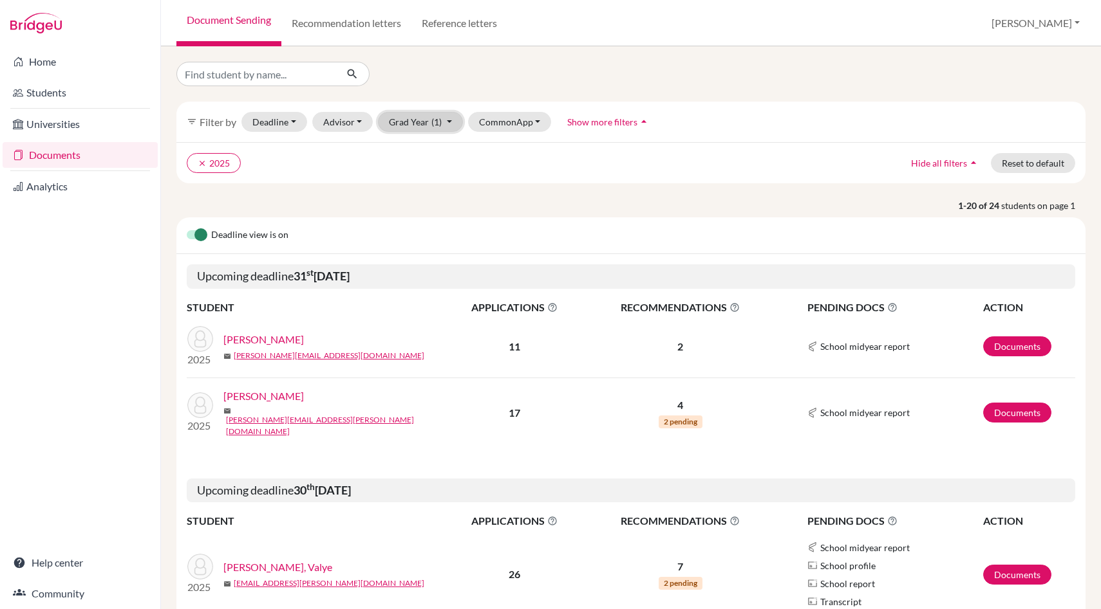
click at [408, 120] on button "Grad Year (1)" at bounding box center [420, 122] width 85 height 20
click at [200, 163] on icon "clear" at bounding box center [202, 163] width 9 height 9
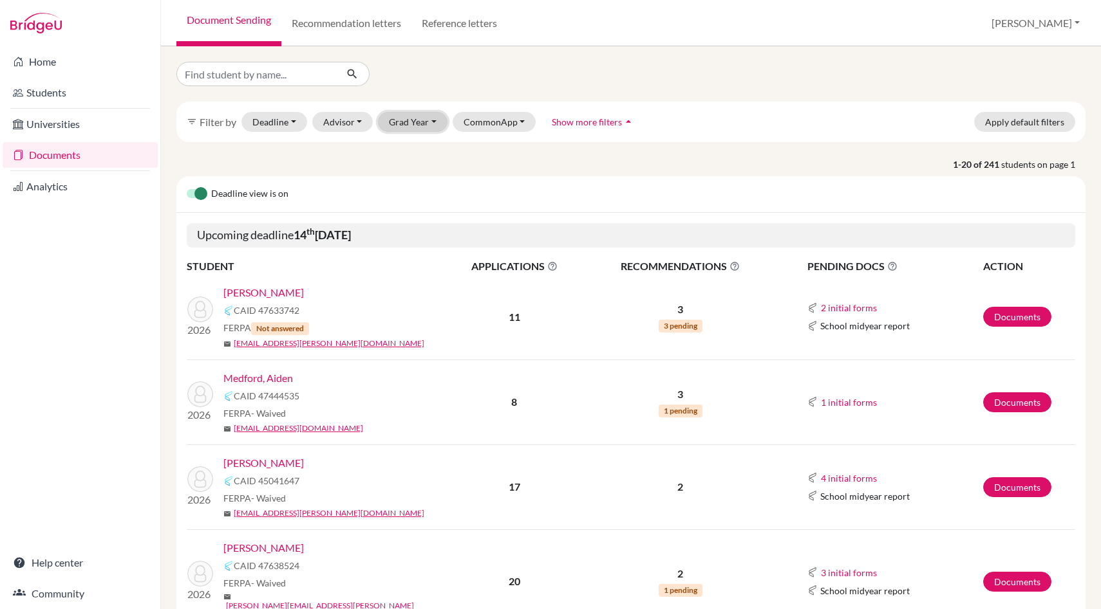
click at [411, 123] on button "Grad Year" at bounding box center [413, 122] width 70 height 20
click at [411, 275] on span "2023" at bounding box center [405, 272] width 23 height 15
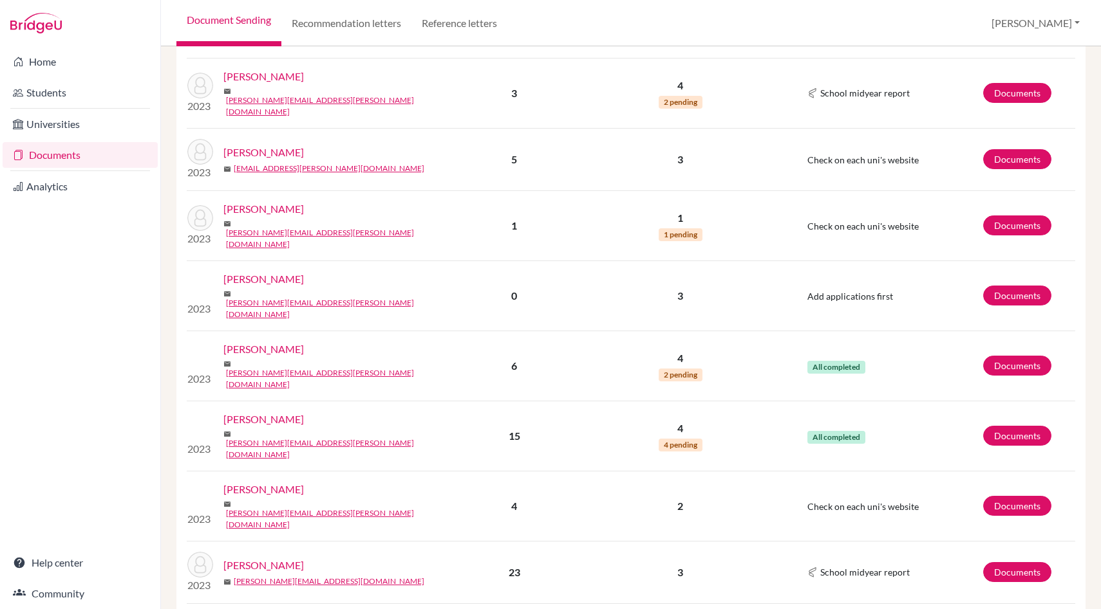
scroll to position [641, 0]
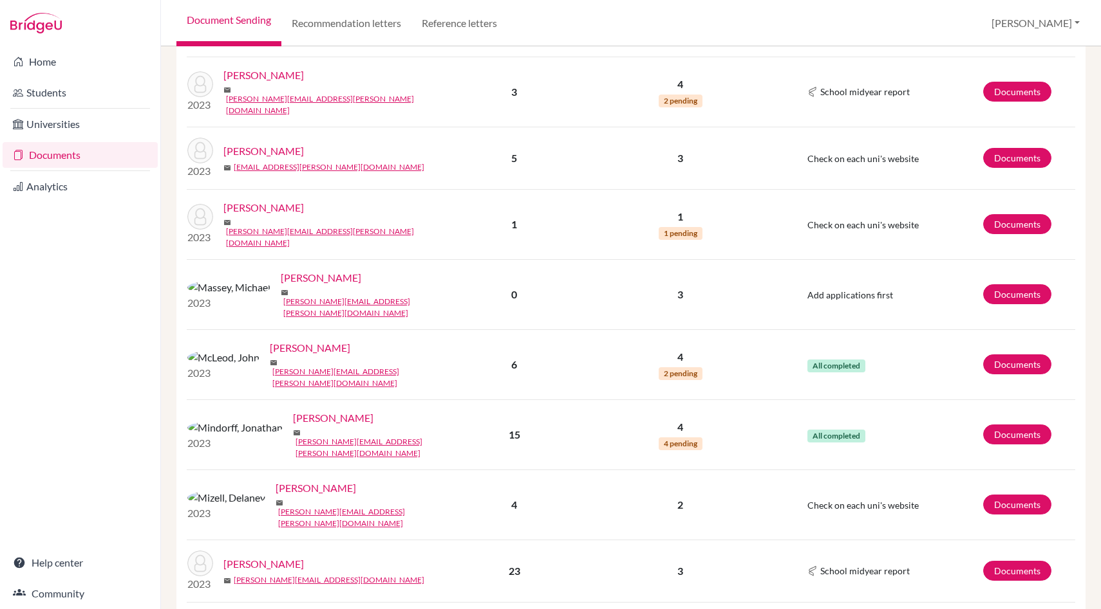
click at [277, 340] on link "McLeod, John" at bounding box center [310, 347] width 80 height 15
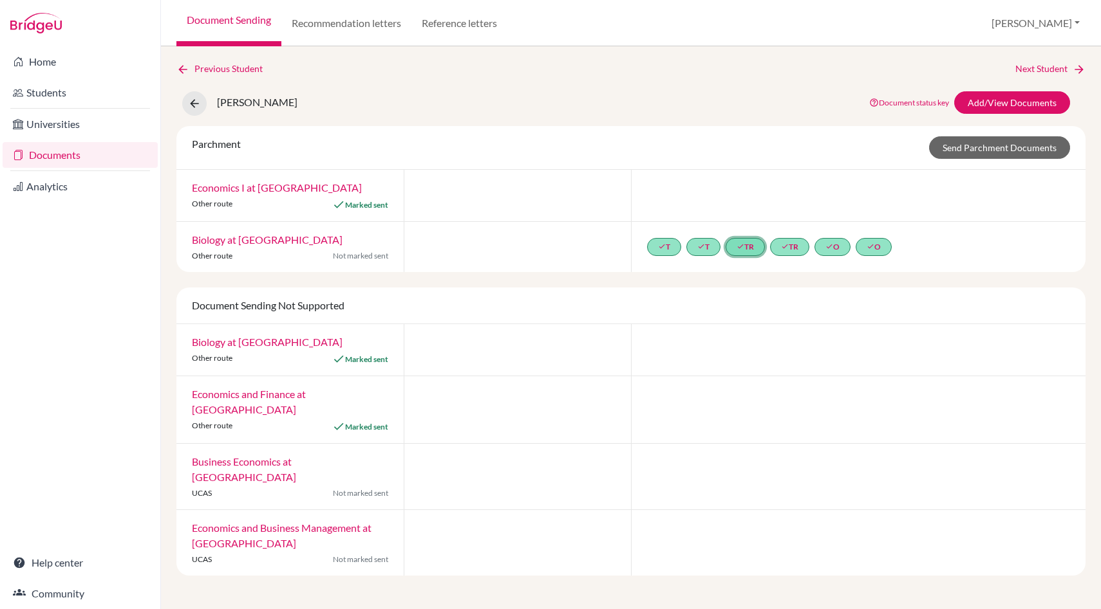
click at [754, 251] on link "done TR" at bounding box center [744, 247] width 39 height 18
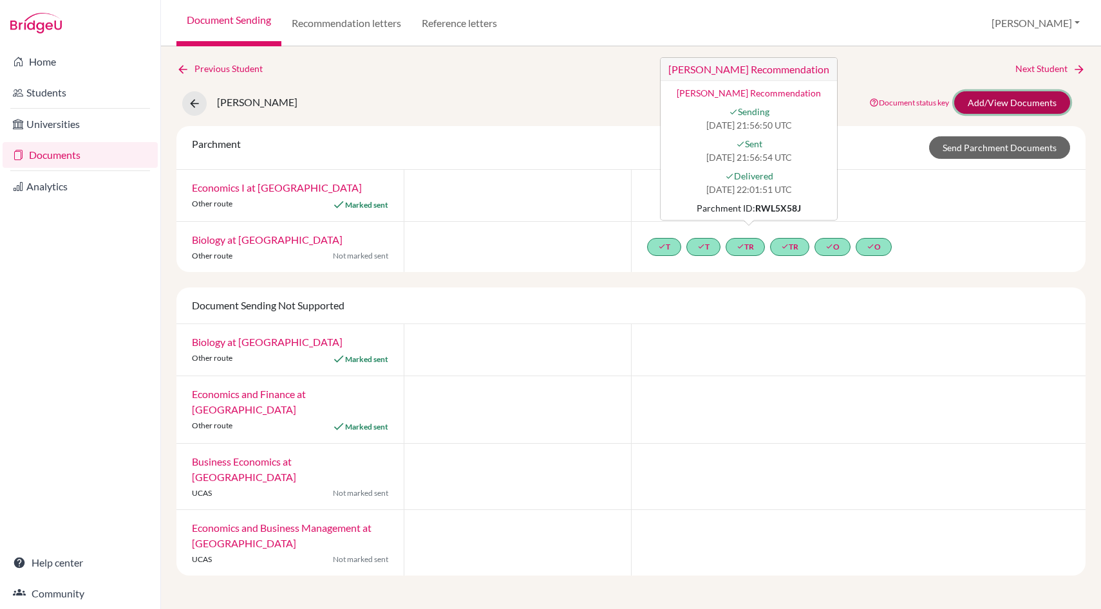
click at [982, 98] on link "Add/View Documents" at bounding box center [1012, 102] width 116 height 23
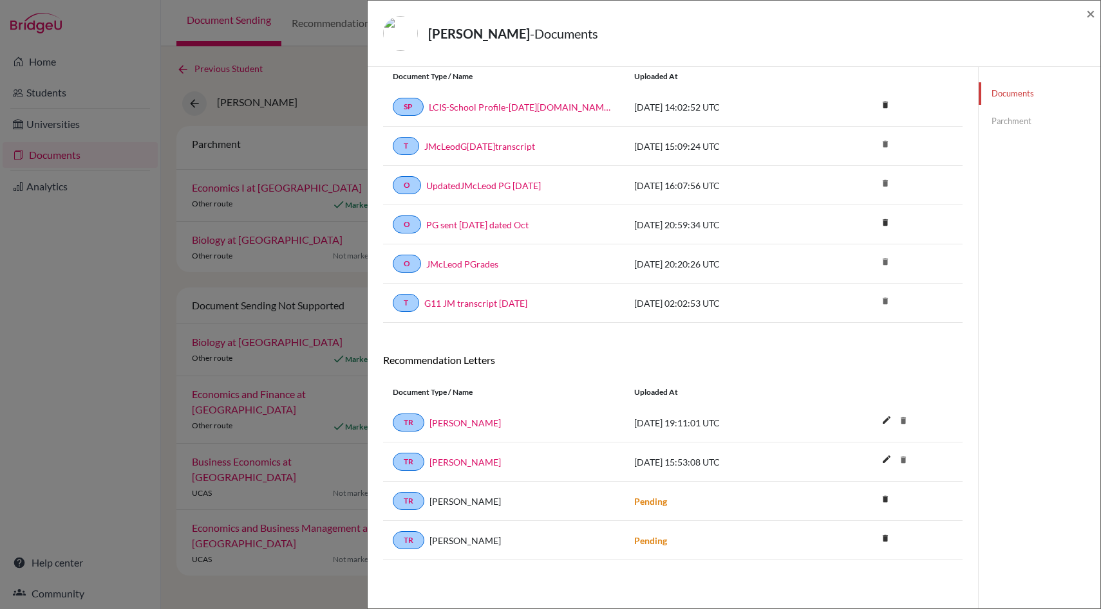
scroll to position [68, 0]
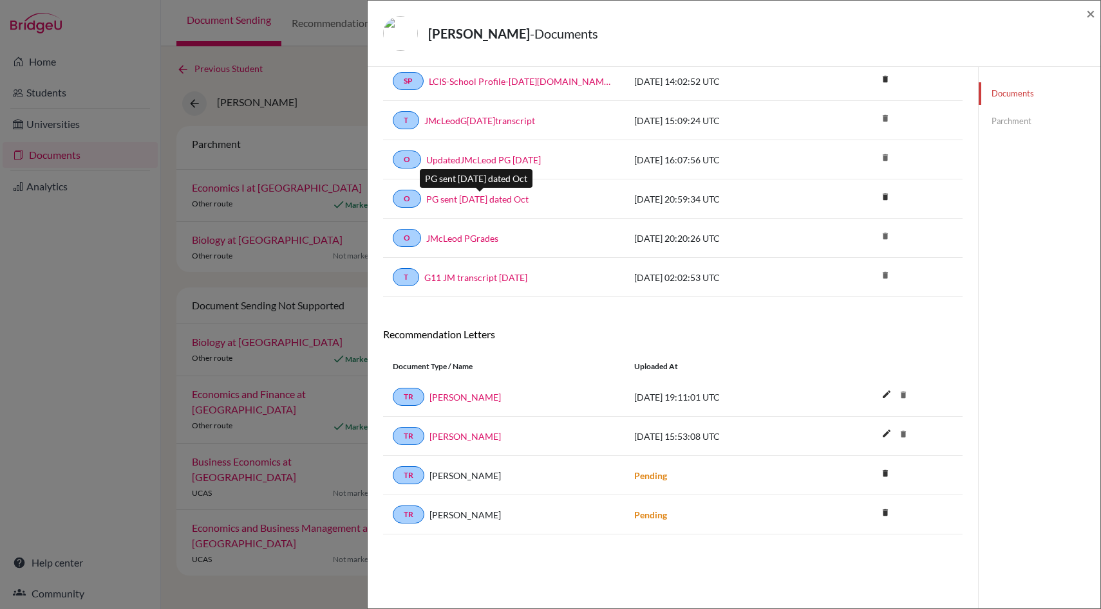
click at [461, 200] on link "PG sent [DATE] dated Oct" at bounding box center [477, 199] width 102 height 14
click at [470, 278] on link "G11 JM transcript [DATE]" at bounding box center [475, 278] width 103 height 14
click at [356, 95] on div "[PERSON_NAME] - Documents × Documents note_add Add Document Document type Chang…" at bounding box center [550, 304] width 1101 height 609
click at [1085, 11] on div "[PERSON_NAME] - Documents ×" at bounding box center [734, 33] width 722 height 55
click at [1086, 14] on span "×" at bounding box center [1090, 13] width 9 height 19
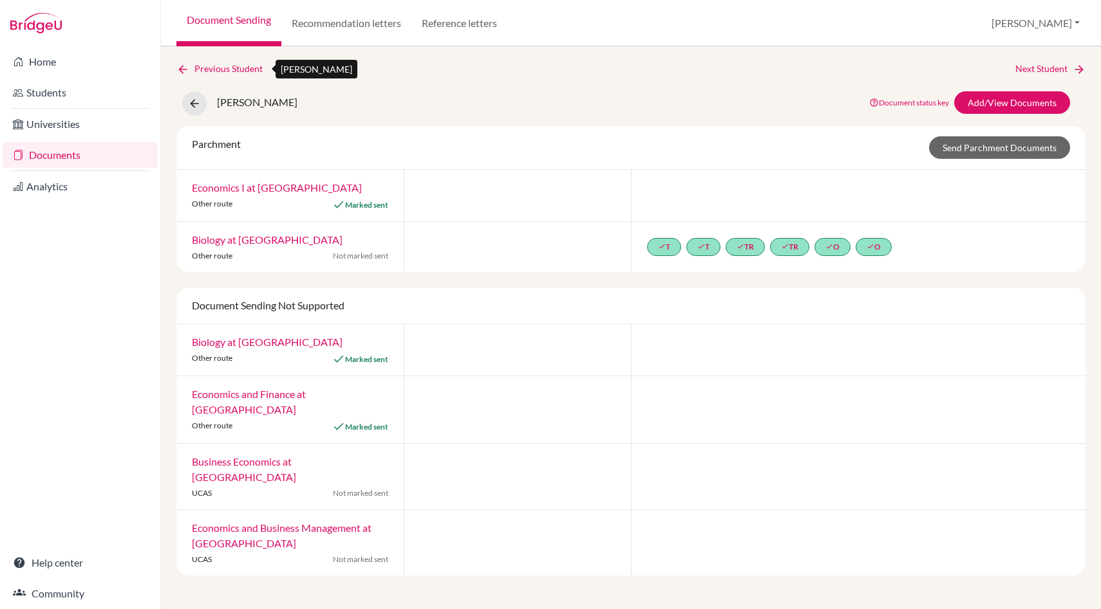
click at [178, 72] on icon at bounding box center [182, 69] width 13 height 13
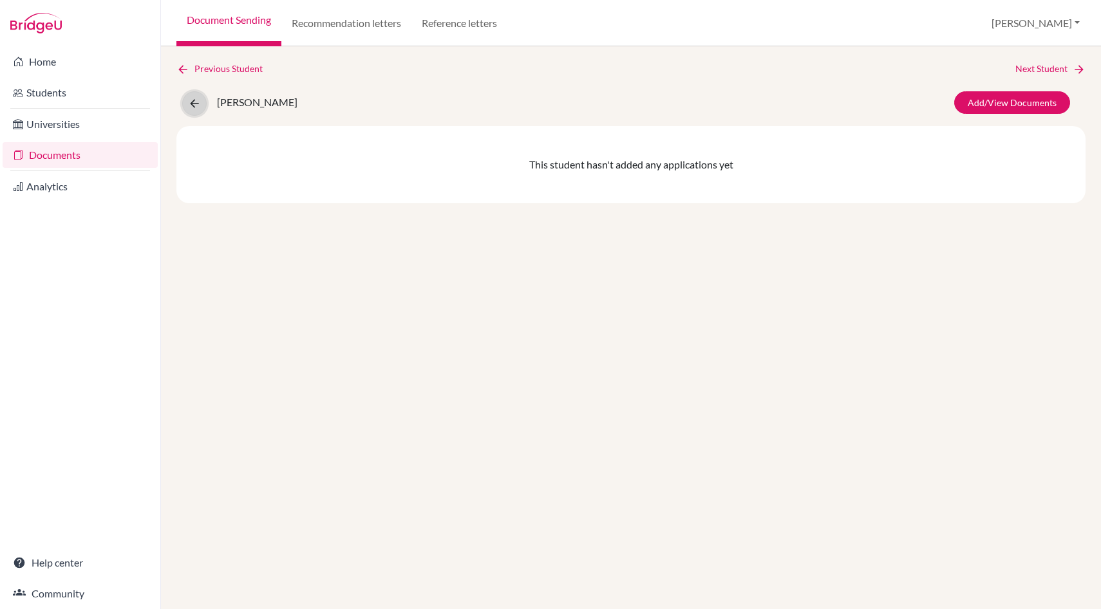
click at [196, 104] on icon at bounding box center [194, 103] width 13 height 13
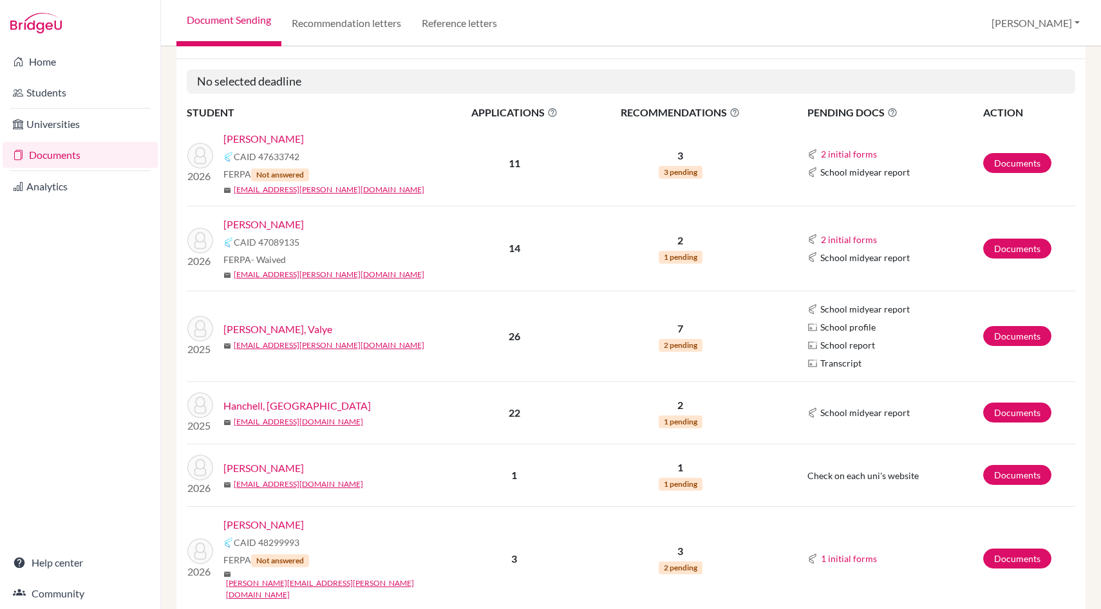
scroll to position [151, 0]
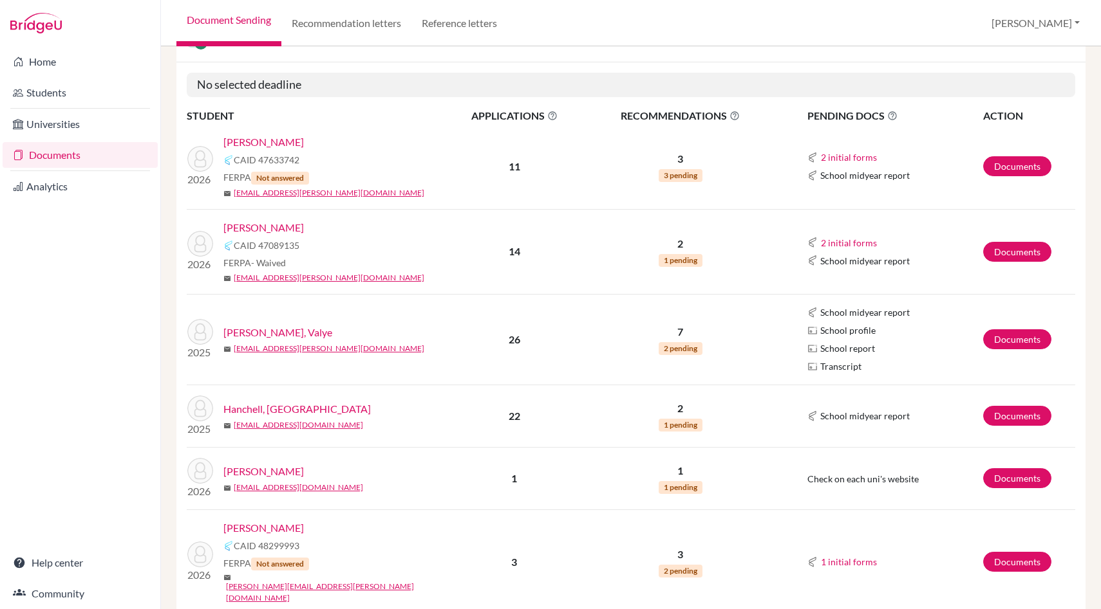
click at [263, 405] on link "Hanchell, [GEOGRAPHIC_DATA]" at bounding box center [296, 409] width 147 height 15
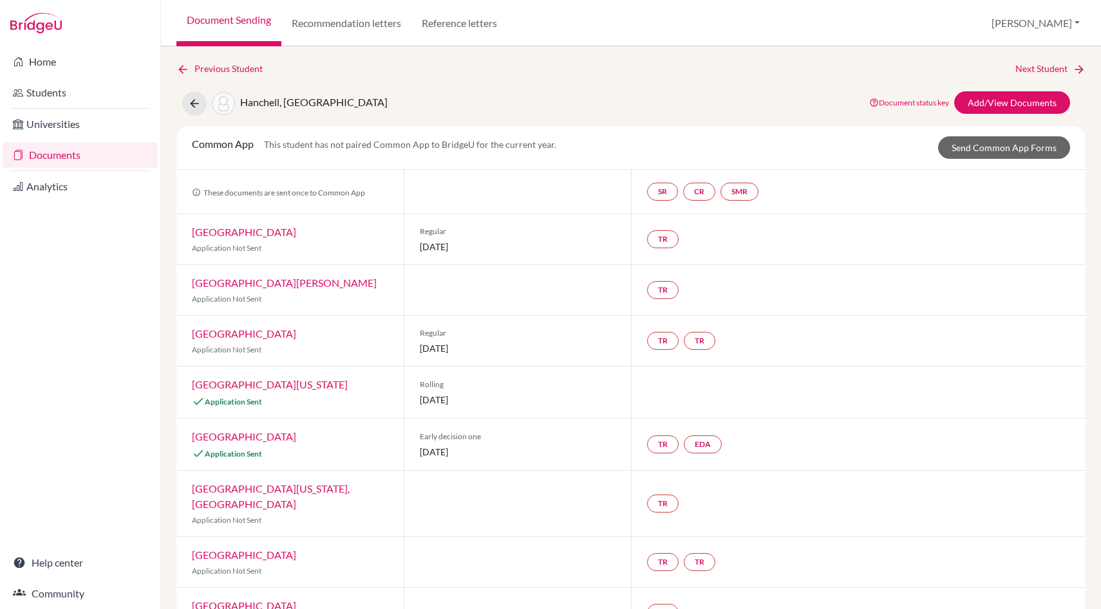
scroll to position [5, 0]
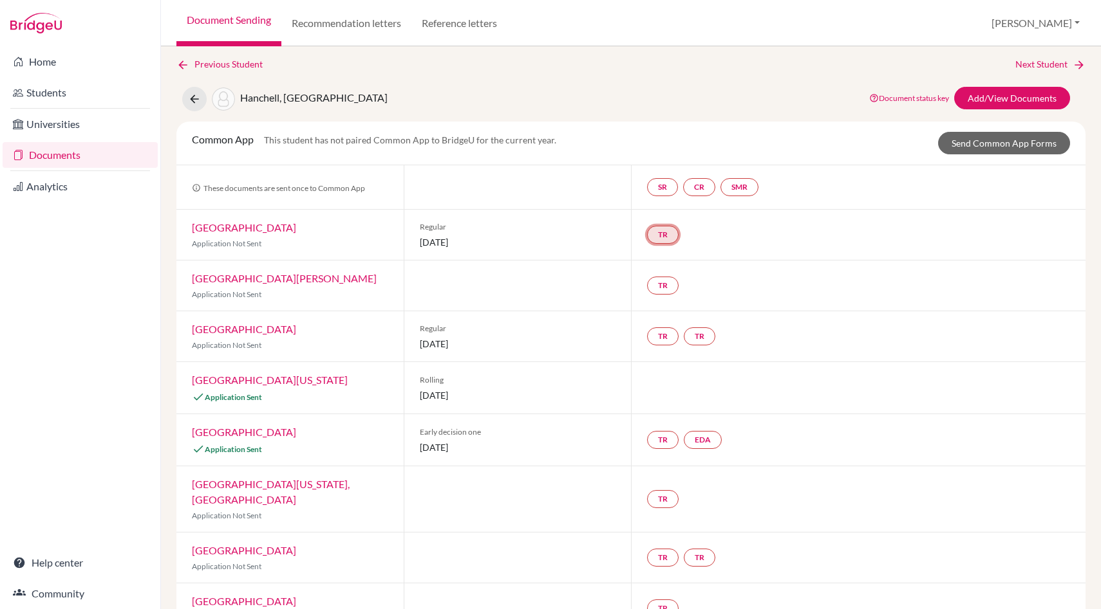
click at [662, 236] on link "TR" at bounding box center [663, 235] width 32 height 18
click at [738, 231] on div "TR Teacher recommendation Incomplete" at bounding box center [858, 235] width 454 height 50
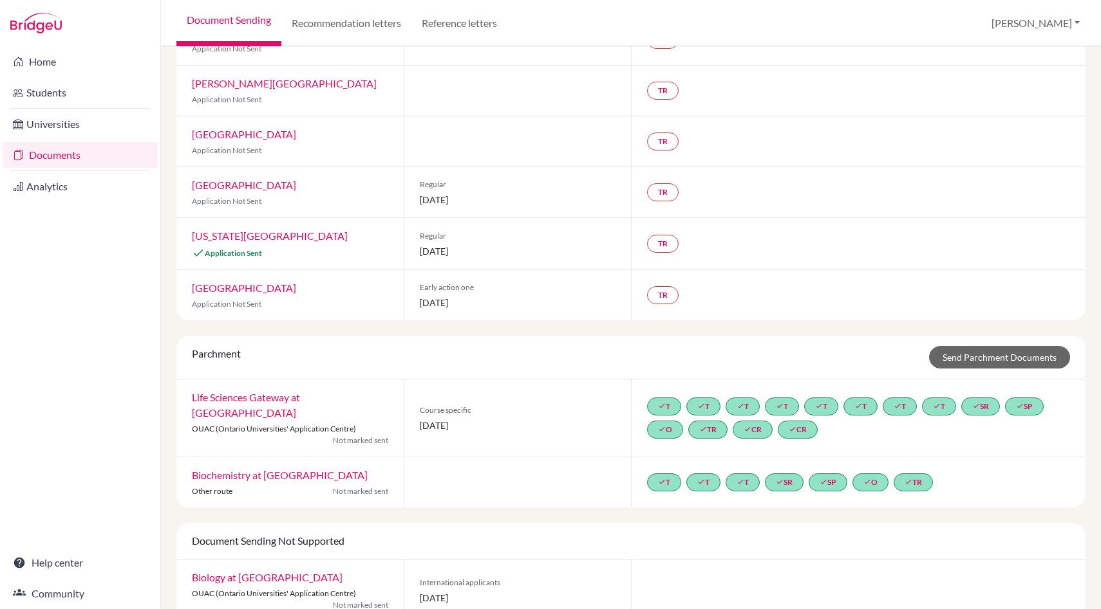
scroll to position [797, 0]
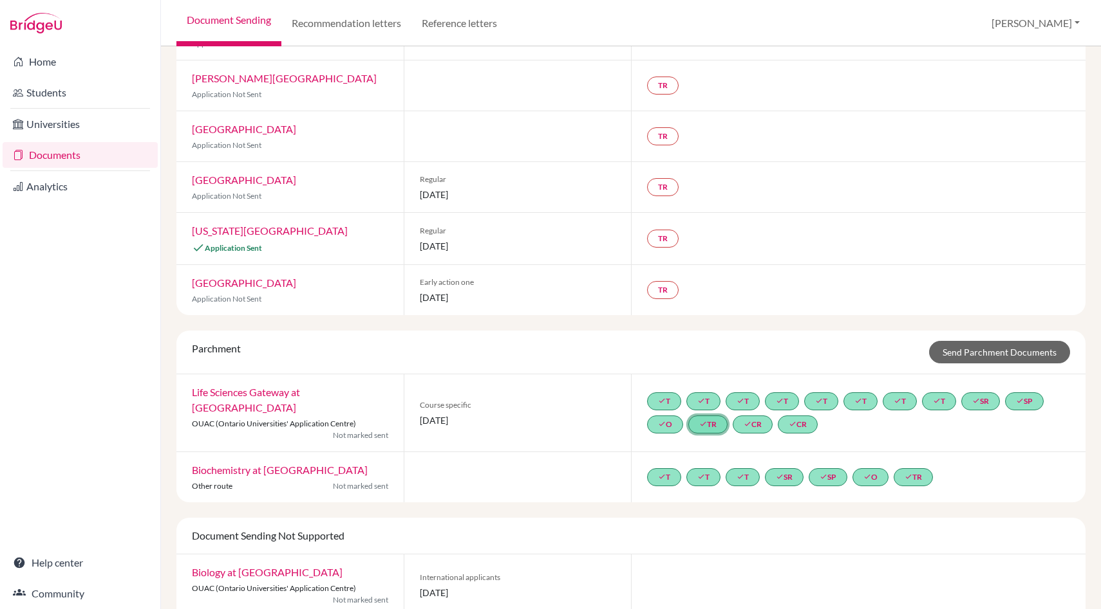
click at [709, 416] on link "done TR" at bounding box center [707, 425] width 39 height 18
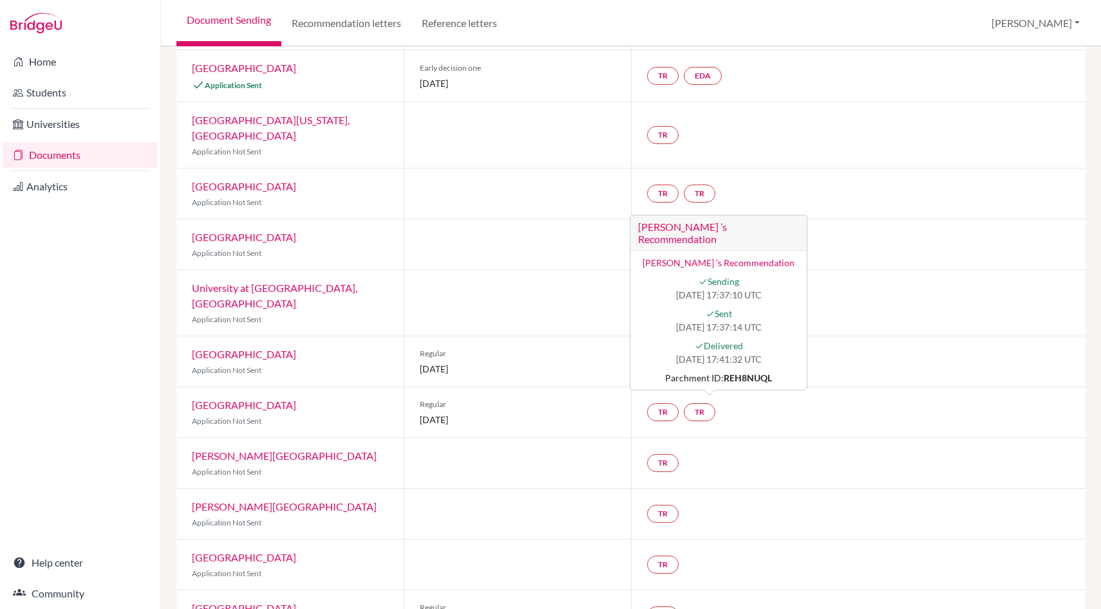
scroll to position [0, 0]
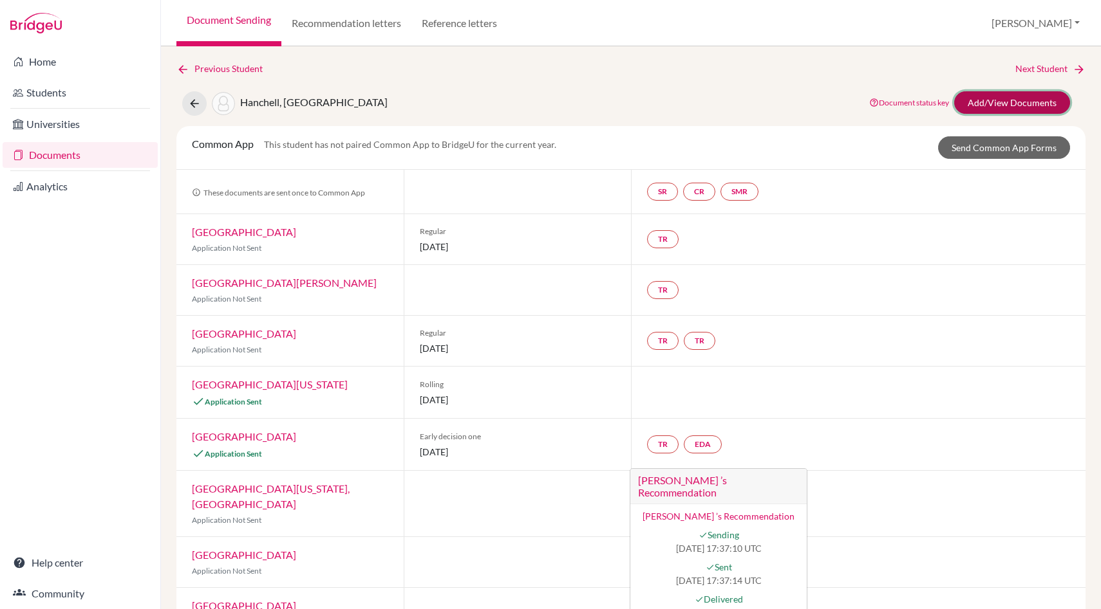
click at [1002, 100] on link "Add/View Documents" at bounding box center [1012, 102] width 116 height 23
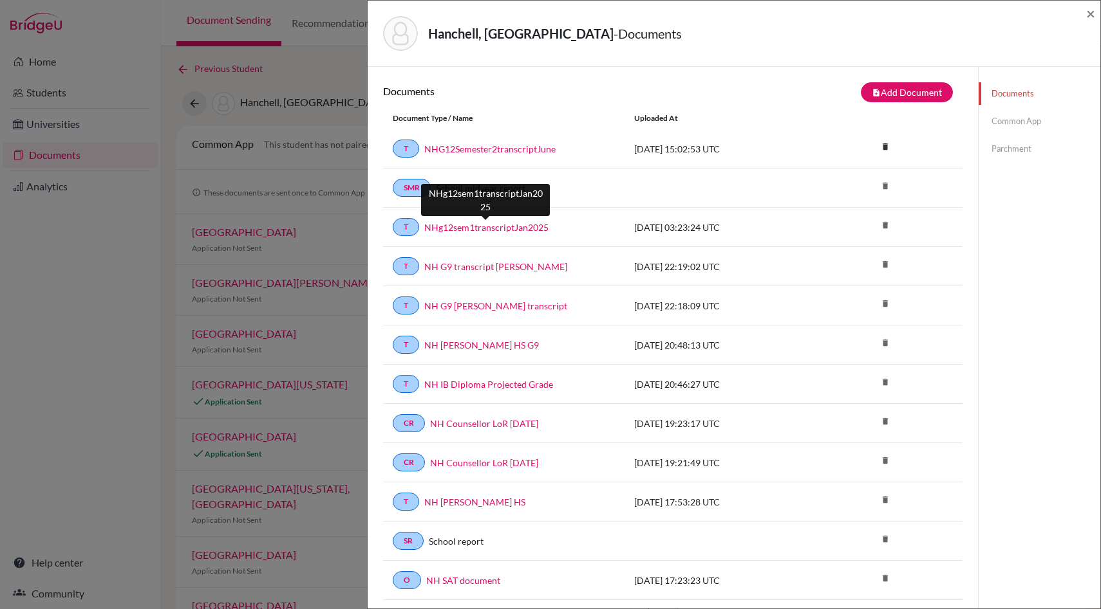
click at [494, 230] on link "NHg12sem1transcriptJan2025" at bounding box center [486, 228] width 124 height 14
click at [371, 66] on div "Hanchell, [GEOGRAPHIC_DATA] - Documents ×" at bounding box center [734, 34] width 732 height 66
click at [342, 64] on div "Hanchell, Nhallya - Documents × Documents note_add Add Document Document type C…" at bounding box center [550, 304] width 1101 height 609
click at [1093, 12] on span "×" at bounding box center [1090, 13] width 9 height 19
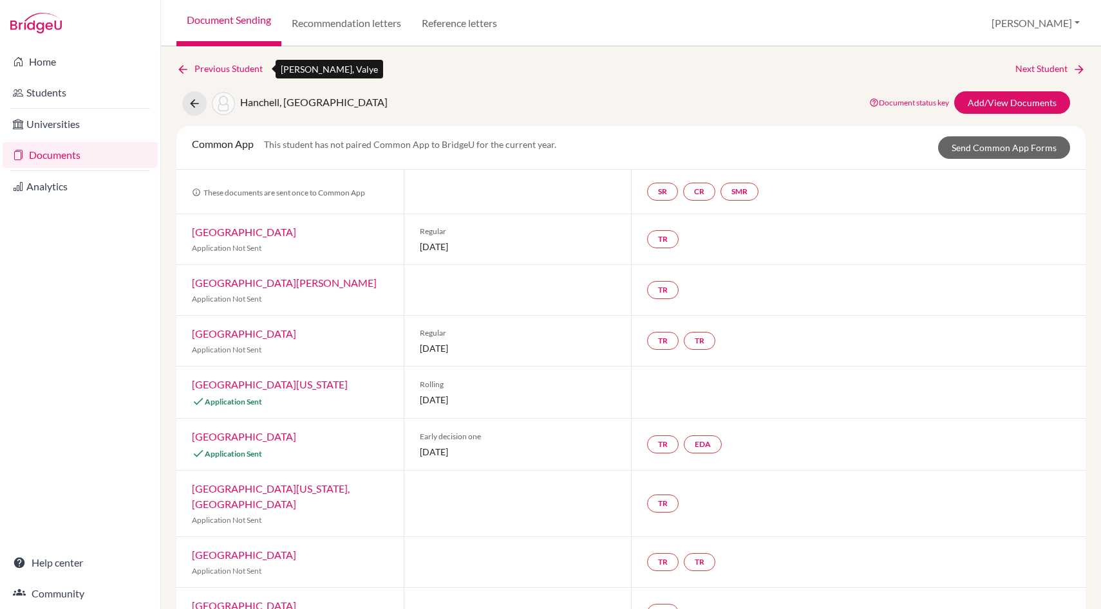
click at [183, 63] on icon at bounding box center [182, 69] width 13 height 13
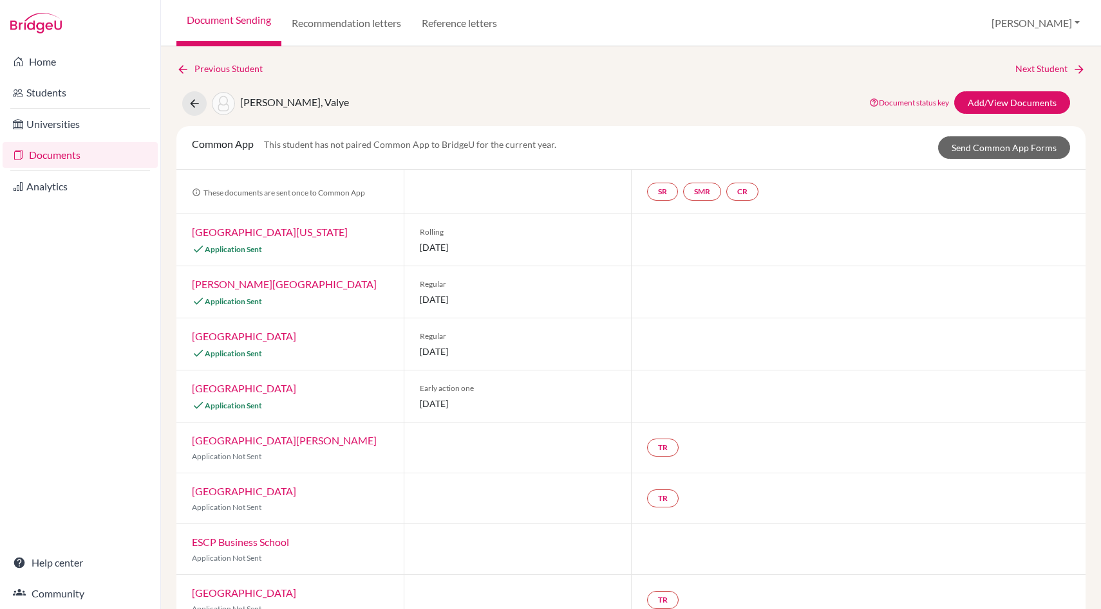
click at [208, 16] on link "Document Sending" at bounding box center [228, 23] width 105 height 46
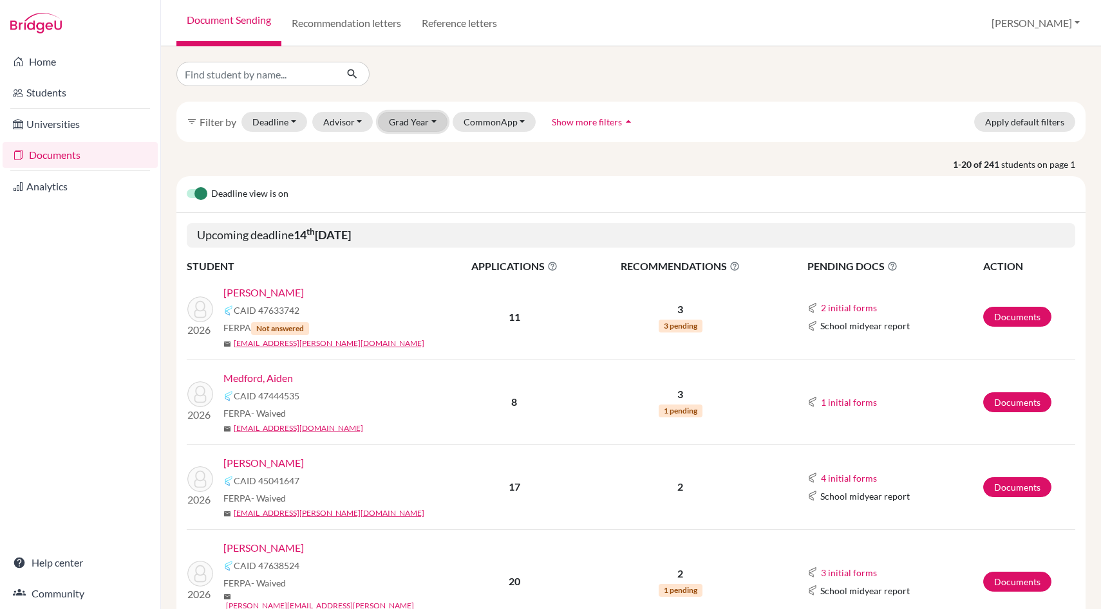
click at [420, 117] on button "Grad Year" at bounding box center [413, 122] width 70 height 20
click at [416, 236] on span "2025" at bounding box center [405, 231] width 23 height 15
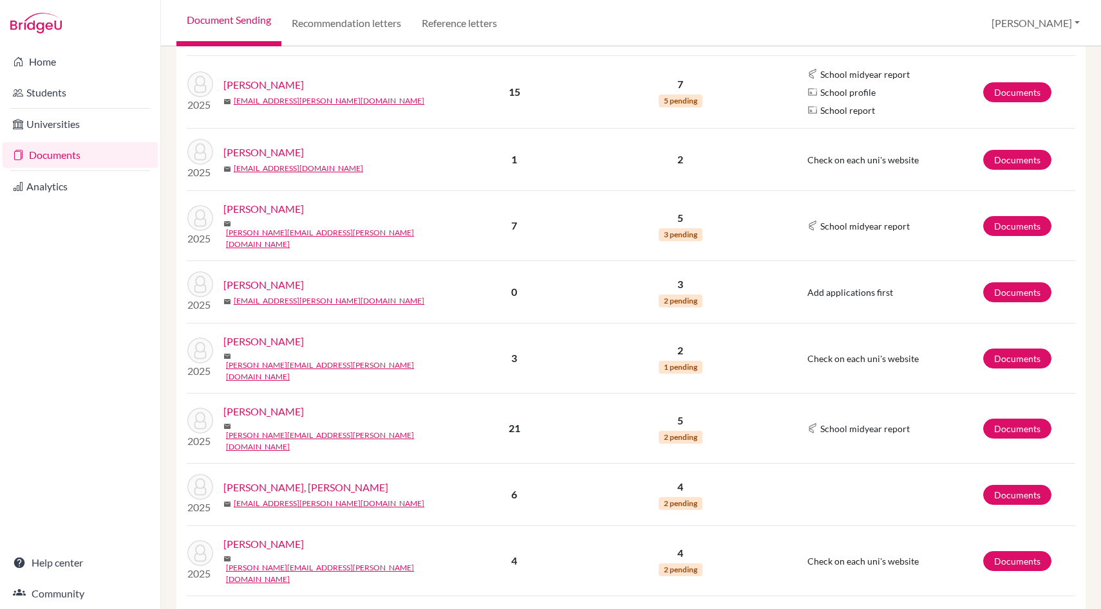
scroll to position [938, 0]
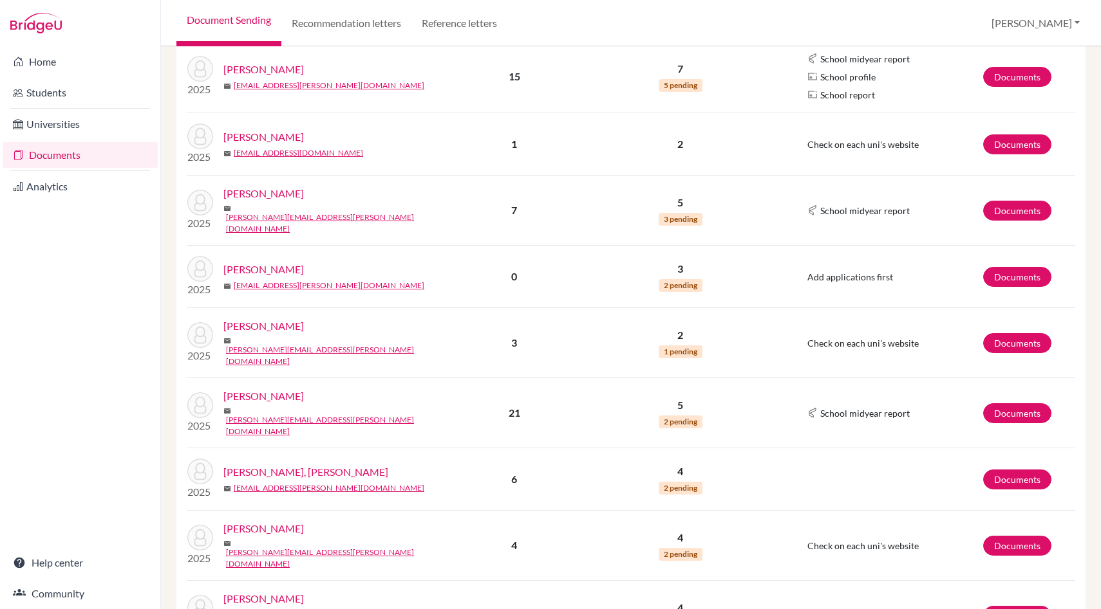
click at [279, 389] on link "[PERSON_NAME]" at bounding box center [263, 396] width 80 height 15
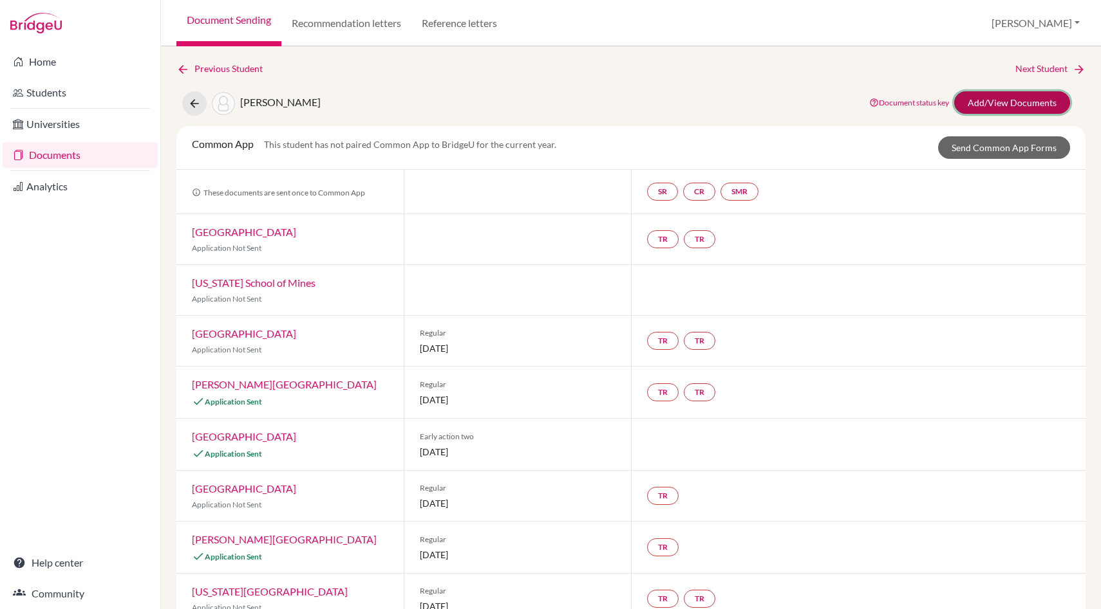
click at [976, 107] on link "Add/View Documents" at bounding box center [1012, 102] width 116 height 23
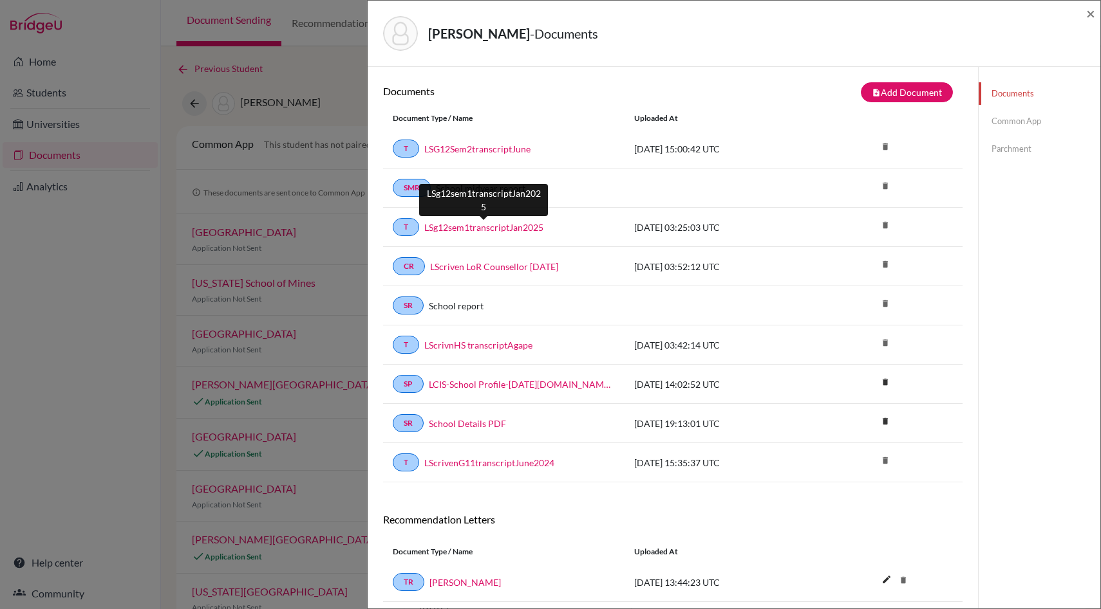
click at [491, 230] on link "LSg12sem1transcriptJan2025" at bounding box center [483, 228] width 119 height 14
click at [1093, 14] on span "×" at bounding box center [1090, 13] width 9 height 19
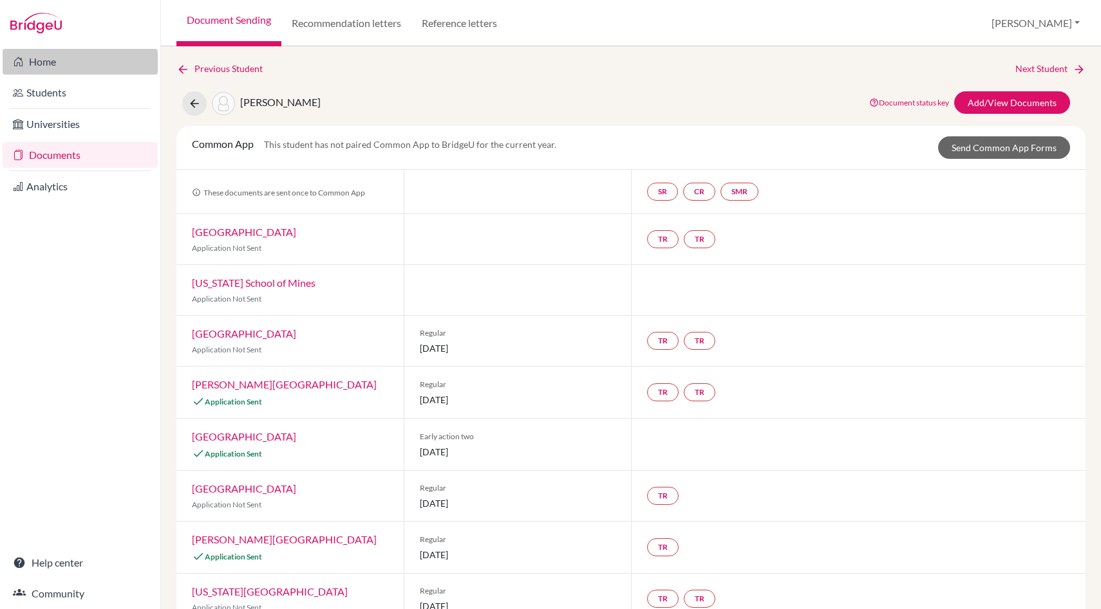
click at [76, 66] on link "Home" at bounding box center [80, 62] width 155 height 26
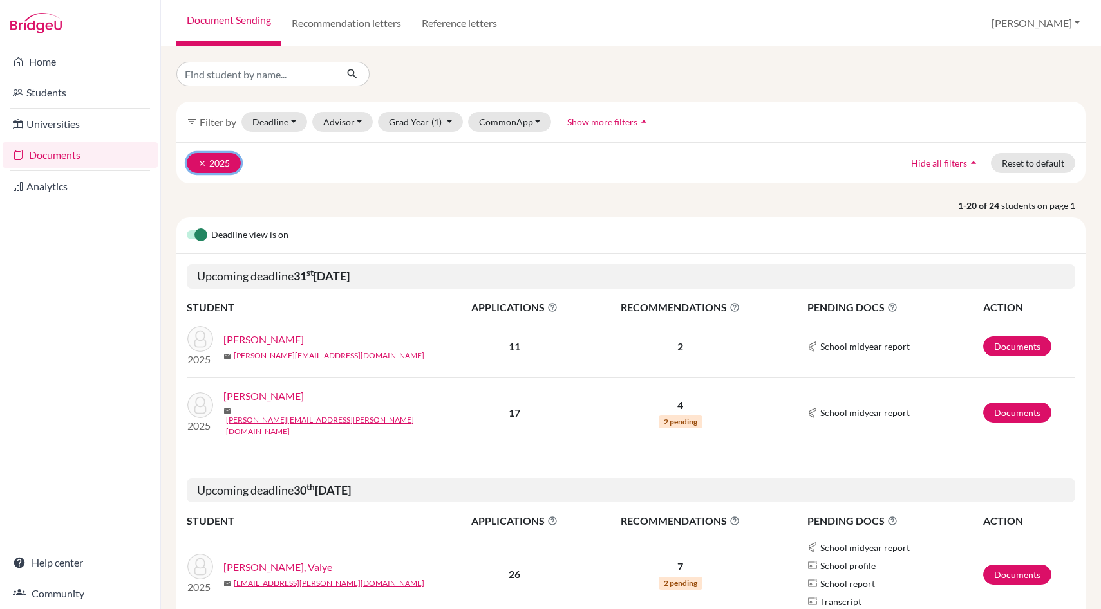
click at [199, 164] on icon "clear" at bounding box center [202, 163] width 9 height 9
